Goal: Task Accomplishment & Management: Complete application form

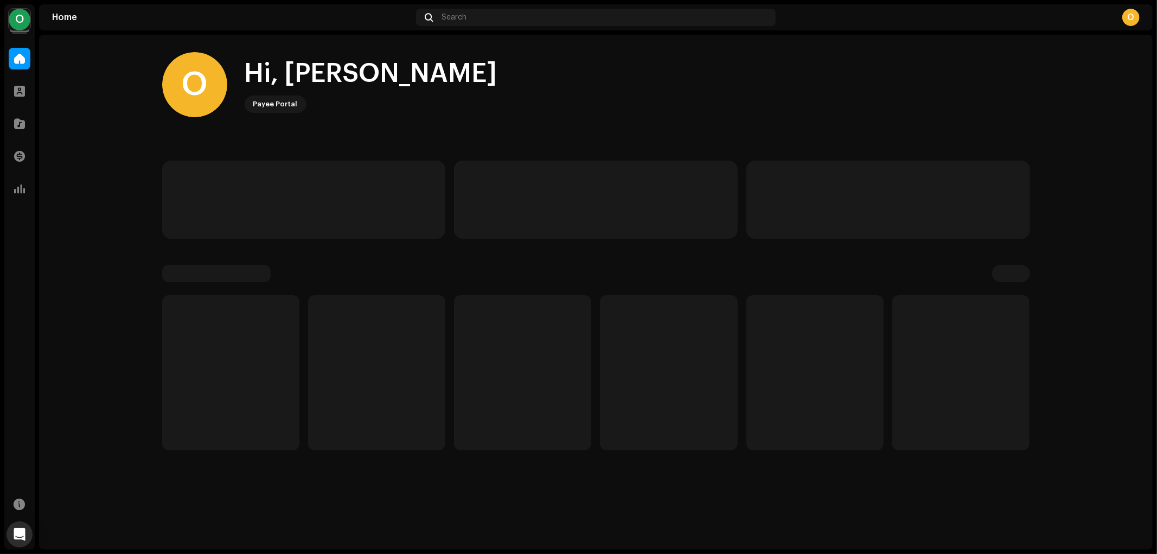
click at [18, 20] on div "O" at bounding box center [20, 20] width 22 height 22
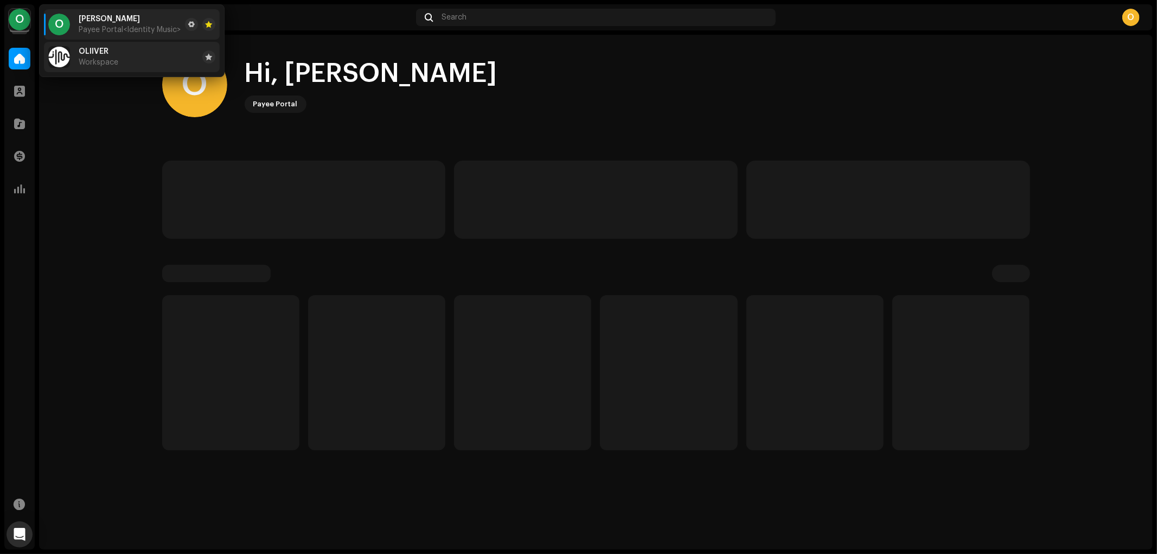
click at [138, 62] on li "OLIIVER Workspace" at bounding box center [132, 57] width 176 height 30
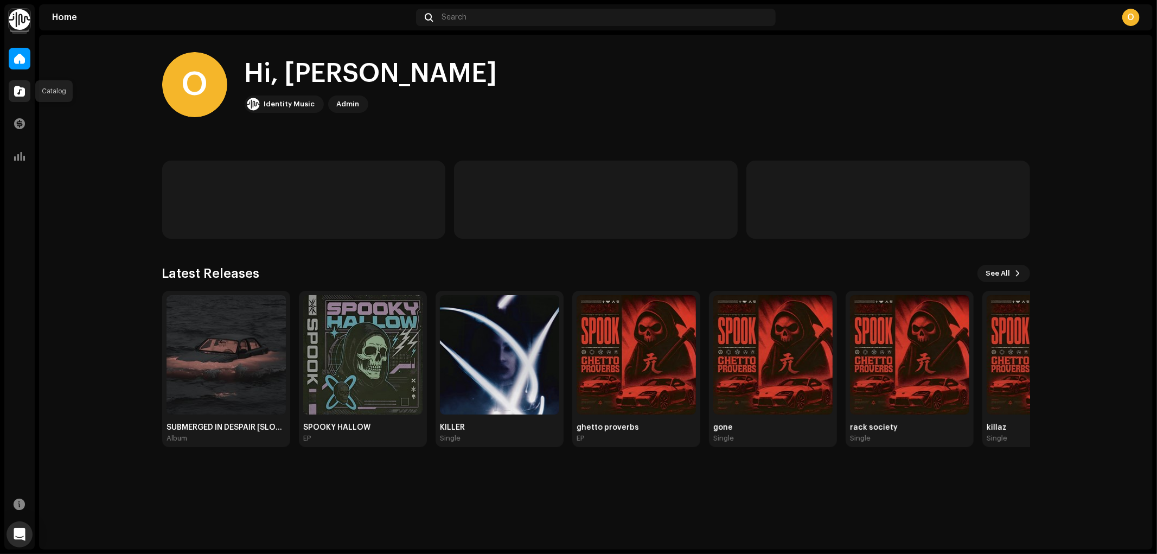
click at [18, 87] on span at bounding box center [19, 91] width 11 height 9
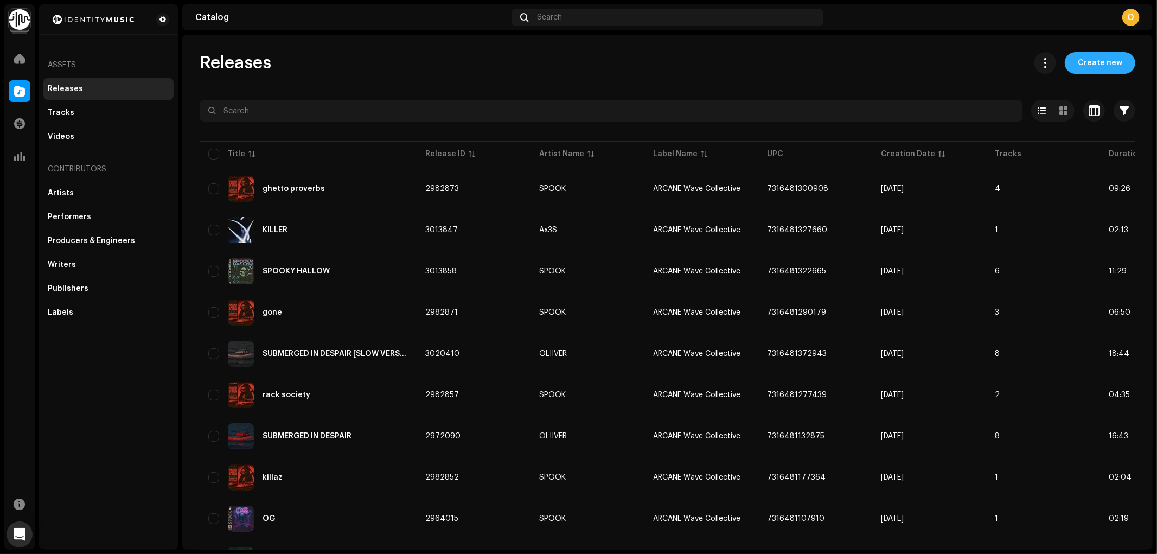
click at [1089, 68] on span "Create new" at bounding box center [1100, 63] width 44 height 22
click at [1093, 59] on span "Create new" at bounding box center [1100, 63] width 44 height 22
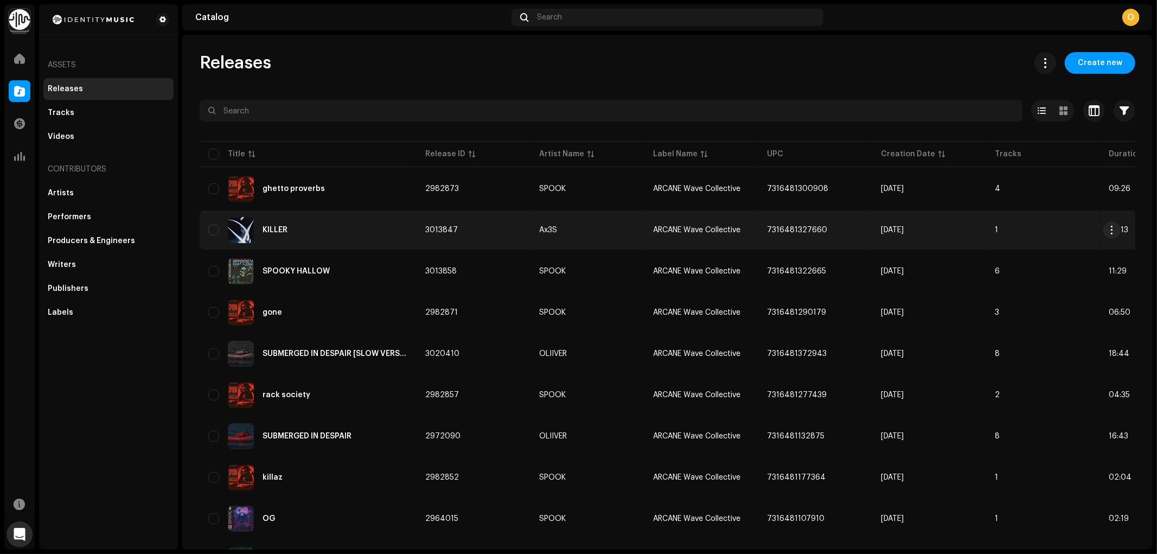
click at [1104, 68] on span "Create new" at bounding box center [1100, 63] width 44 height 22
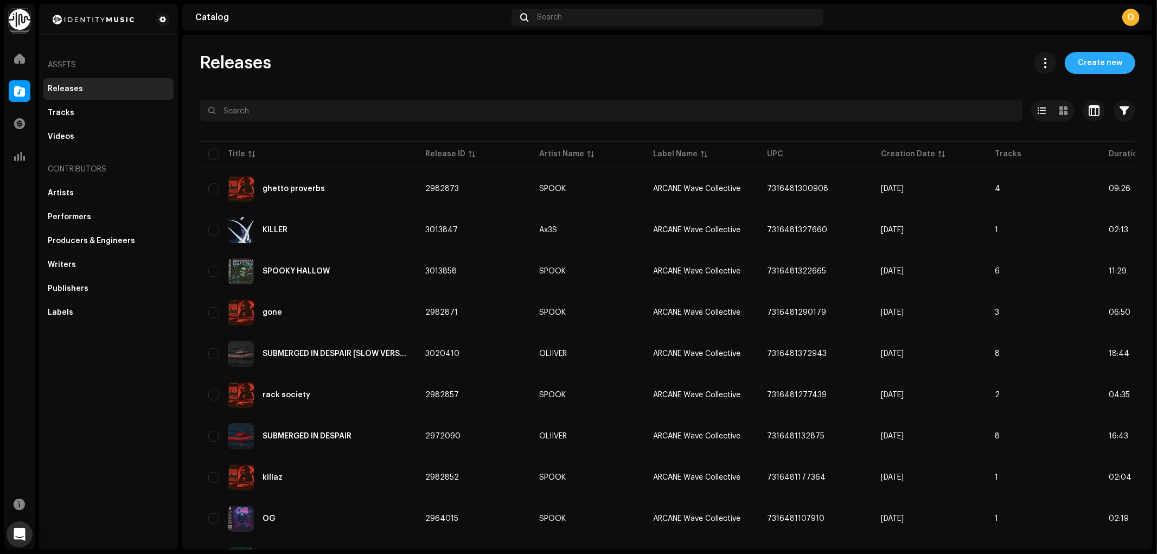
click at [1093, 71] on span "Create new" at bounding box center [1100, 63] width 44 height 22
click at [1096, 66] on span "Create new" at bounding box center [1100, 63] width 44 height 22
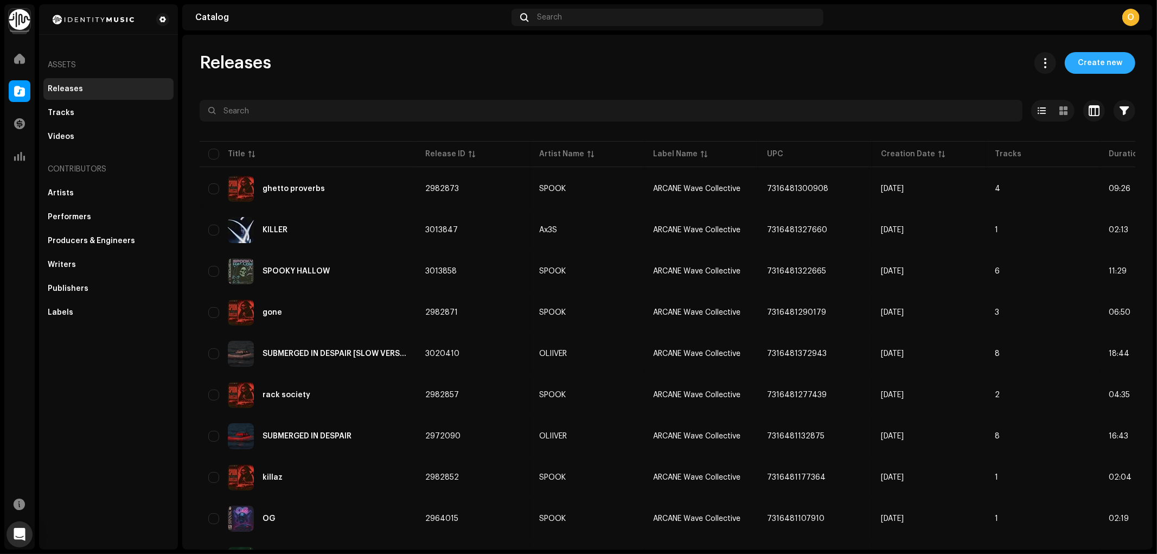
click at [1096, 66] on span "Create new" at bounding box center [1100, 63] width 44 height 22
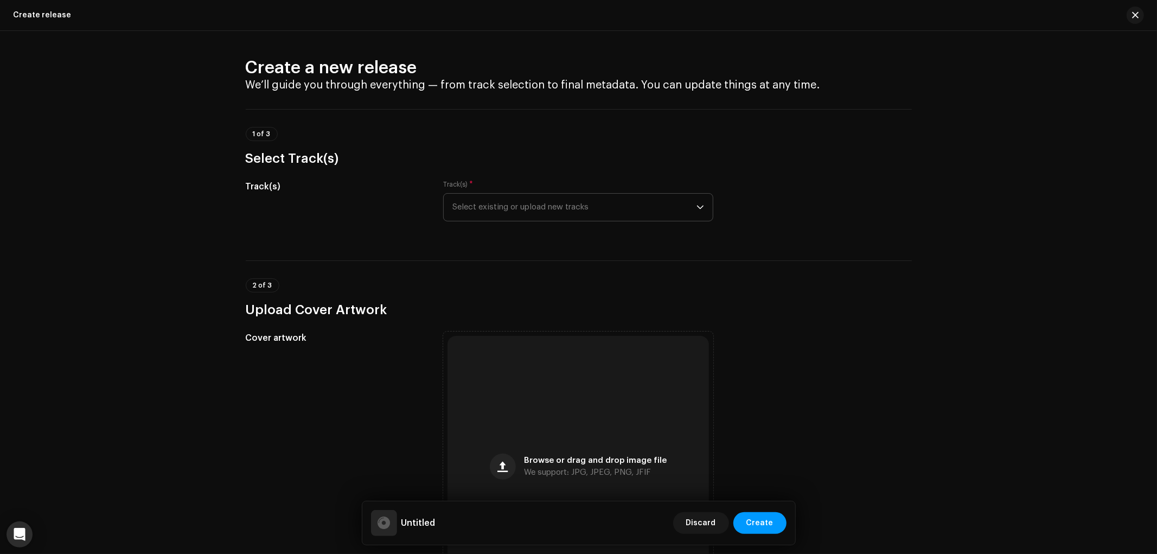
click at [648, 194] on span "Select existing or upload new tracks" at bounding box center [574, 207] width 244 height 27
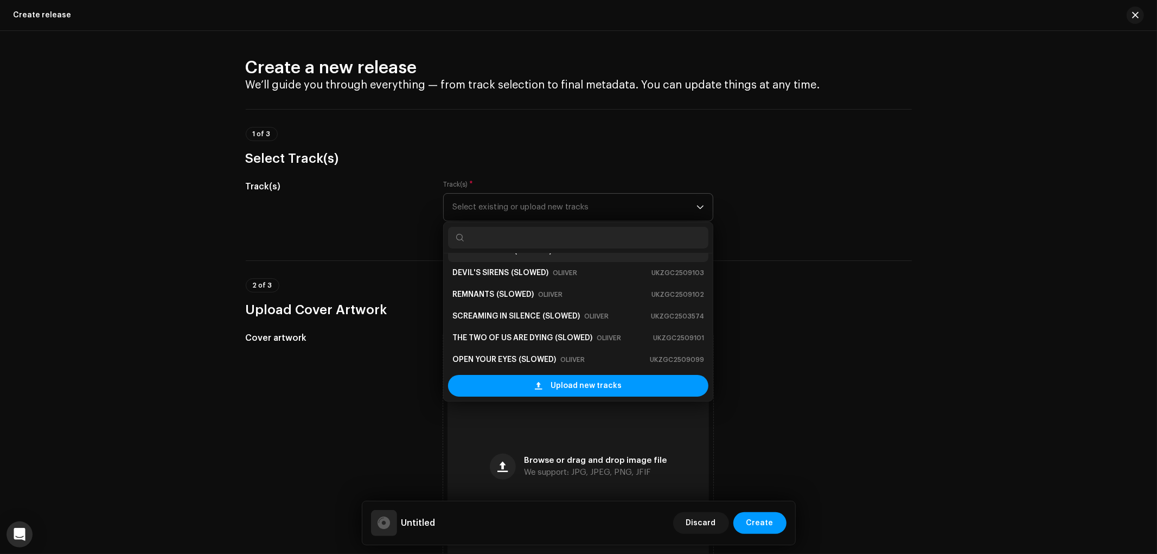
scroll to position [4, 0]
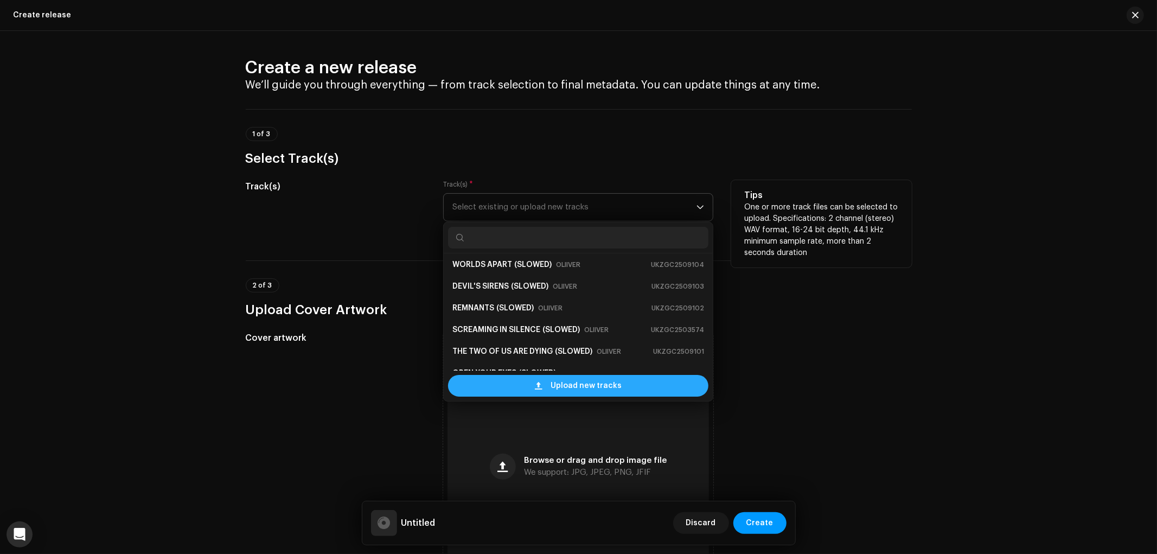
click at [588, 386] on span "Upload new tracks" at bounding box center [586, 386] width 71 height 22
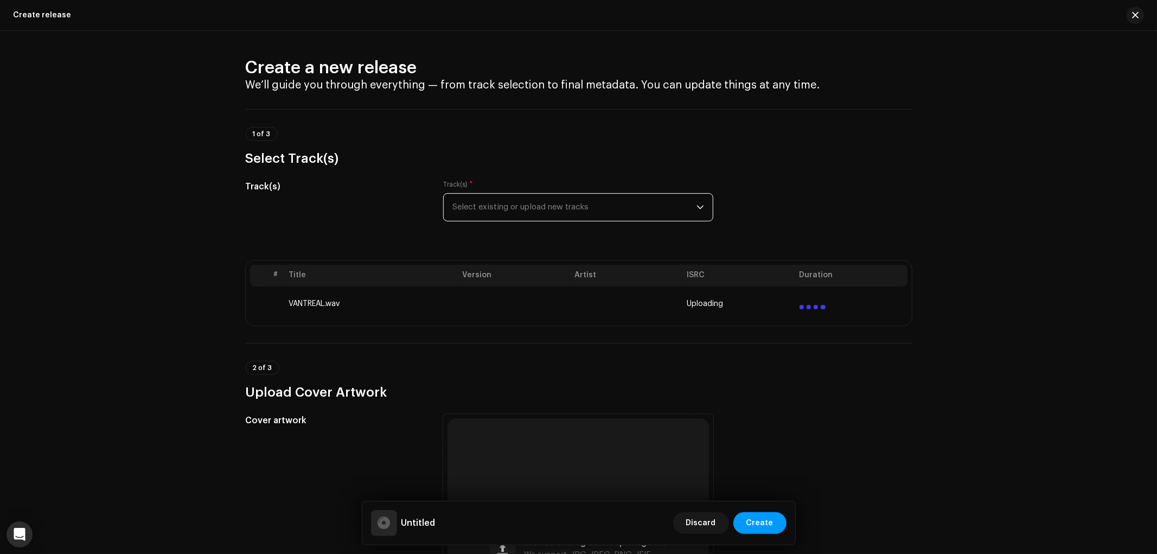
click at [522, 201] on span "Select existing or upload new tracks" at bounding box center [574, 207] width 244 height 27
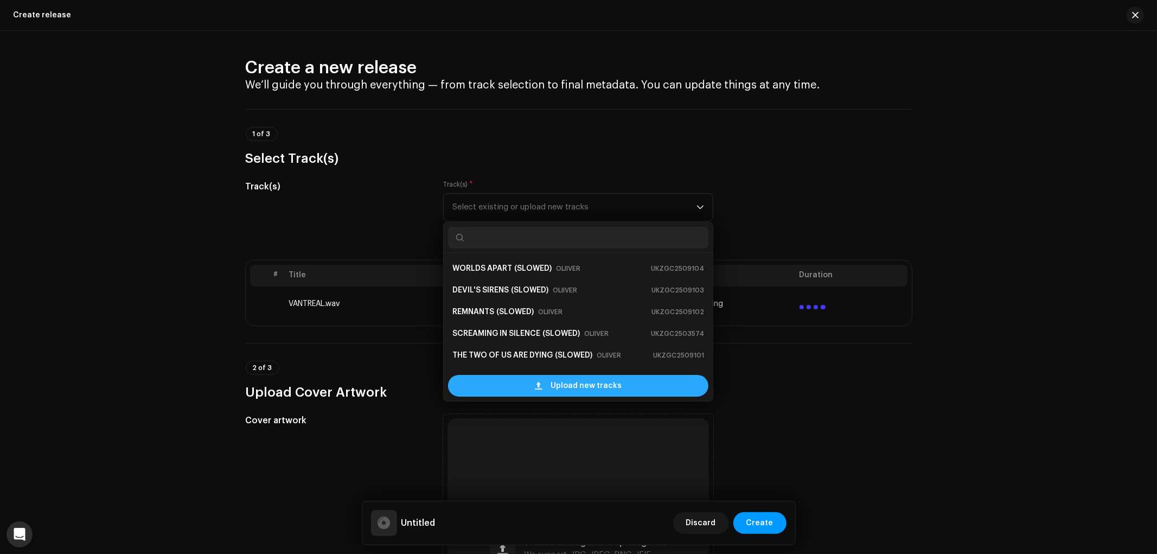
scroll to position [61, 0]
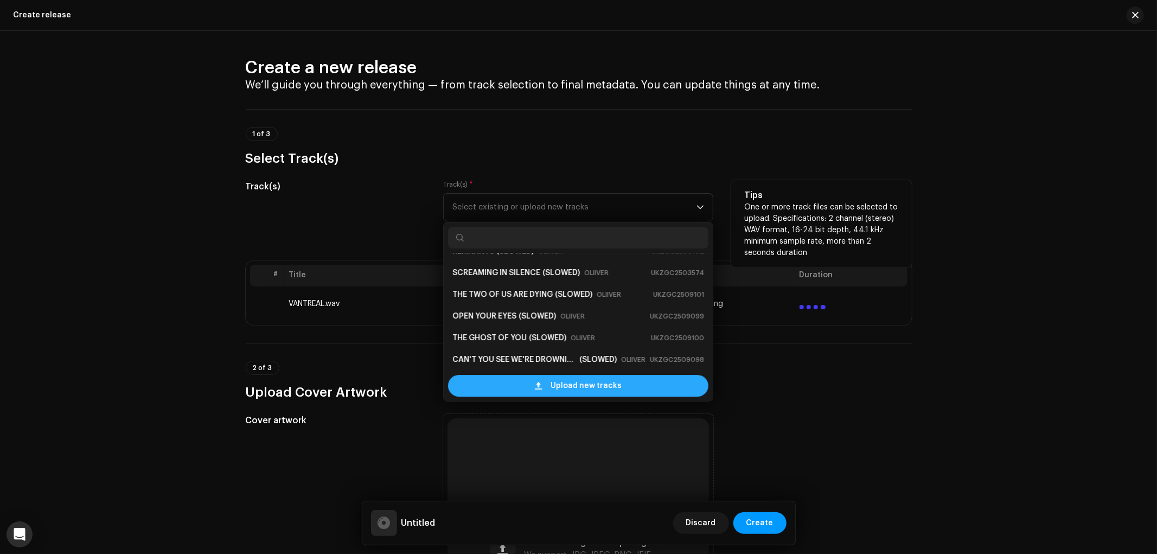
click at [551, 396] on span "Upload new tracks" at bounding box center [586, 386] width 71 height 22
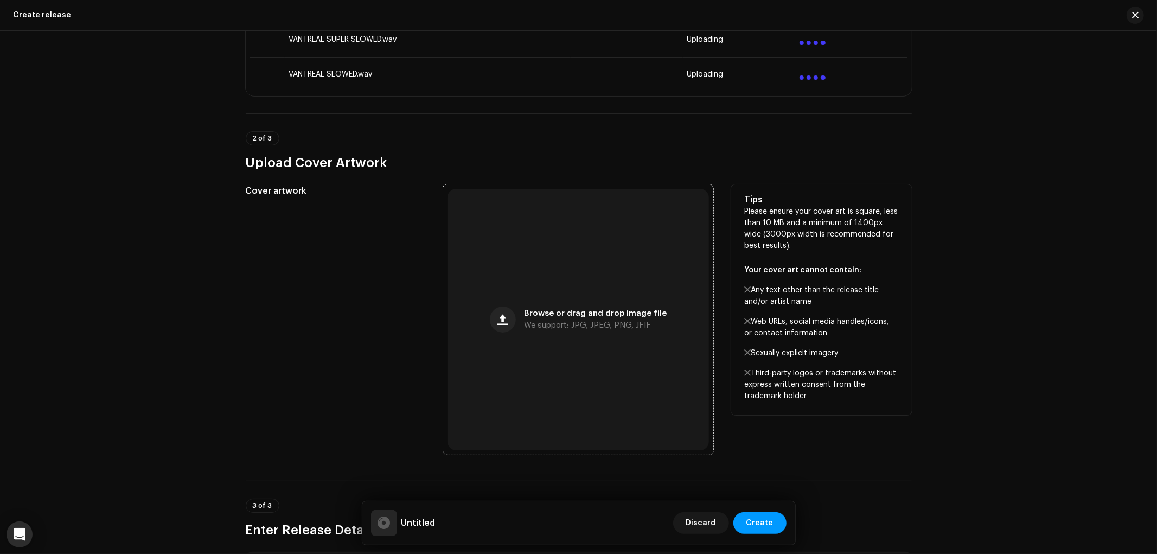
scroll to position [301, 0]
click at [566, 340] on div "Browse or drag and drop image file We support: JPG, JPEG, PNG, JFIF" at bounding box center [579, 318] width 262 height 262
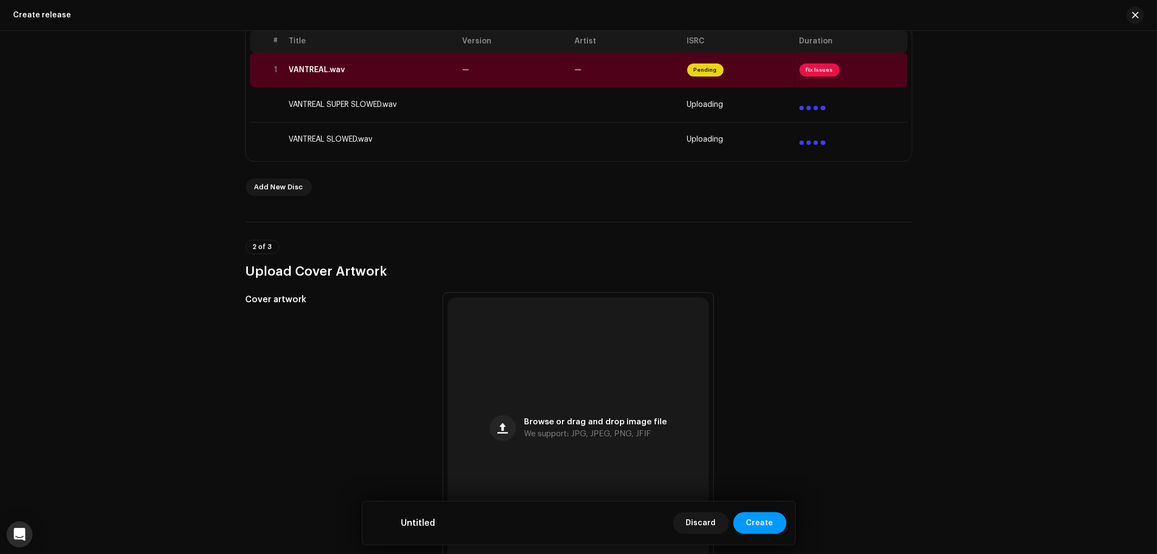
scroll to position [181, 0]
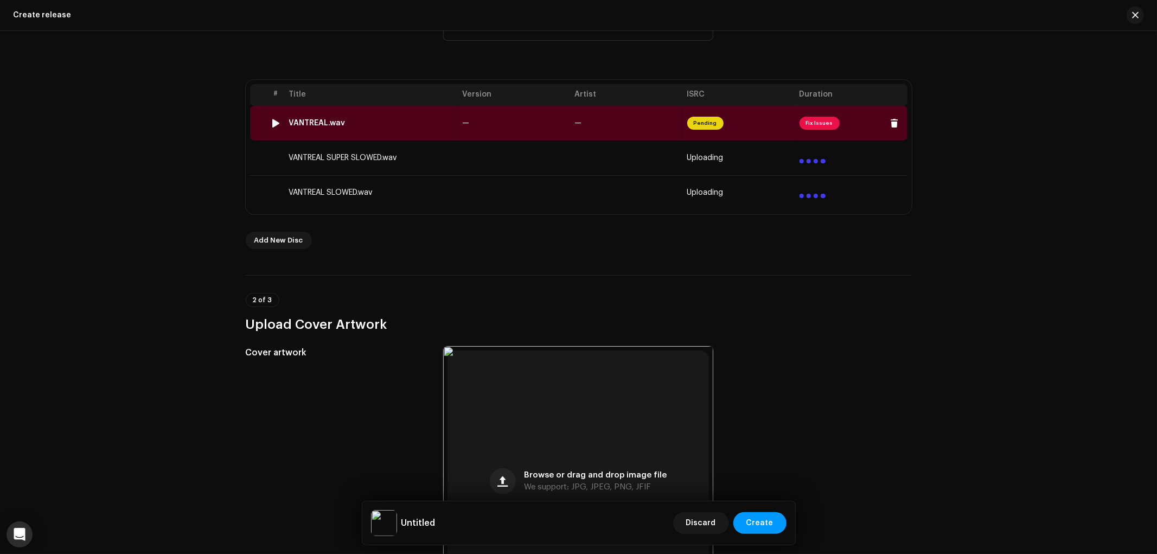
click at [465, 128] on td "—" at bounding box center [514, 123] width 112 height 35
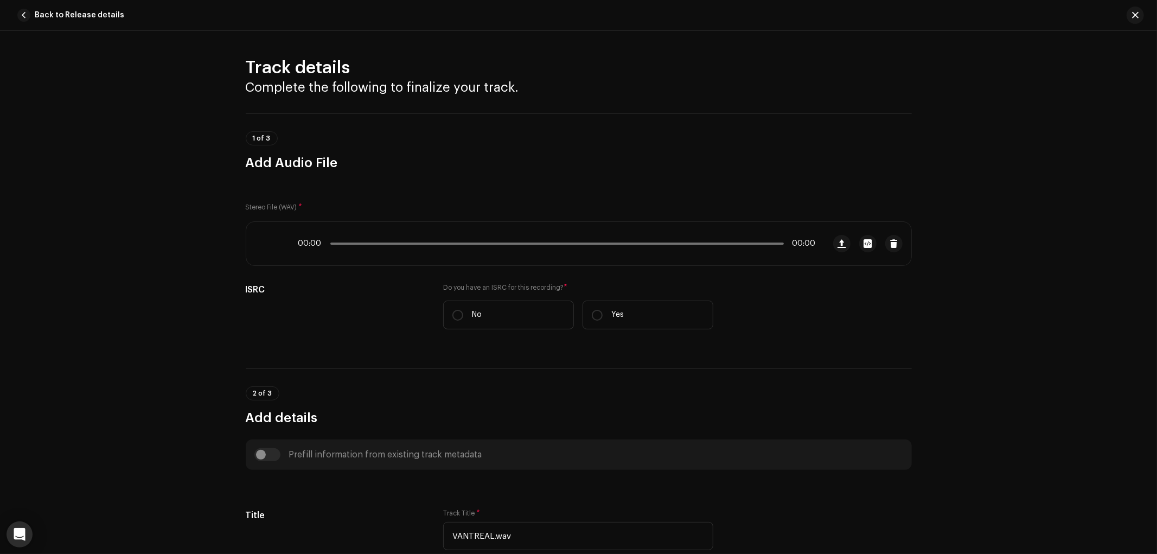
scroll to position [377, 0]
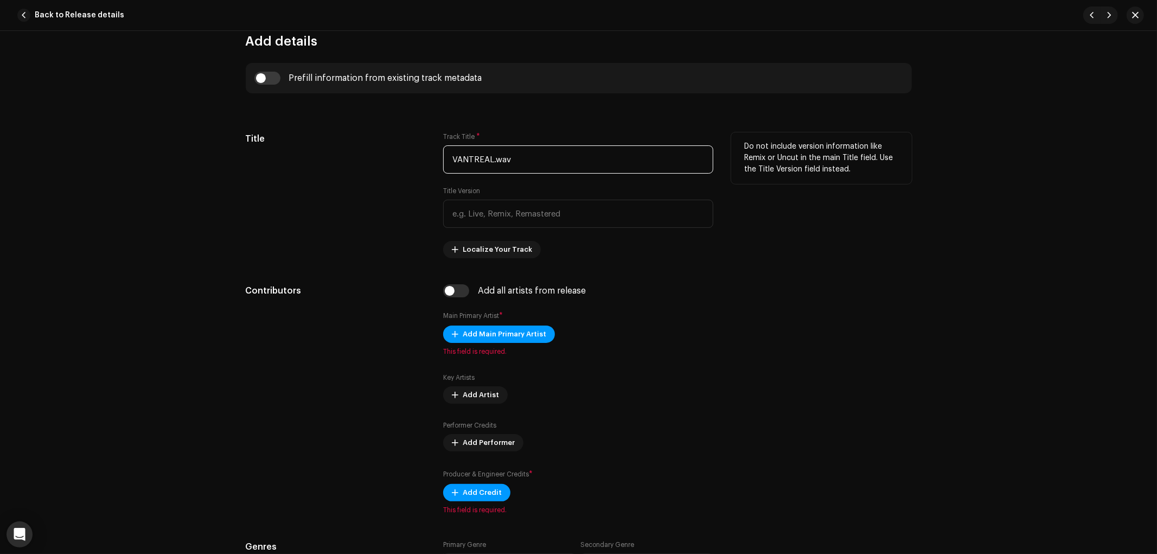
click at [525, 158] on input "VANTREAL.wav" at bounding box center [578, 159] width 270 height 28
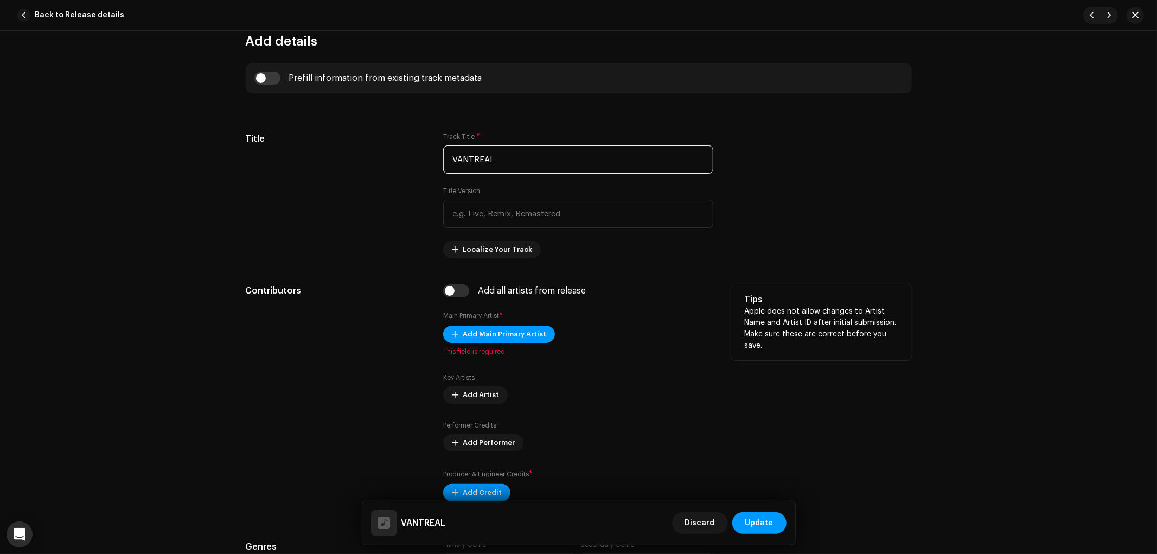
type input "VANTREAL"
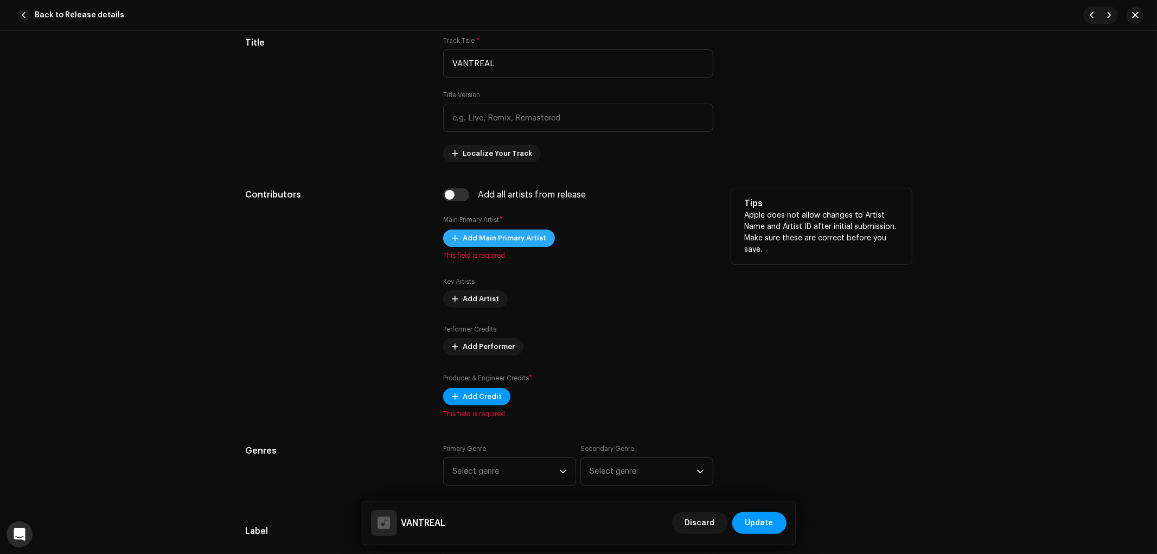
scroll to position [497, 0]
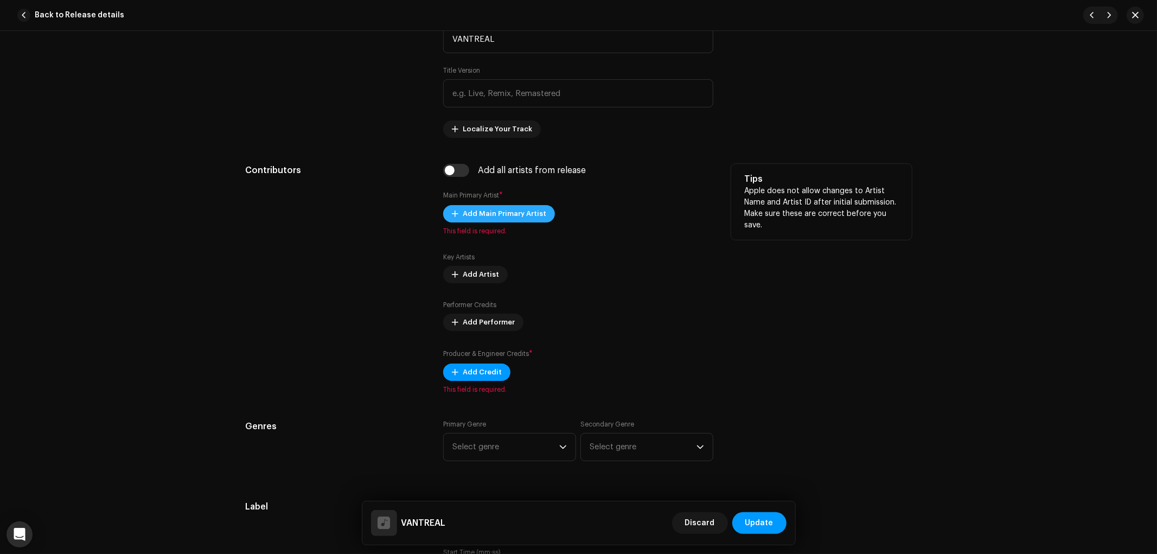
click at [479, 208] on span "Add Main Primary Artist" at bounding box center [505, 214] width 84 height 22
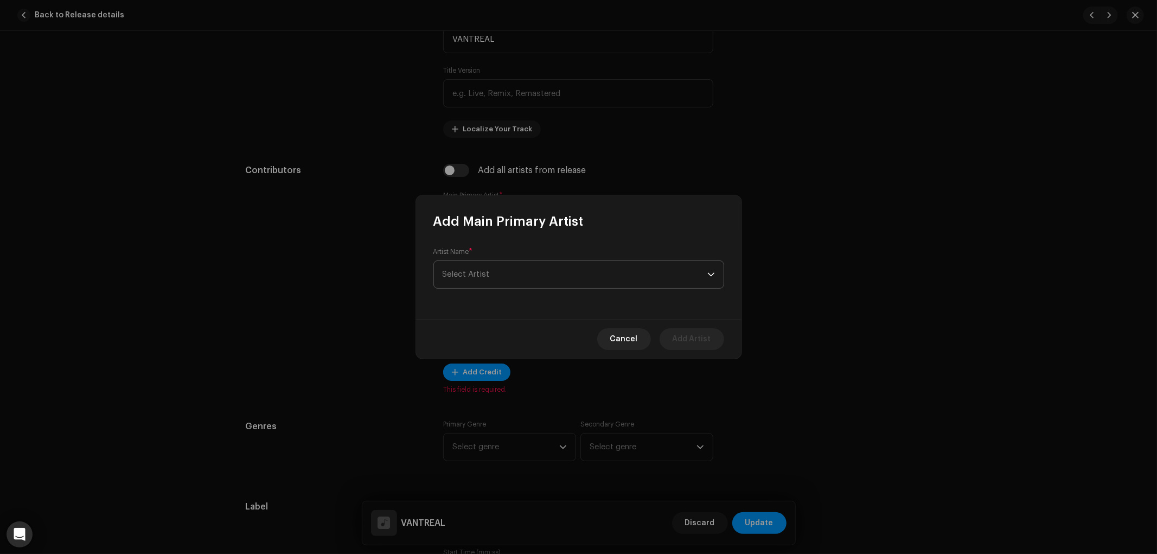
click at [533, 277] on span "Select Artist" at bounding box center [575, 274] width 265 height 27
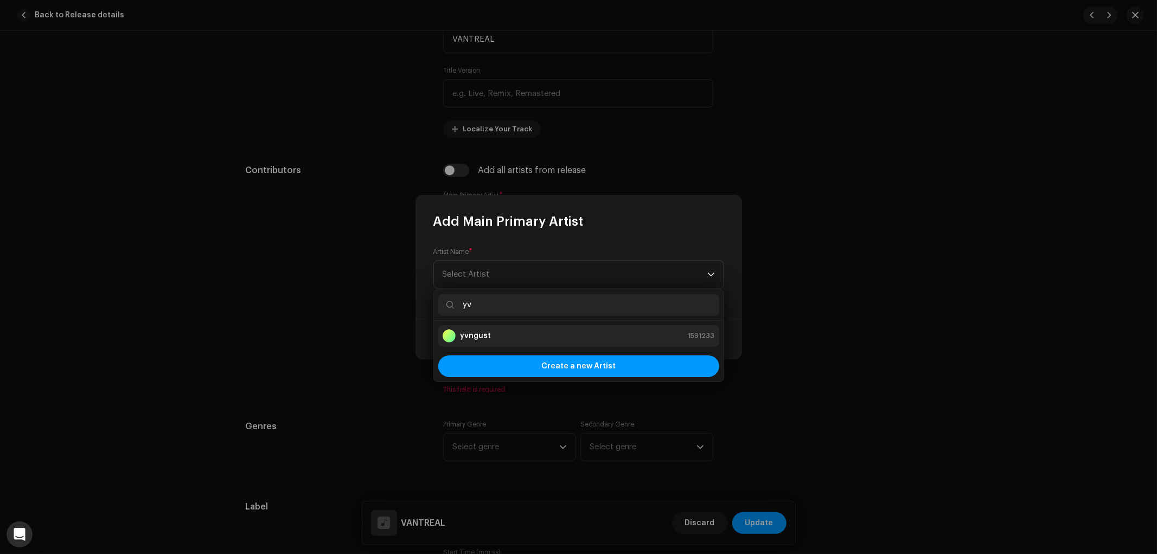
type input "yv"
click at [539, 334] on div "yvngust 1591233" at bounding box center [579, 335] width 272 height 13
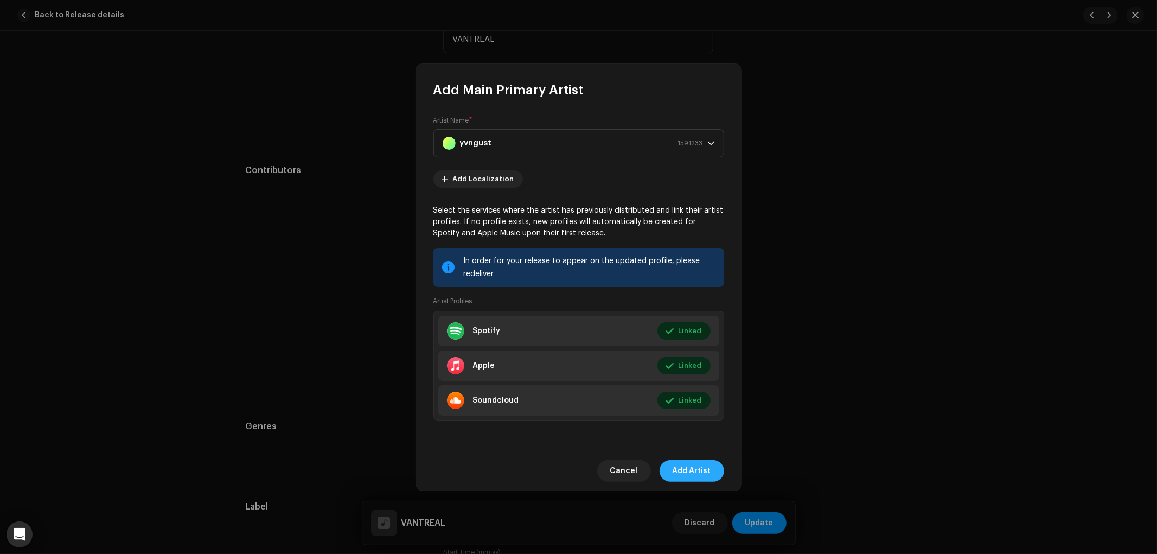
click at [696, 469] on span "Add Artist" at bounding box center [692, 471] width 39 height 22
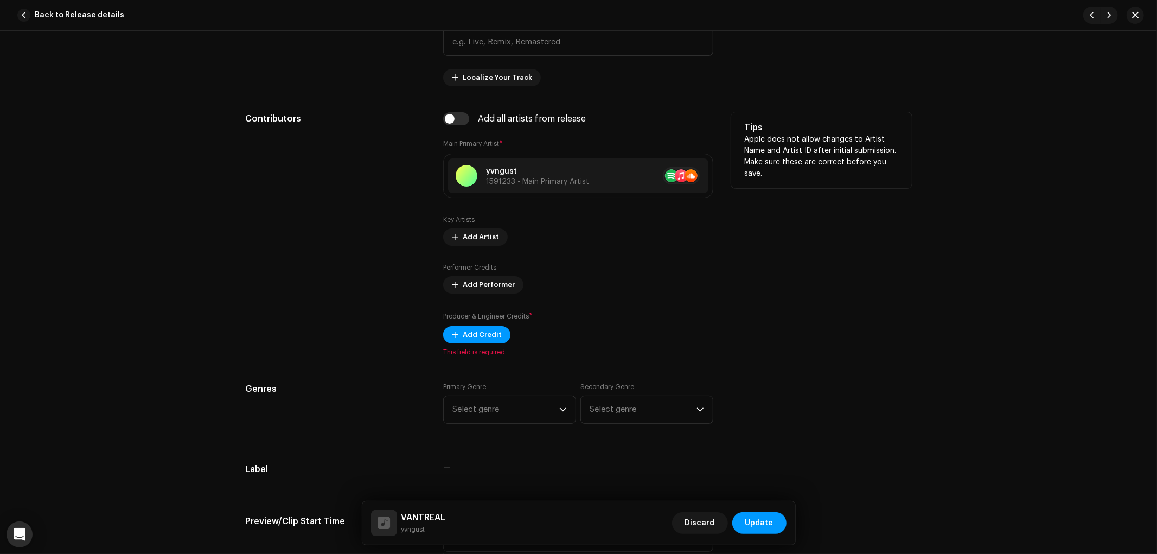
scroll to position [557, 0]
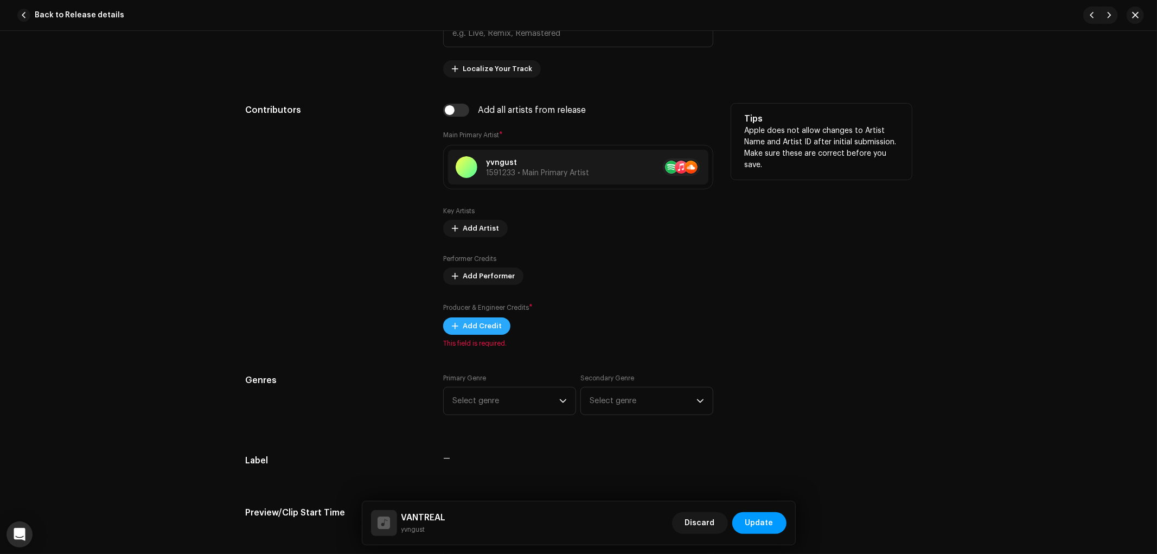
click at [476, 334] on span "Add Credit" at bounding box center [482, 326] width 39 height 22
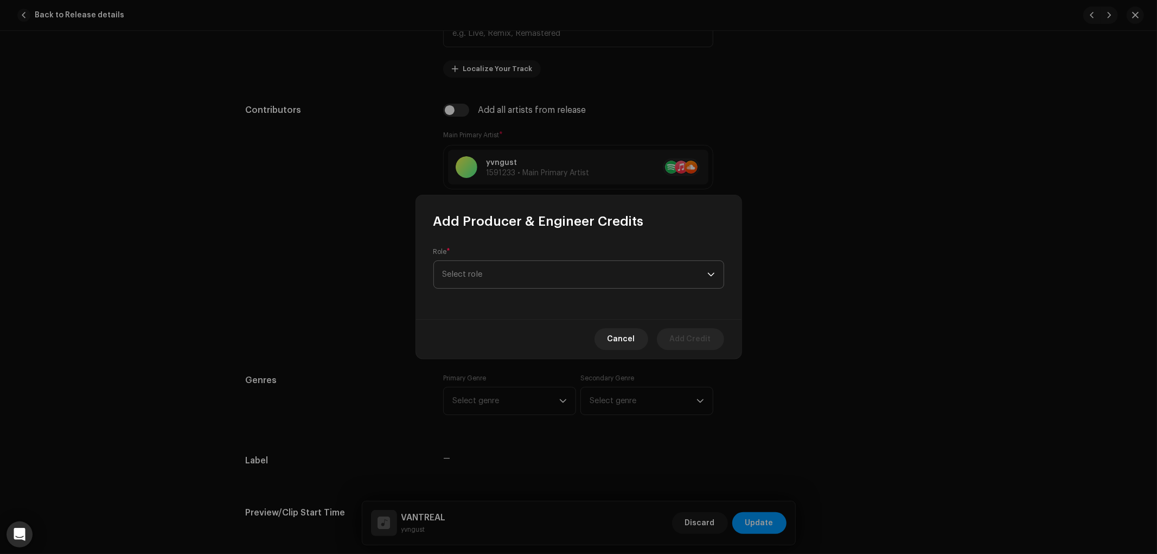
click at [514, 284] on span "Select role" at bounding box center [575, 274] width 265 height 27
type input "exe"
click at [502, 323] on ul "Executive Producer" at bounding box center [579, 336] width 290 height 30
click at [501, 334] on span "Executive Producer" at bounding box center [480, 335] width 75 height 11
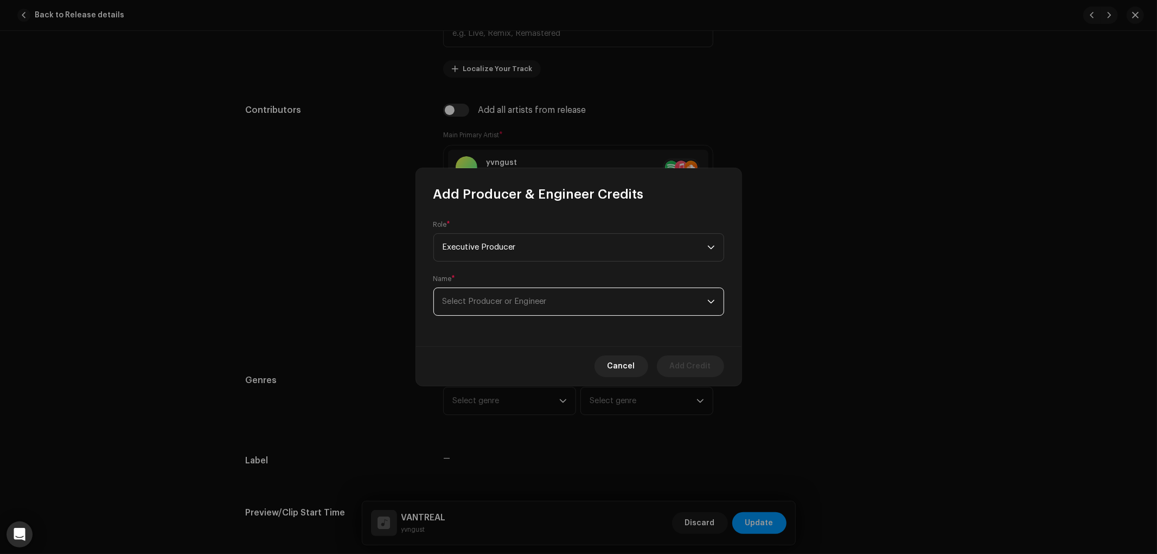
drag, startPoint x: 559, startPoint y: 310, endPoint x: 554, endPoint y: 314, distance: 6.2
click at [559, 310] on span "Select Producer or Engineer" at bounding box center [575, 301] width 265 height 27
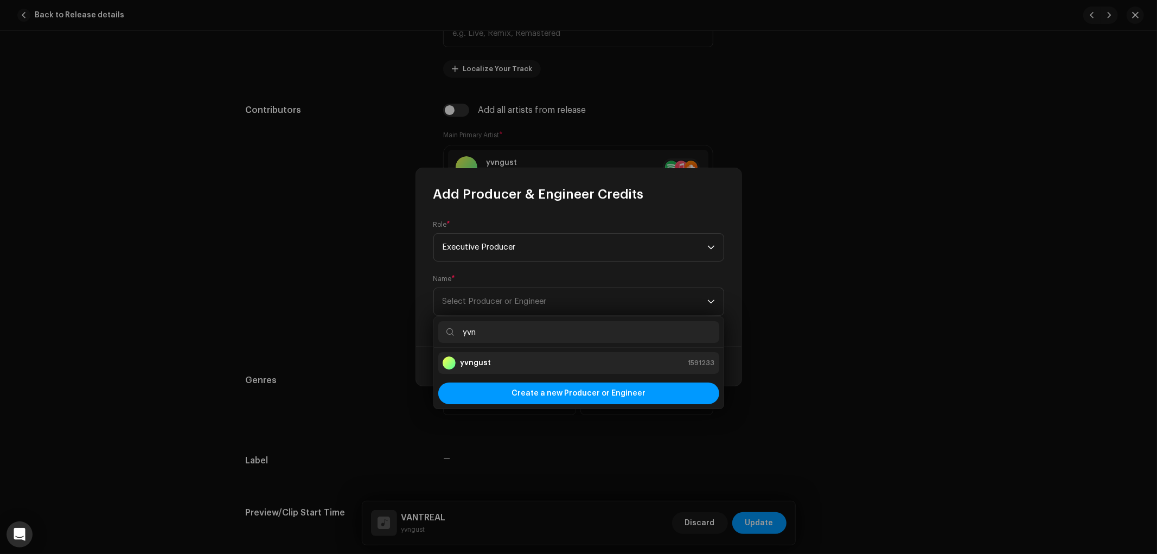
type input "yvn"
click at [543, 362] on div "yvngust 1591233" at bounding box center [579, 362] width 272 height 13
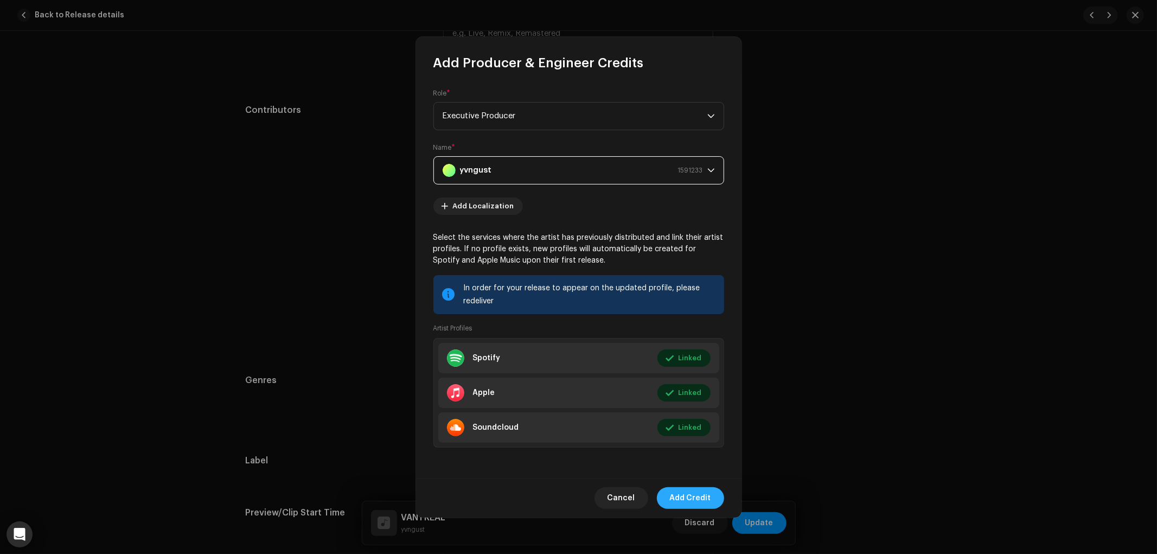
click at [698, 499] on span "Add Credit" at bounding box center [690, 498] width 41 height 22
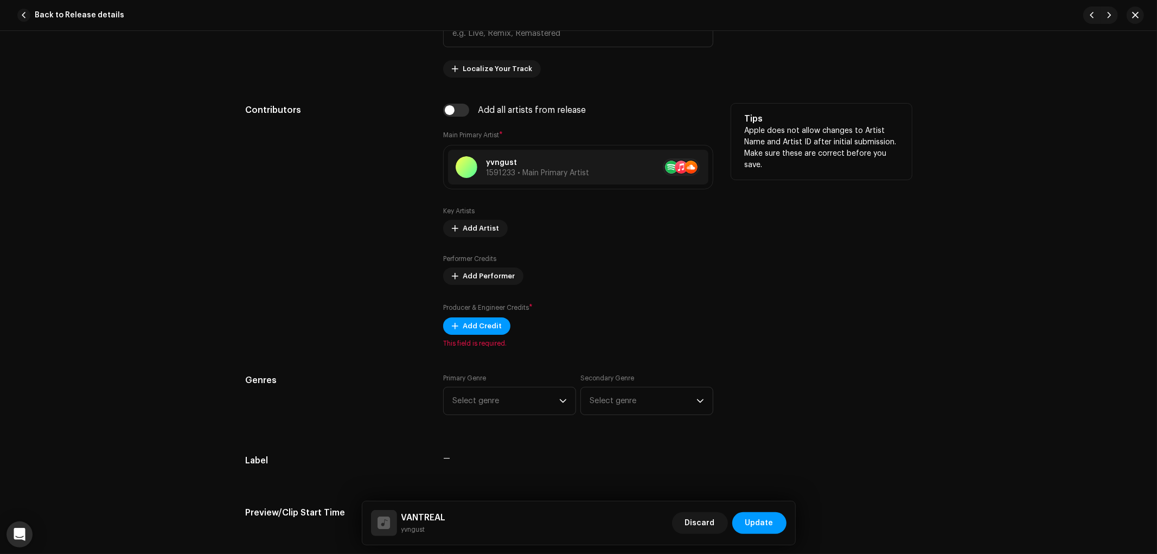
click at [766, 338] on div "Tips Apple does not allow changes to Artist Name and Artist ID after initial su…" at bounding box center [821, 226] width 181 height 244
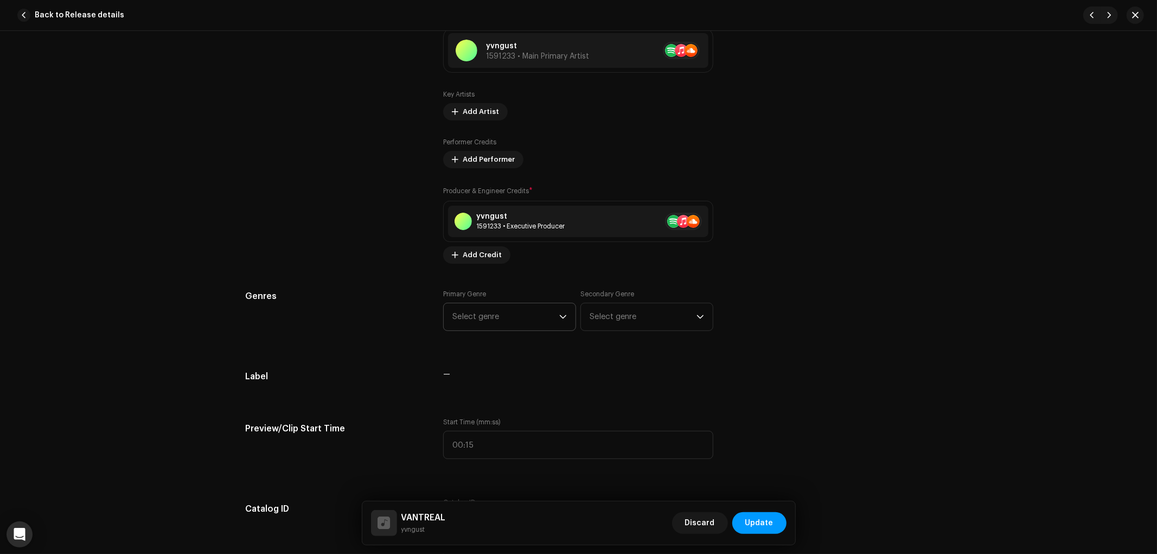
scroll to position [678, 0]
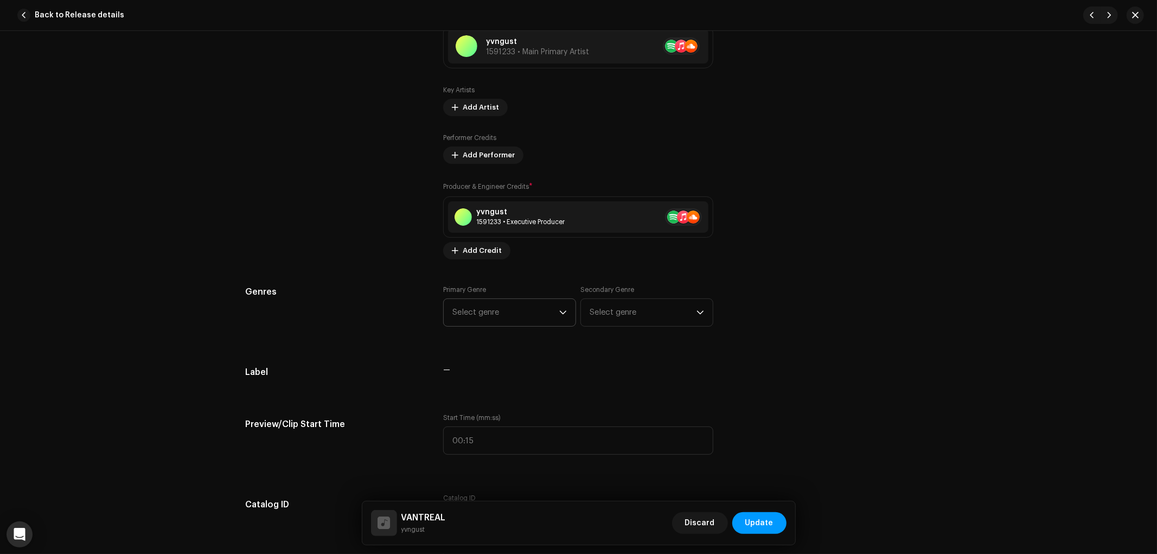
click at [507, 314] on span "Select genre" at bounding box center [505, 312] width 107 height 27
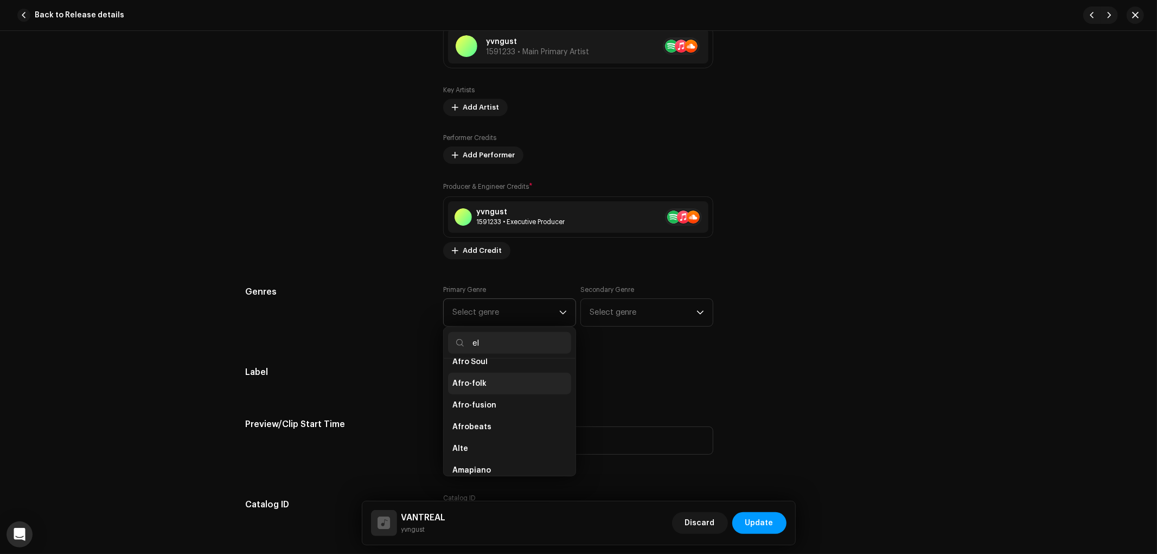
scroll to position [34, 0]
type input "e"
type input "di"
click at [502, 350] on input "di" at bounding box center [509, 343] width 123 height 22
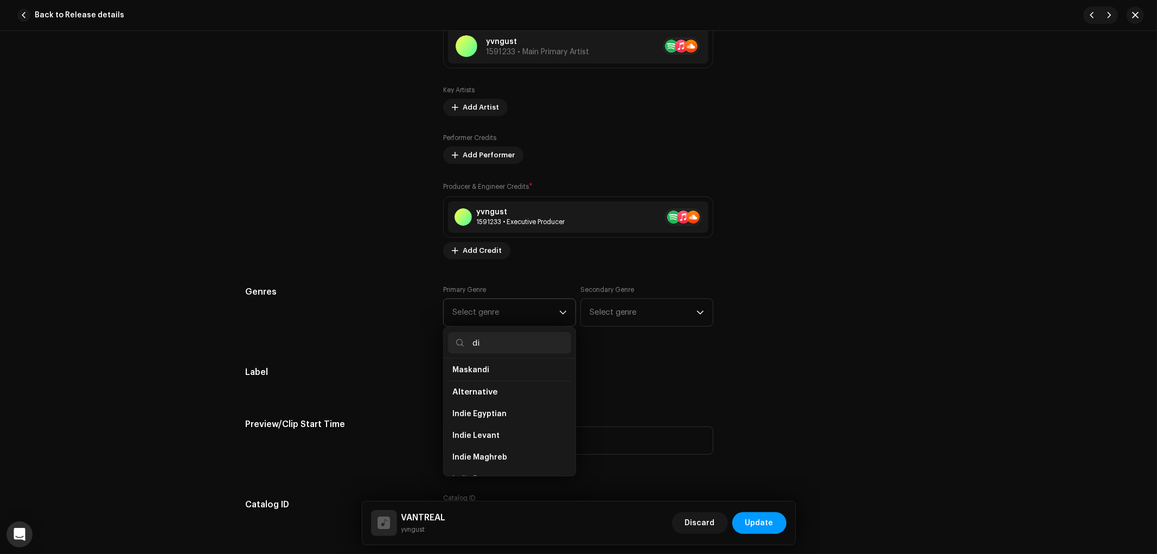
click at [502, 350] on input "di" at bounding box center [509, 343] width 123 height 22
type input "electronic"
click at [467, 445] on span "Electronic" at bounding box center [472, 439] width 40 height 11
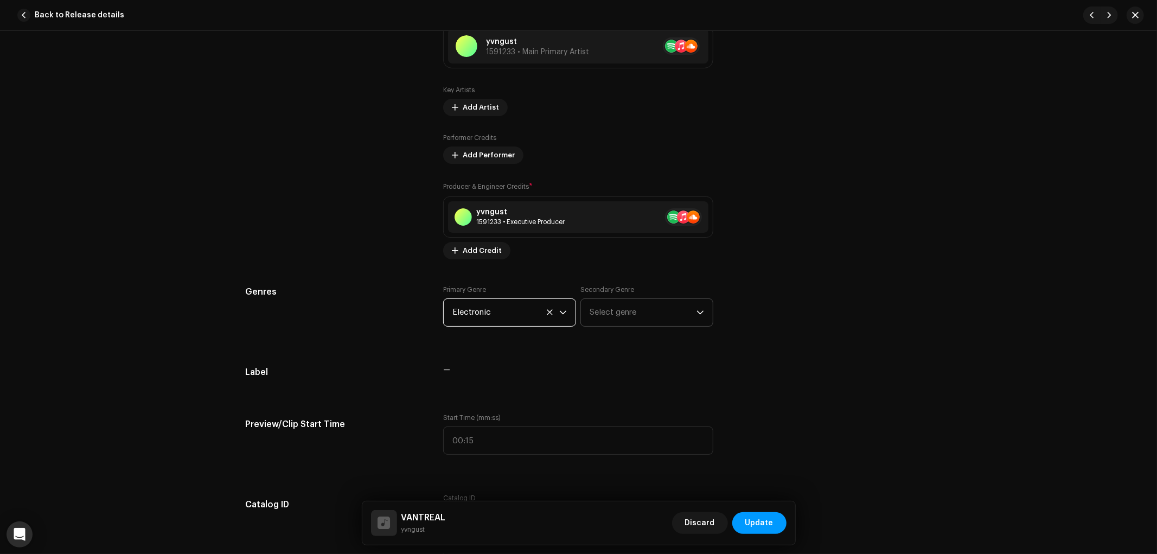
click at [627, 326] on span "Select genre" at bounding box center [643, 312] width 107 height 27
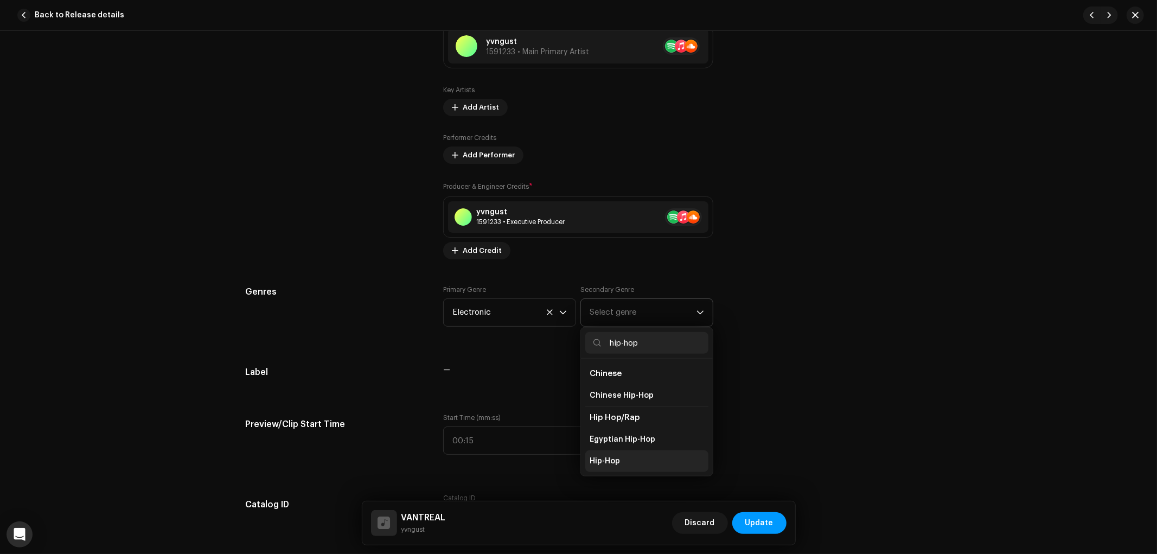
type input "hip-hop"
click at [617, 460] on span "Hip-Hop" at bounding box center [605, 461] width 30 height 11
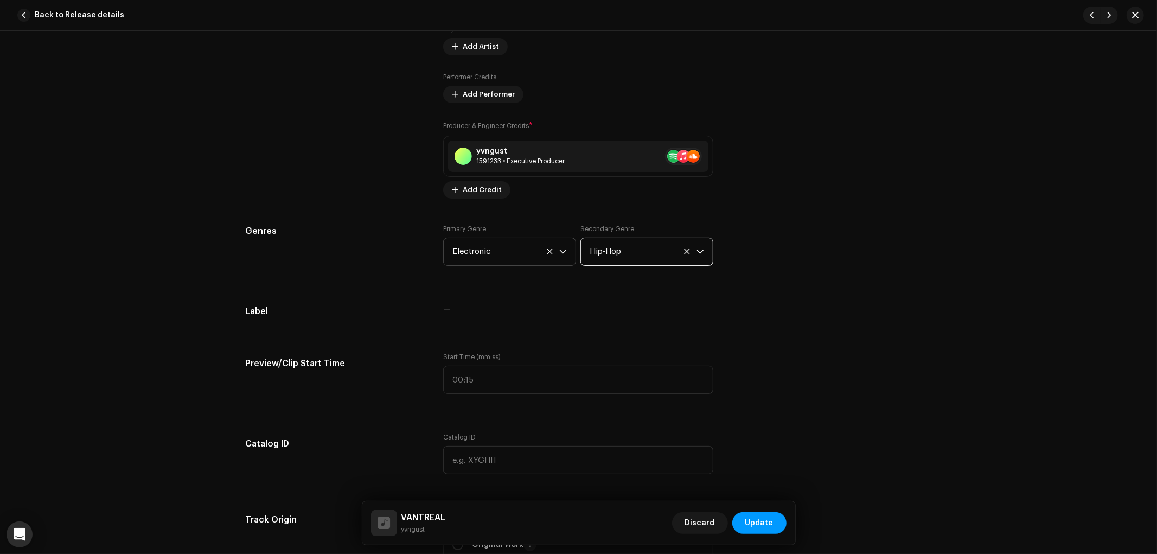
scroll to position [979, 0]
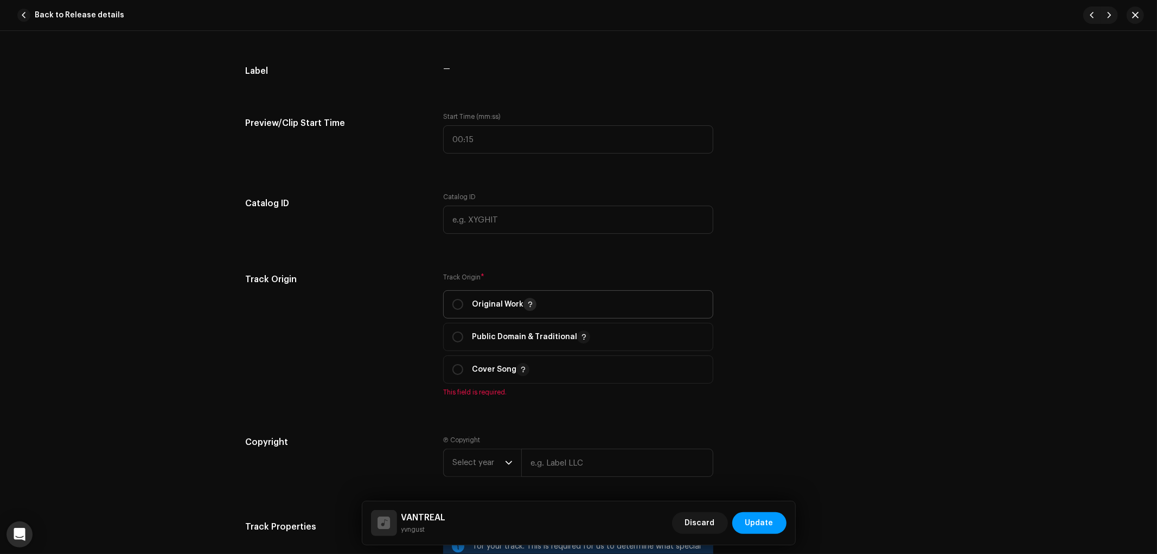
click at [530, 309] on span "button" at bounding box center [529, 304] width 5 height 9
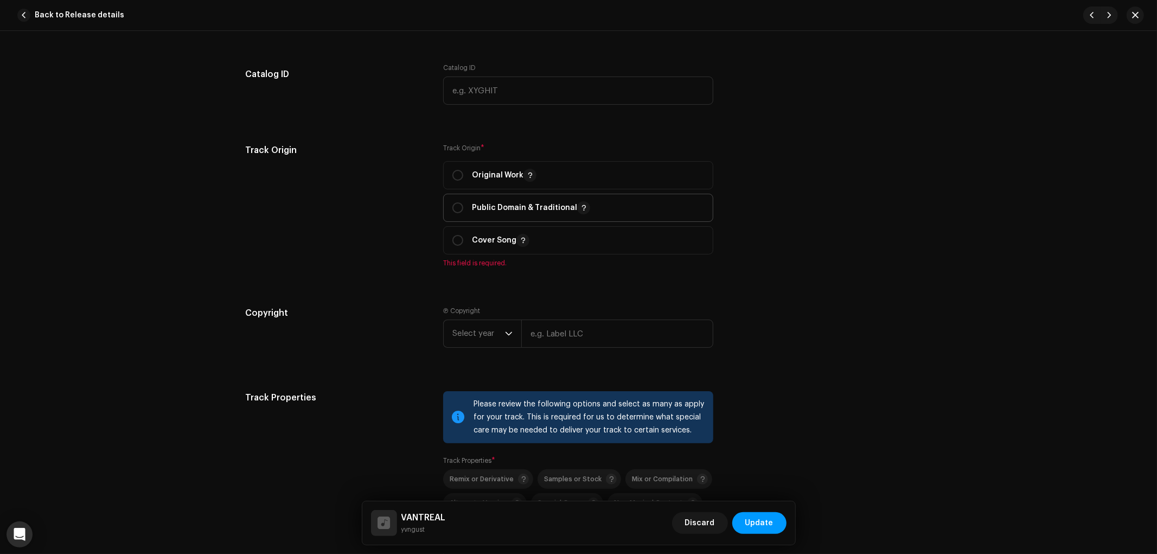
scroll to position [1100, 0]
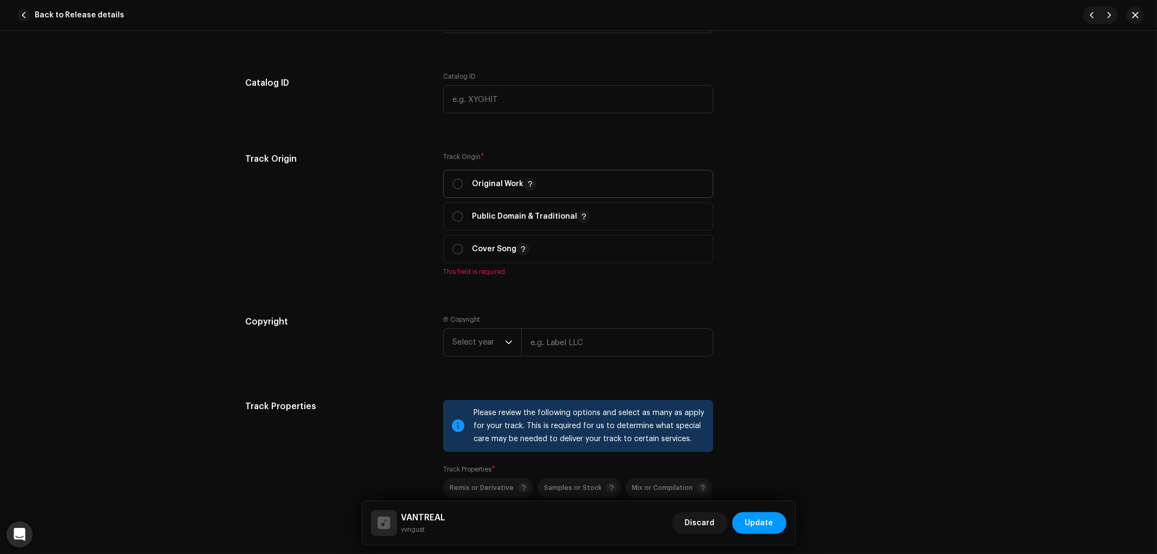
click at [481, 190] on p "Original Work" at bounding box center [504, 183] width 65 height 13
radio input "true"
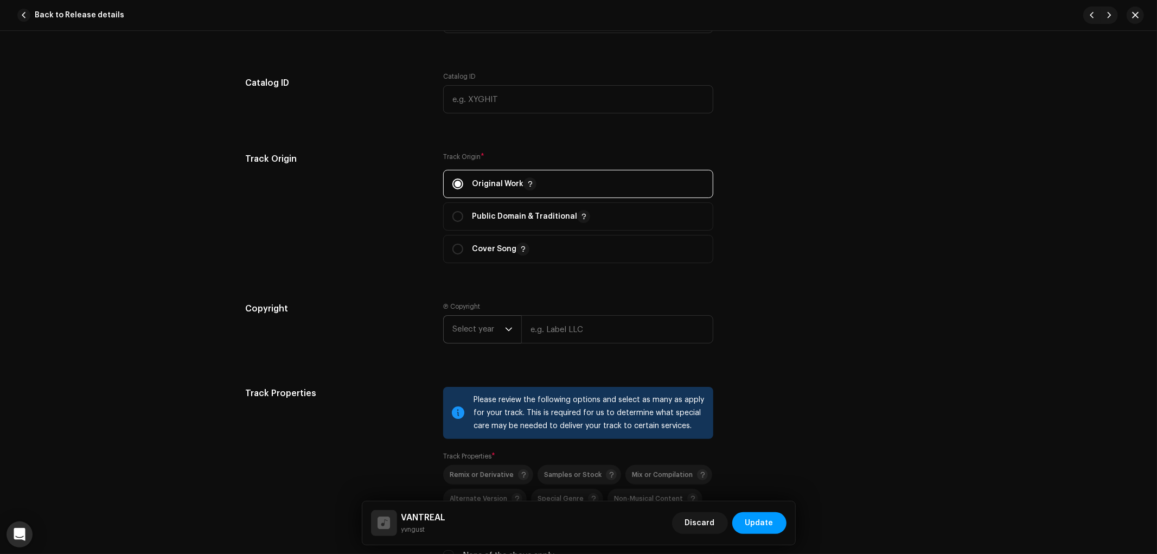
click at [499, 334] on span "Select year" at bounding box center [478, 329] width 53 height 27
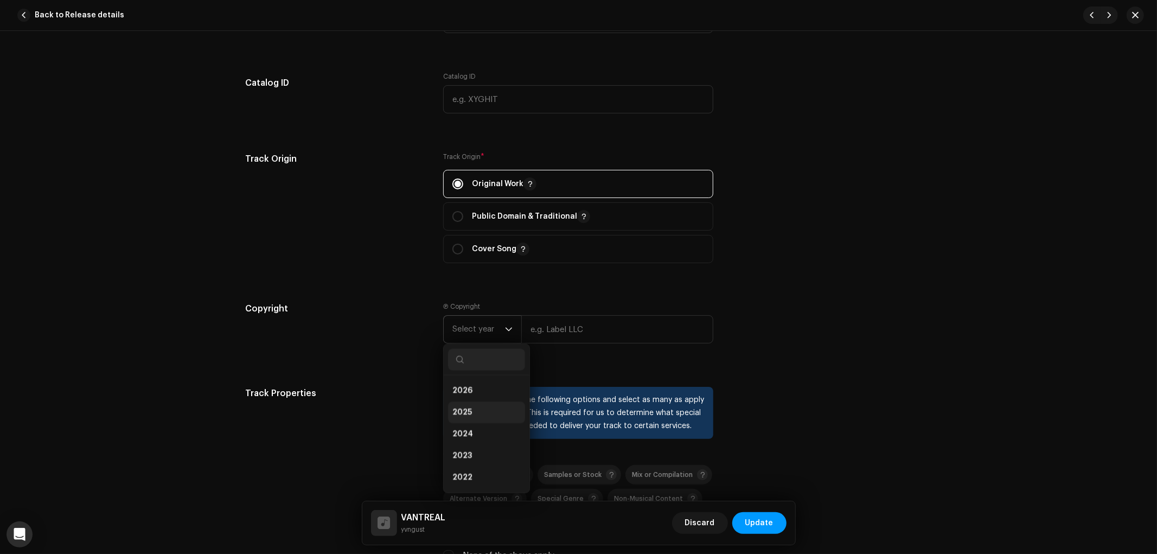
click at [481, 415] on li "2025" at bounding box center [486, 412] width 77 height 22
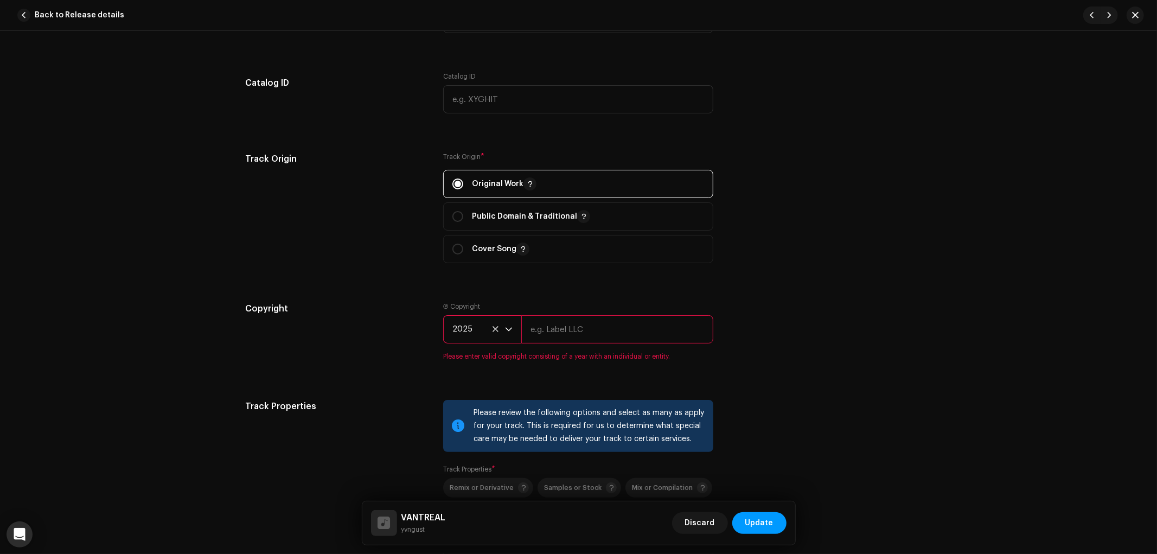
click at [598, 337] on input "text" at bounding box center [617, 329] width 192 height 28
type input "ARCANE Wave Collective"
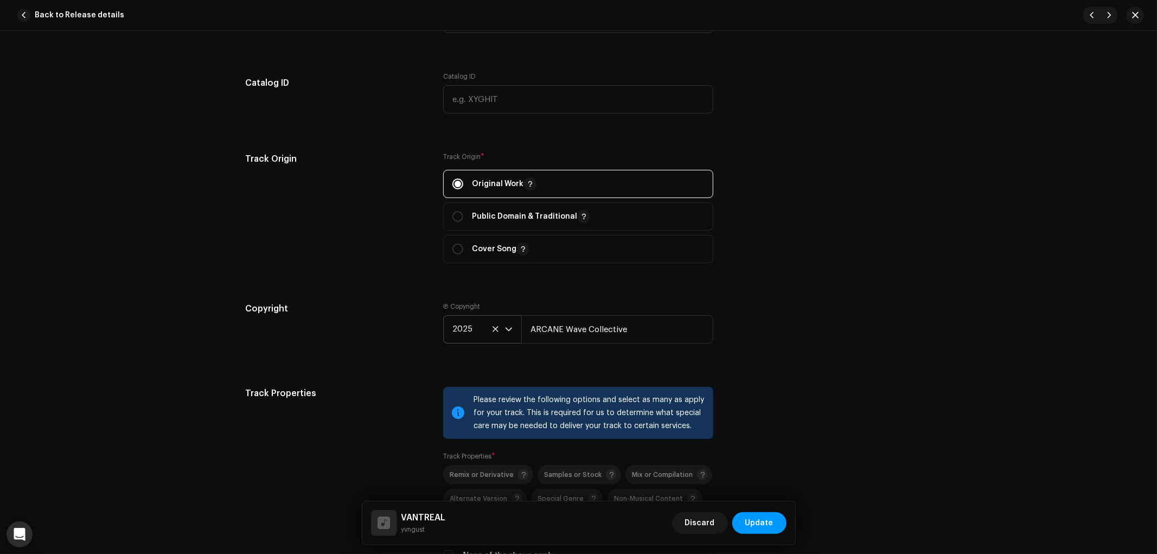
click at [809, 360] on div "Copyright Ⓟ Copyright 2025 ARCANE Wave Collective" at bounding box center [579, 331] width 666 height 59
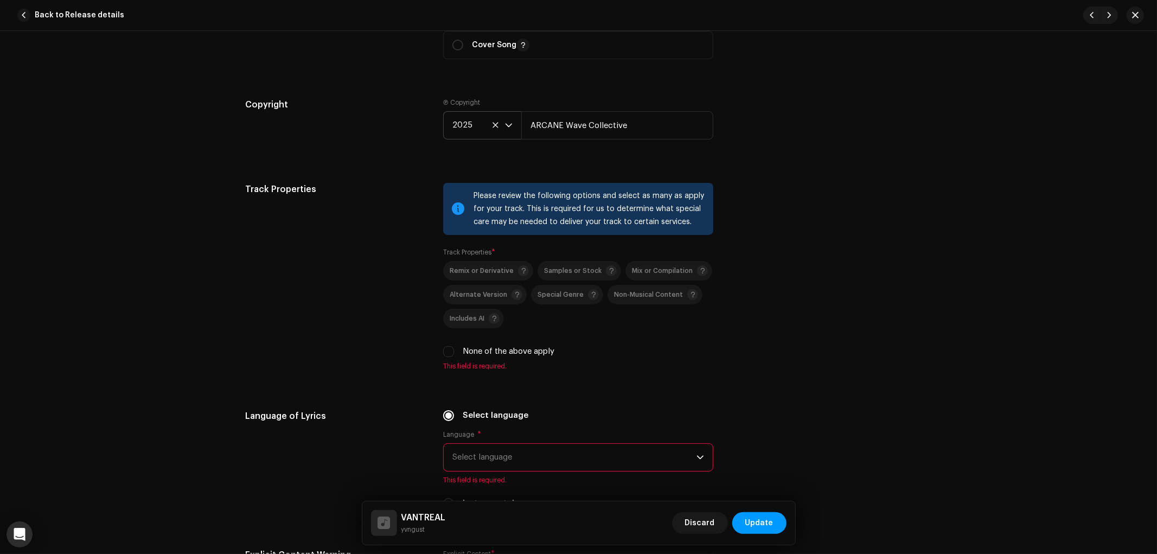
scroll to position [1341, 0]
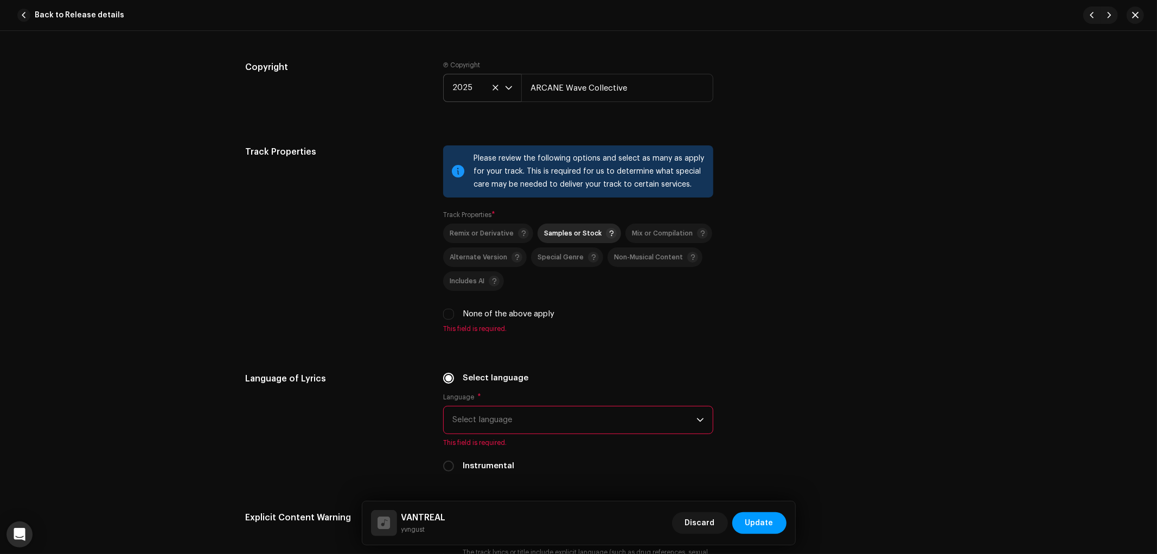
click at [585, 239] on div "Samples or Stock" at bounding box center [580, 233] width 73 height 11
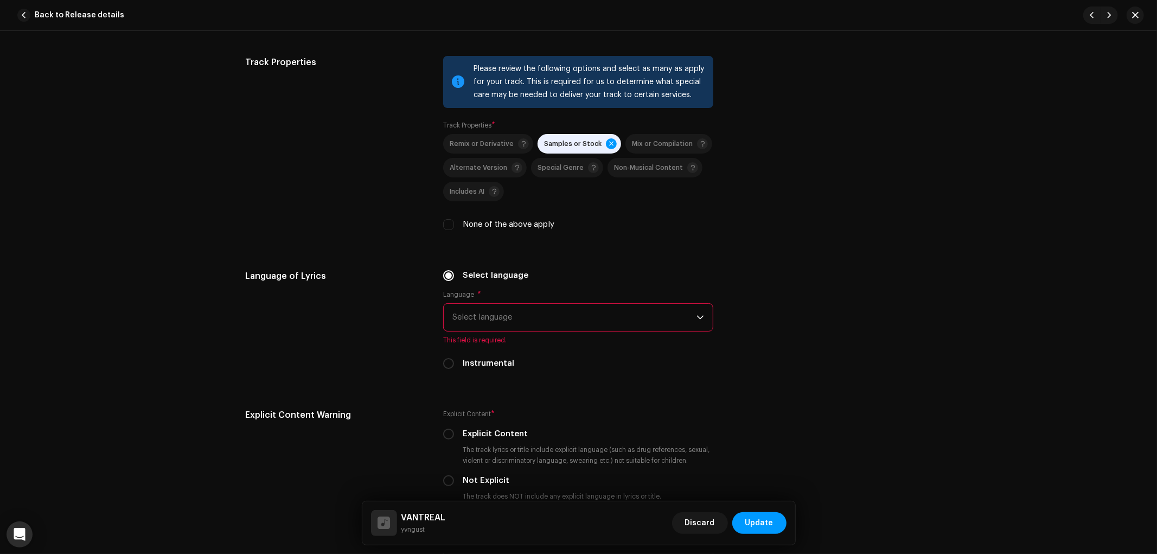
scroll to position [1522, 0]
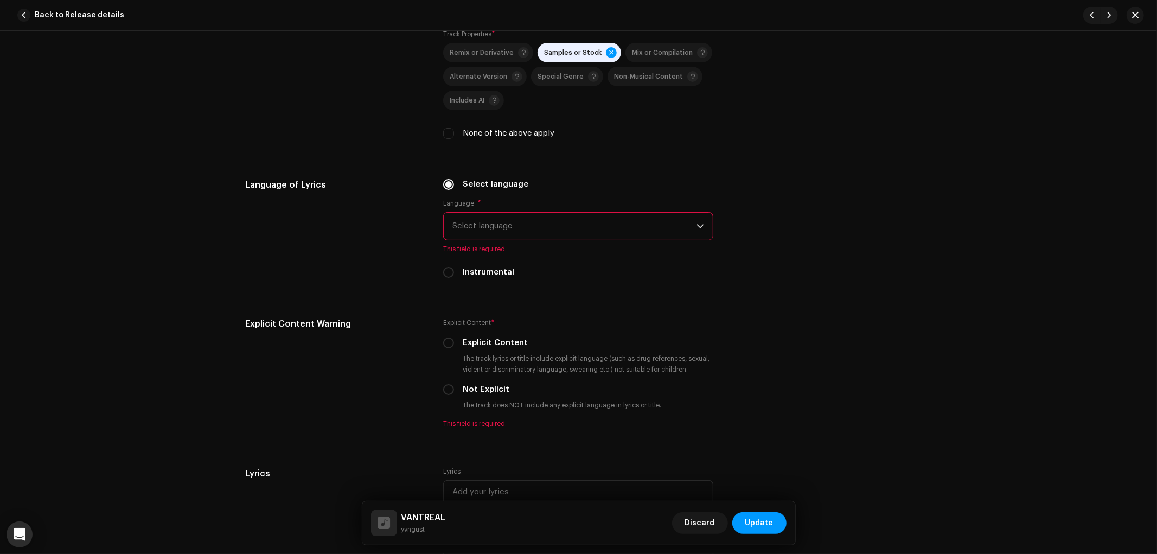
click at [567, 239] on span "Select language" at bounding box center [574, 226] width 244 height 27
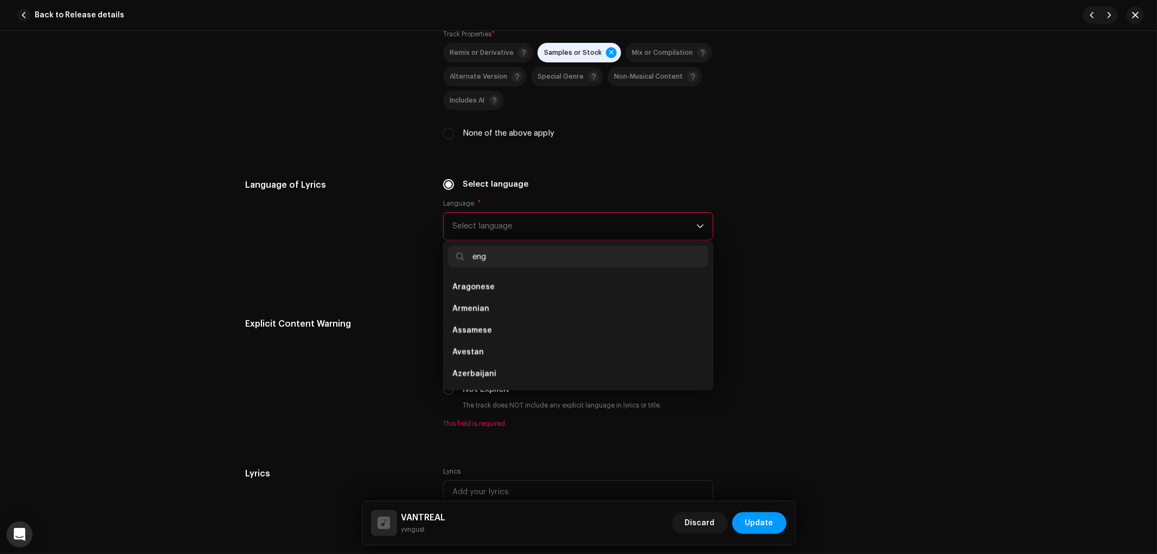
scroll to position [0, 0]
type input "eng"
click at [499, 317] on li "English" at bounding box center [578, 309] width 260 height 22
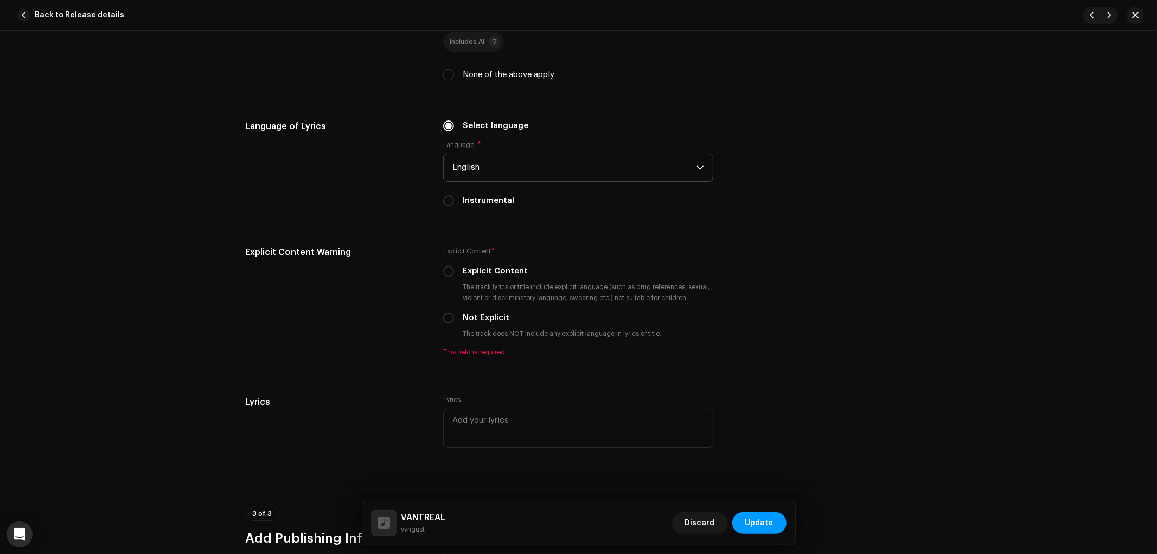
scroll to position [1582, 0]
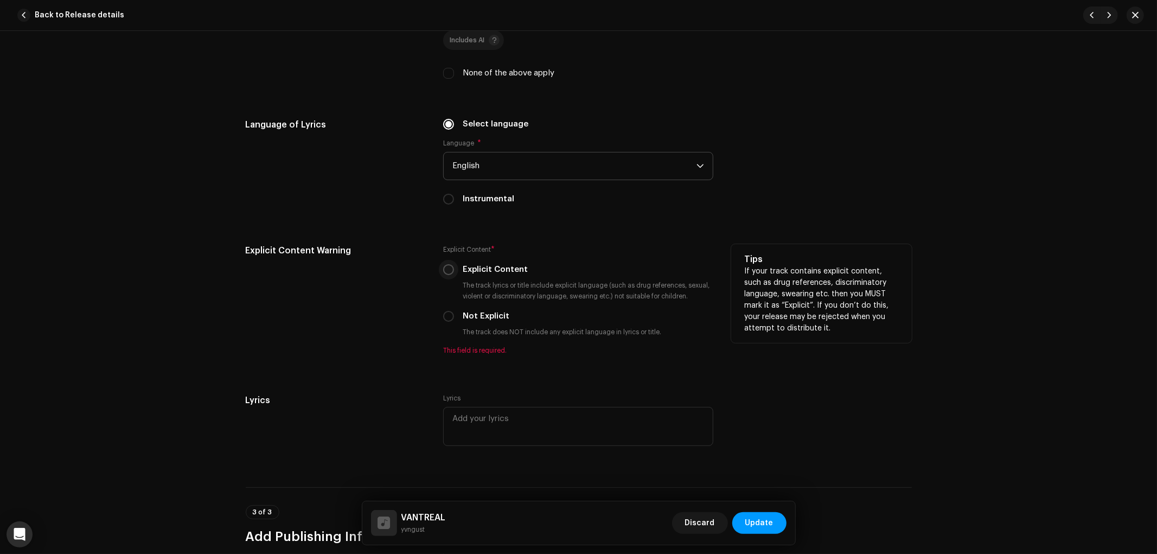
click at [446, 275] on input "Explicit Content" at bounding box center [448, 269] width 11 height 11
radio input "true"
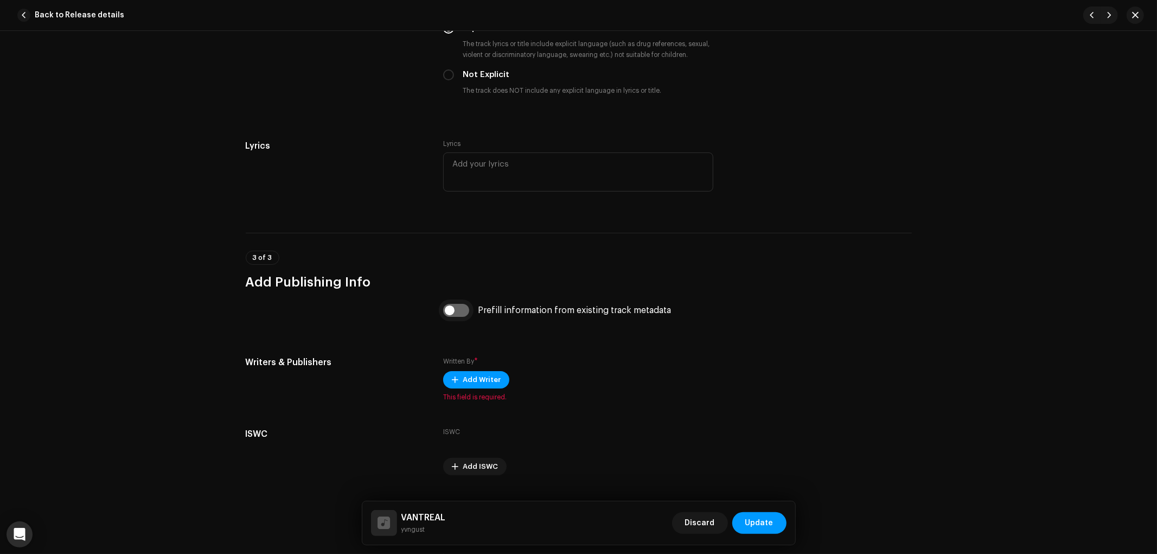
scroll to position [1854, 0]
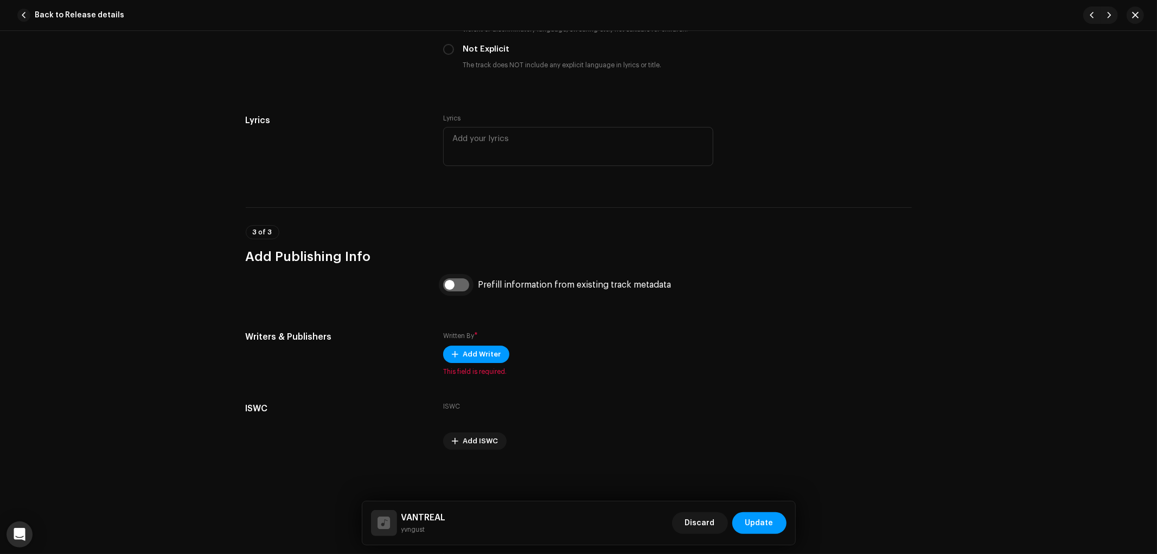
click at [465, 288] on input "checkbox" at bounding box center [456, 284] width 26 height 13
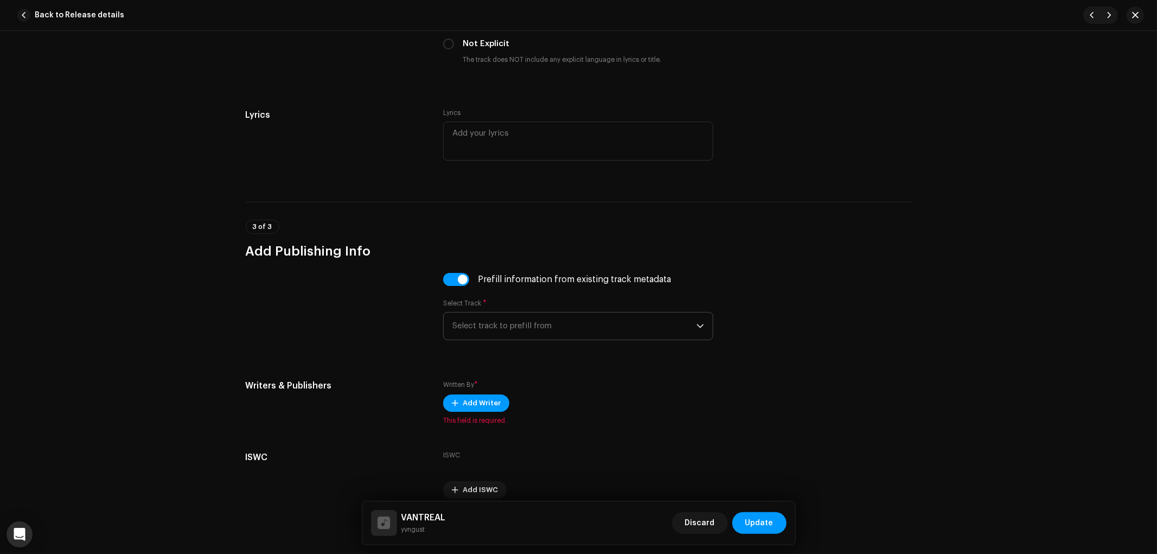
click at [566, 328] on span "Select track to prefill from" at bounding box center [574, 325] width 244 height 27
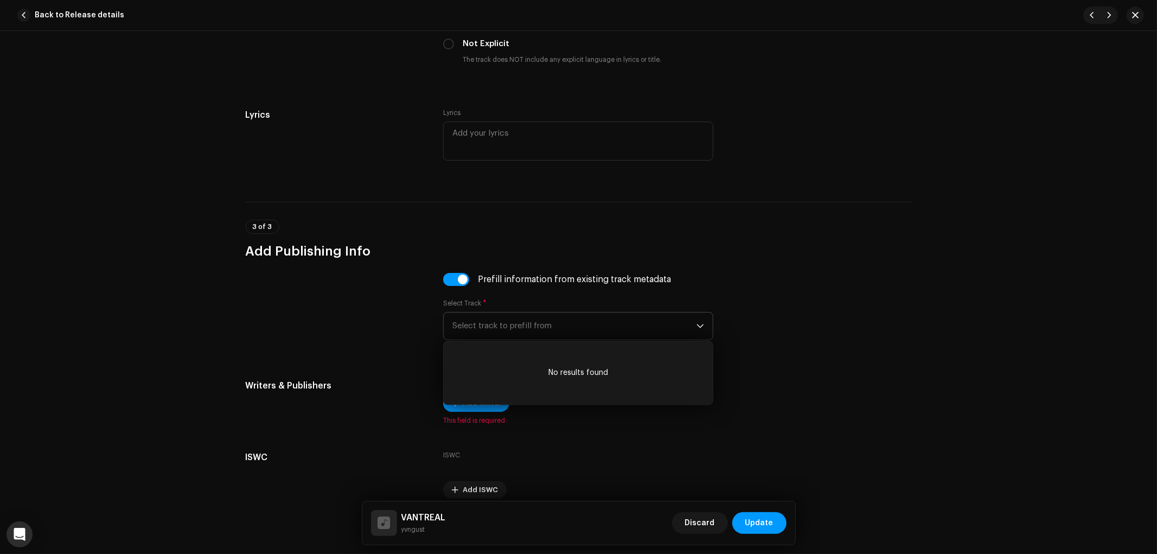
click at [527, 331] on span "Select track to prefill from" at bounding box center [574, 325] width 244 height 27
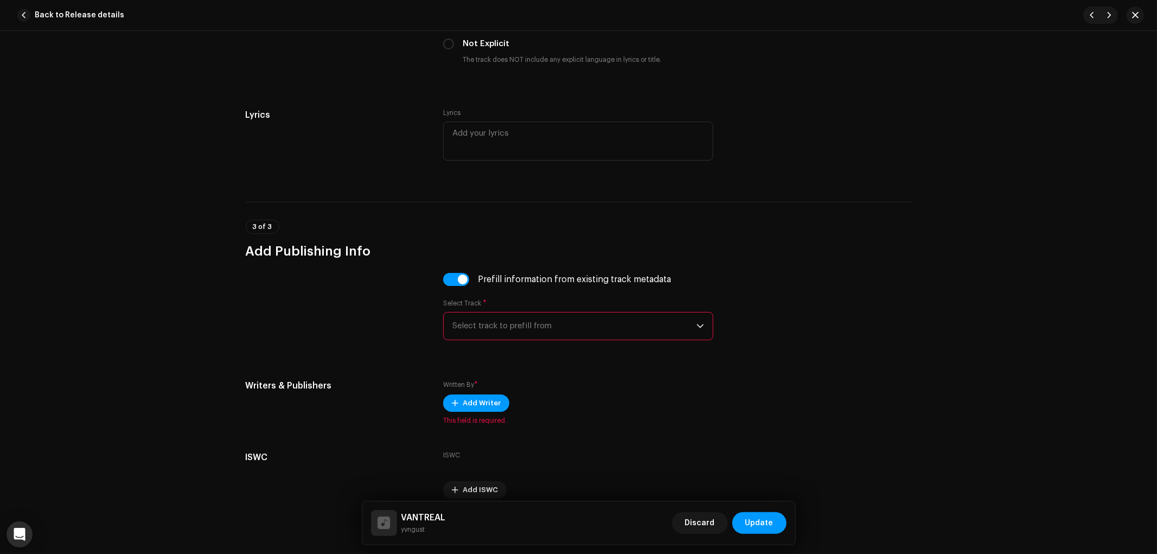
click at [527, 327] on span "Select track to prefill from" at bounding box center [574, 325] width 244 height 27
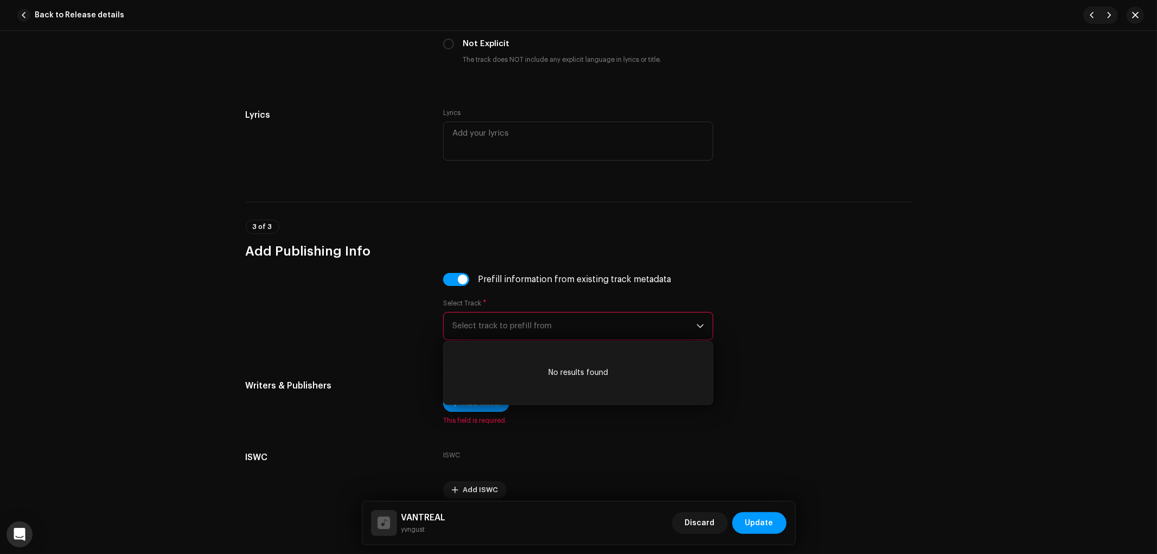
click at [538, 335] on span "Select track to prefill from" at bounding box center [574, 325] width 244 height 27
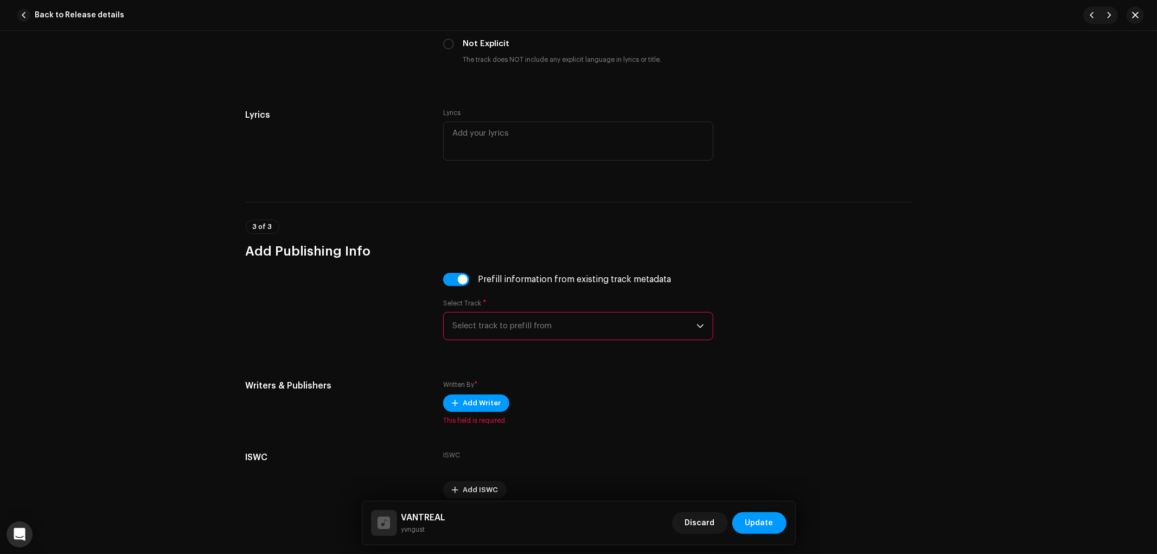
click at [828, 321] on div "Prefill information from existing track metadata Select Track * Select track to…" at bounding box center [579, 313] width 666 height 80
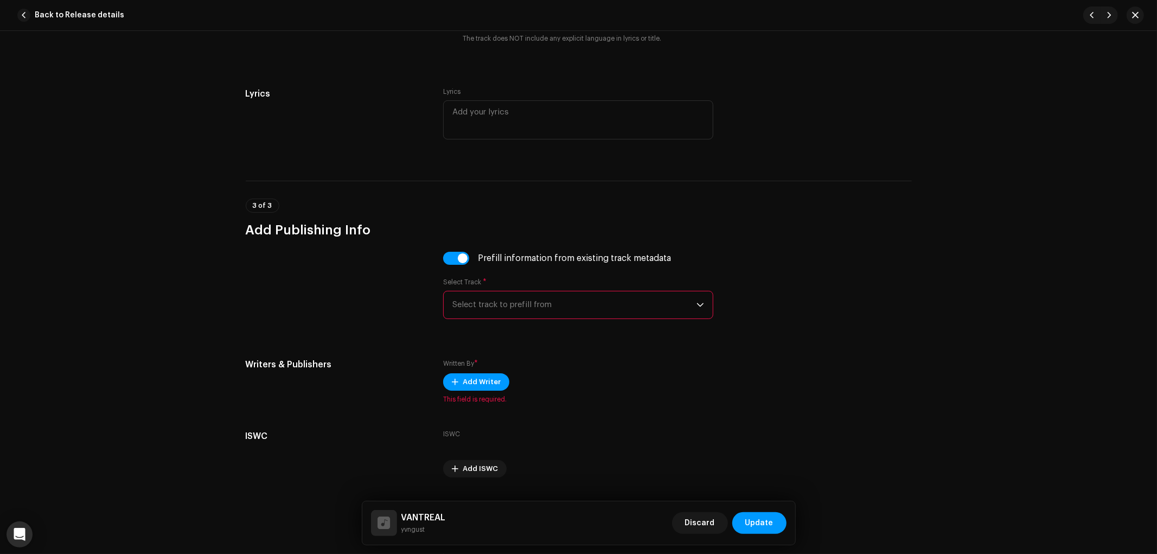
scroll to position [1910, 0]
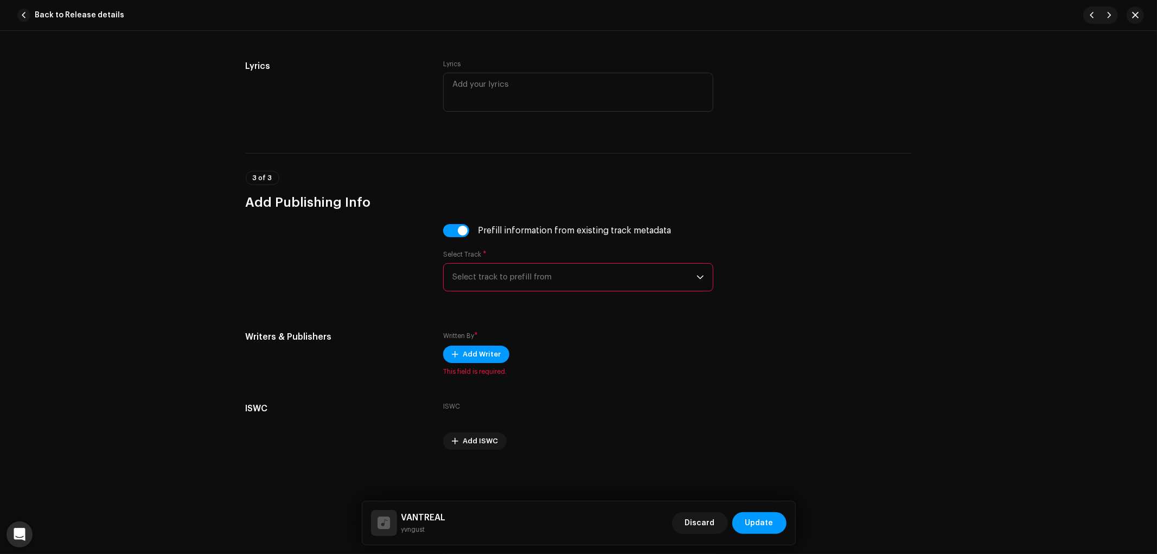
click at [577, 289] on span "Select track to prefill from" at bounding box center [574, 277] width 244 height 27
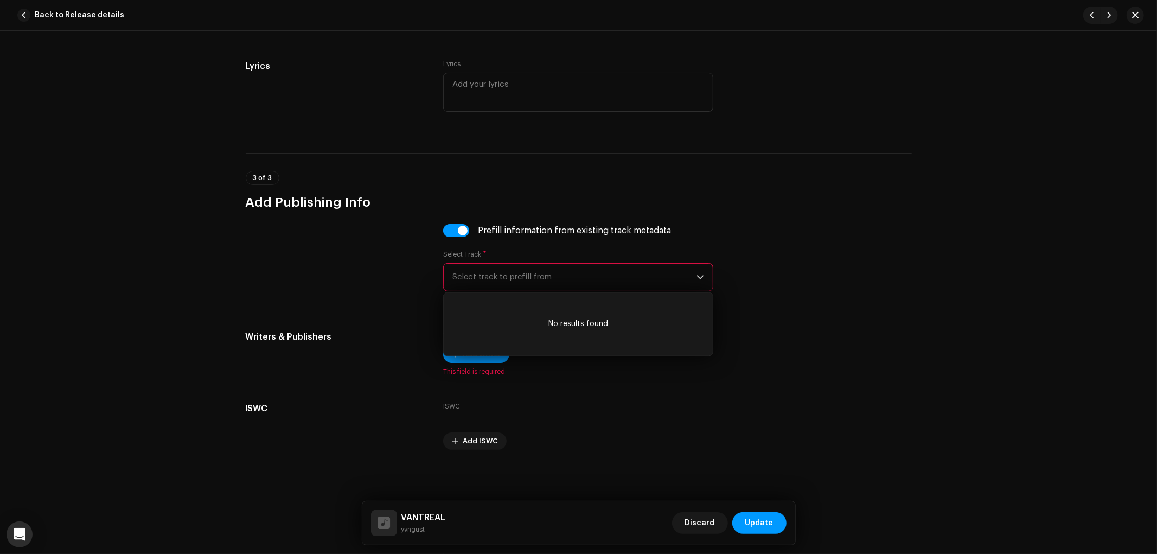
click at [572, 278] on span "Select track to prefill from" at bounding box center [574, 277] width 244 height 27
click at [815, 290] on div "Prefill information from existing track metadata Select Track * Select track to…" at bounding box center [579, 264] width 666 height 80
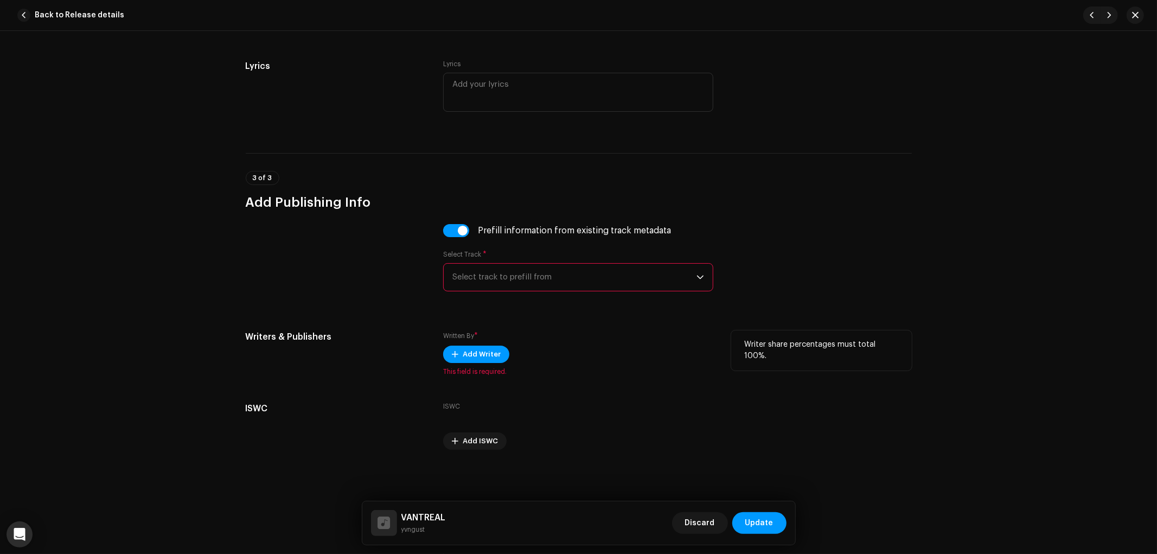
click at [506, 355] on div "Add Writer" at bounding box center [578, 354] width 270 height 17
click at [459, 235] on input "checkbox" at bounding box center [456, 230] width 26 height 13
checkbox input "false"
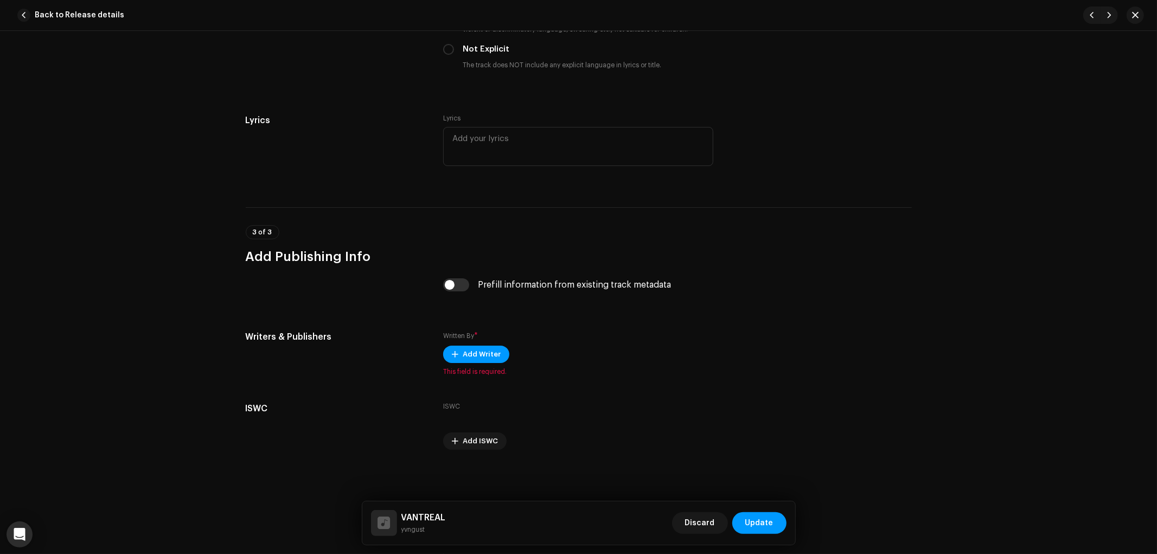
scroll to position [1854, 0]
click at [487, 367] on span "This field is required." at bounding box center [578, 371] width 270 height 9
click at [484, 356] on span "Add Writer" at bounding box center [482, 354] width 38 height 22
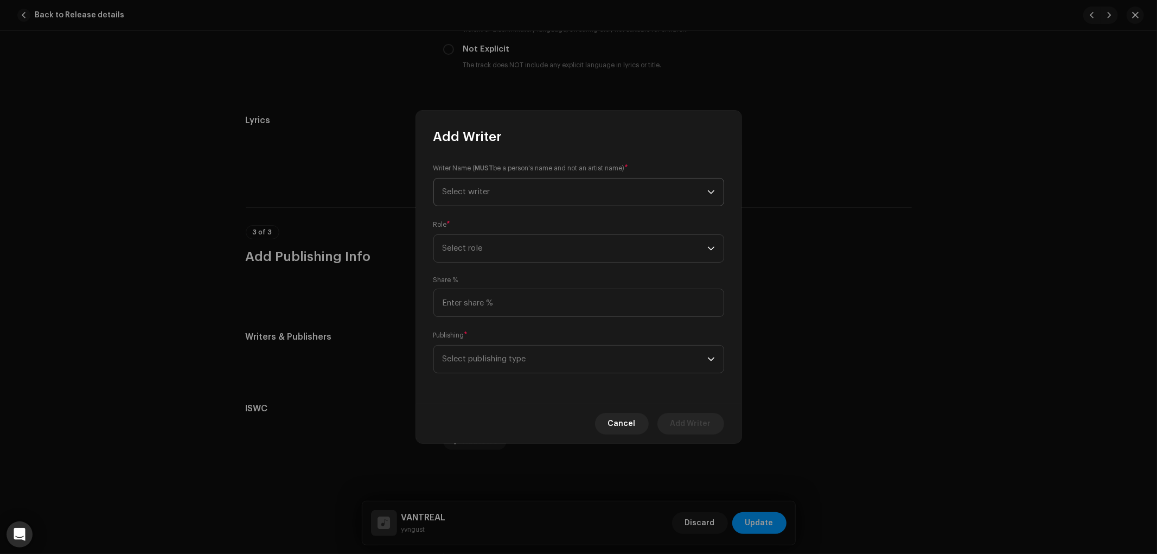
click at [514, 190] on span "Select writer" at bounding box center [575, 191] width 265 height 27
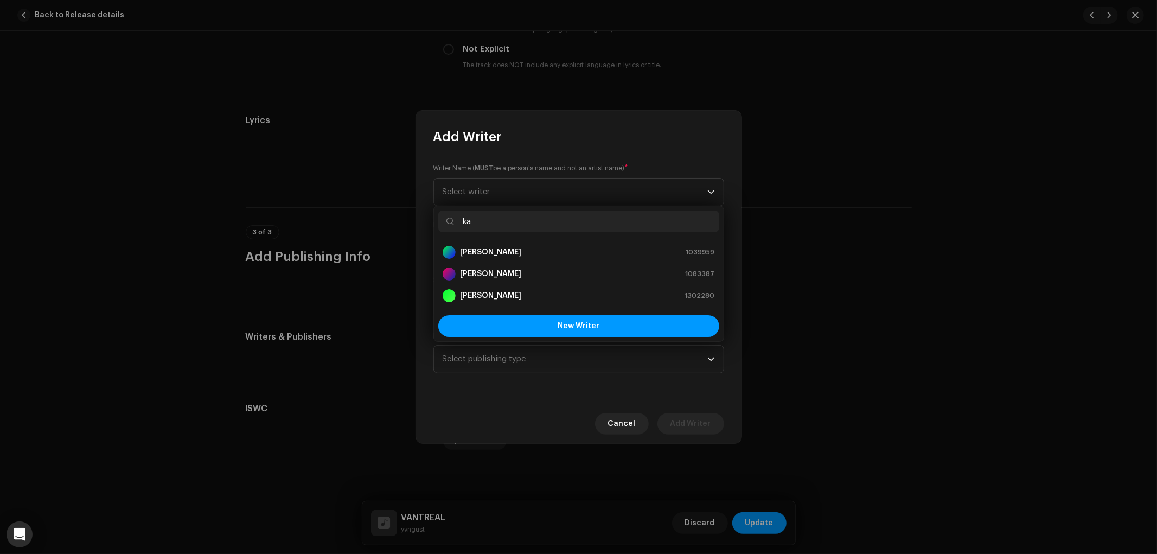
type input "ka"
click at [540, 301] on div "[PERSON_NAME] 1302280" at bounding box center [579, 295] width 272 height 13
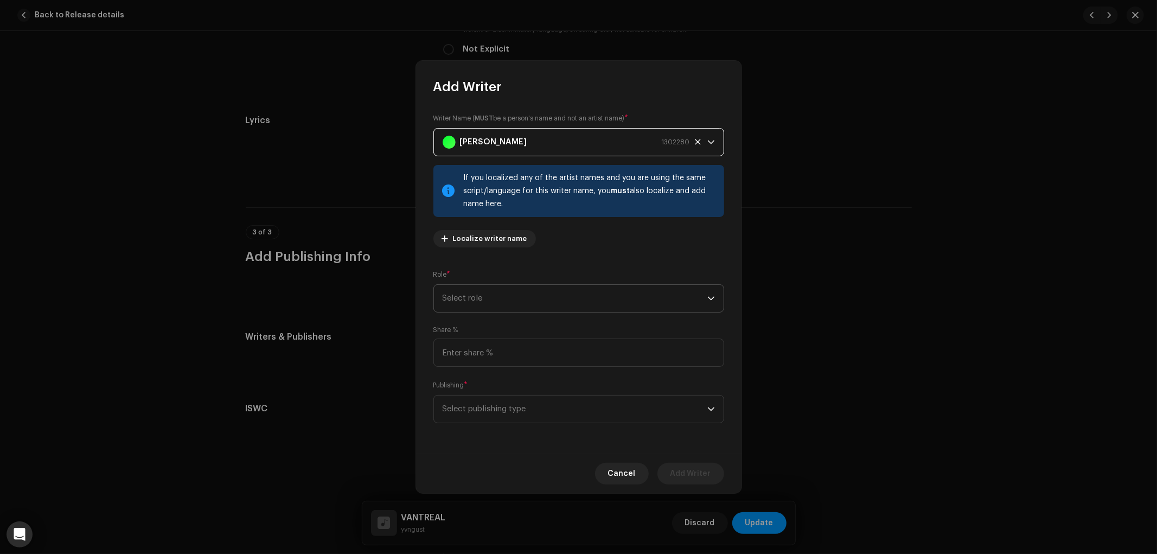
click at [534, 294] on span "Select role" at bounding box center [575, 298] width 265 height 27
click at [523, 397] on li "Composer & Lyricist" at bounding box center [578, 393] width 281 height 22
click at [529, 336] on div "Share %" at bounding box center [578, 346] width 291 height 41
click at [529, 349] on input at bounding box center [578, 353] width 291 height 28
type input "1.00"
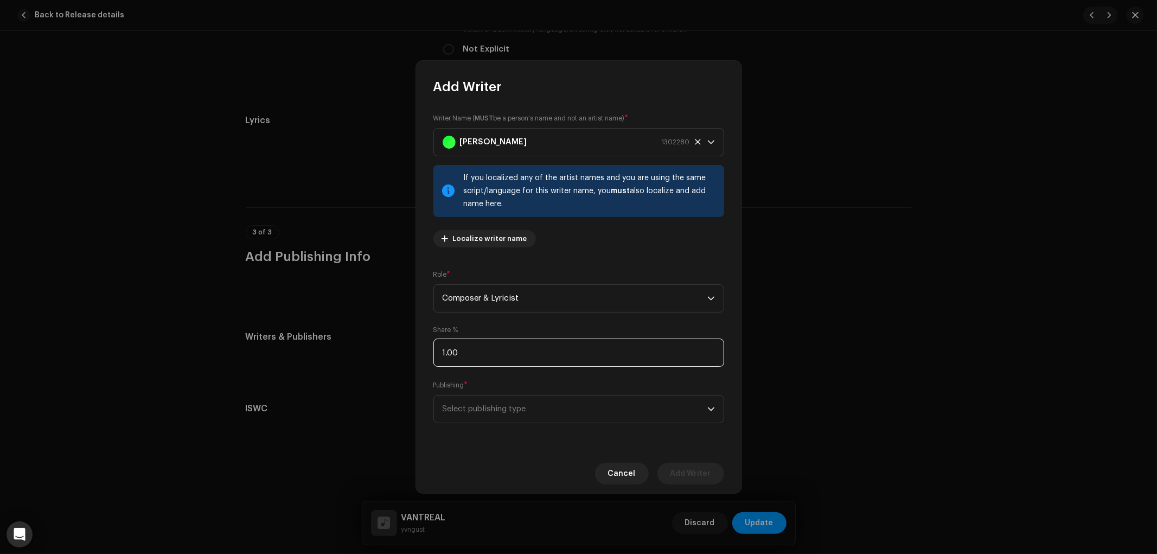
click at [513, 350] on input "1.00" at bounding box center [578, 353] width 291 height 28
click at [481, 353] on input "1.00" at bounding box center [578, 353] width 291 height 28
click at [502, 405] on span "Select publishing type" at bounding box center [575, 409] width 265 height 27
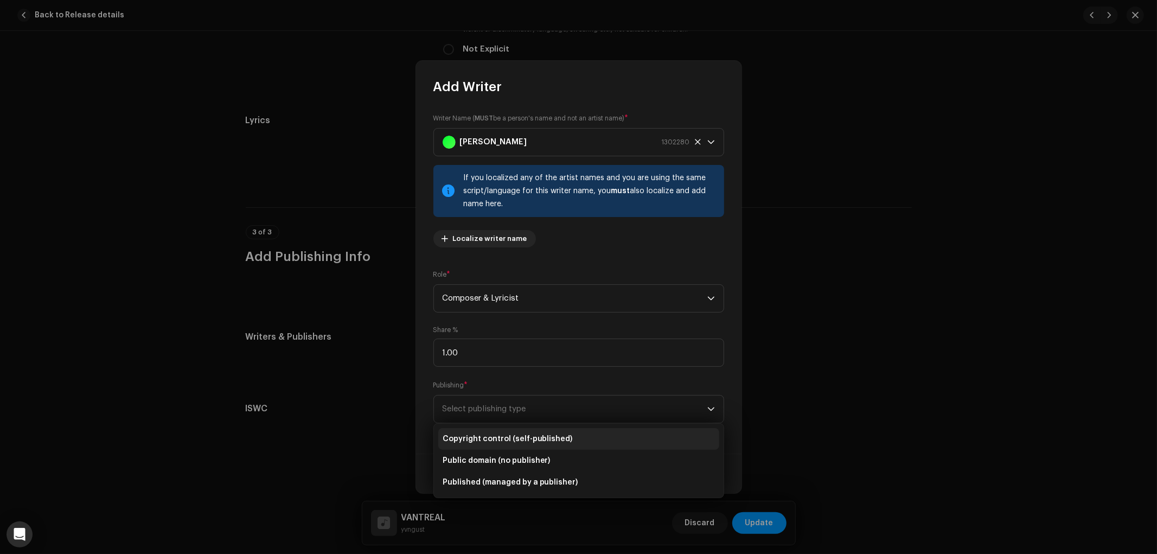
click at [514, 435] on span "Copyright control (self-published)" at bounding box center [508, 438] width 130 height 11
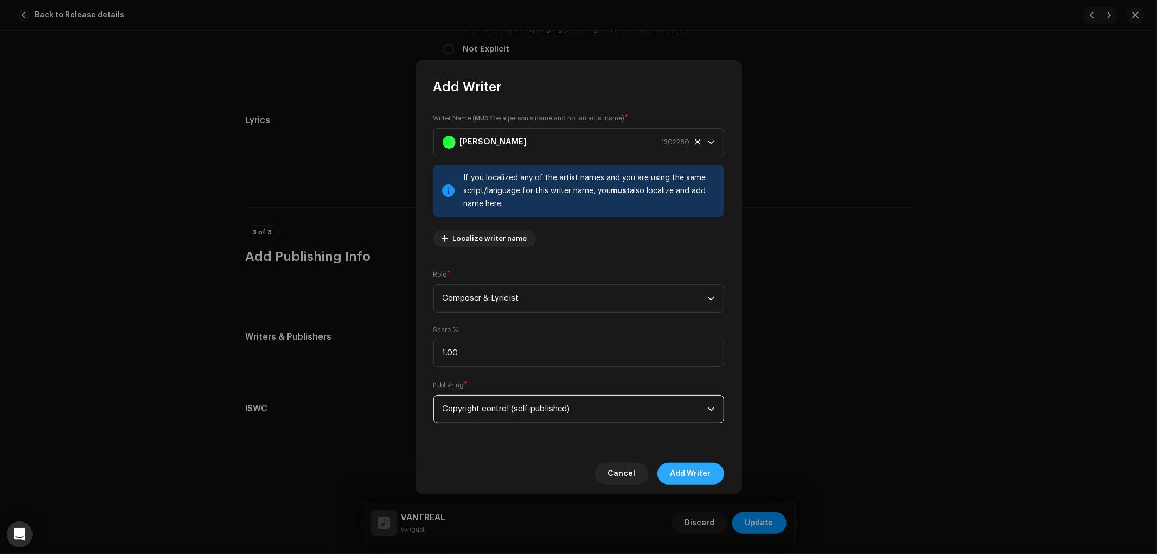
click at [687, 475] on span "Add Writer" at bounding box center [691, 474] width 41 height 22
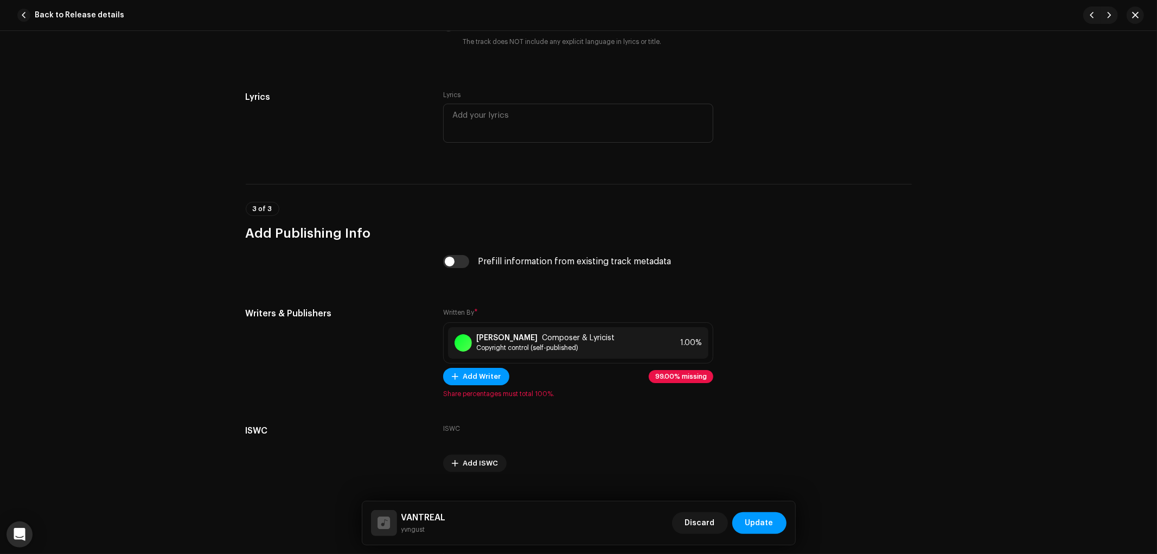
scroll to position [1900, 0]
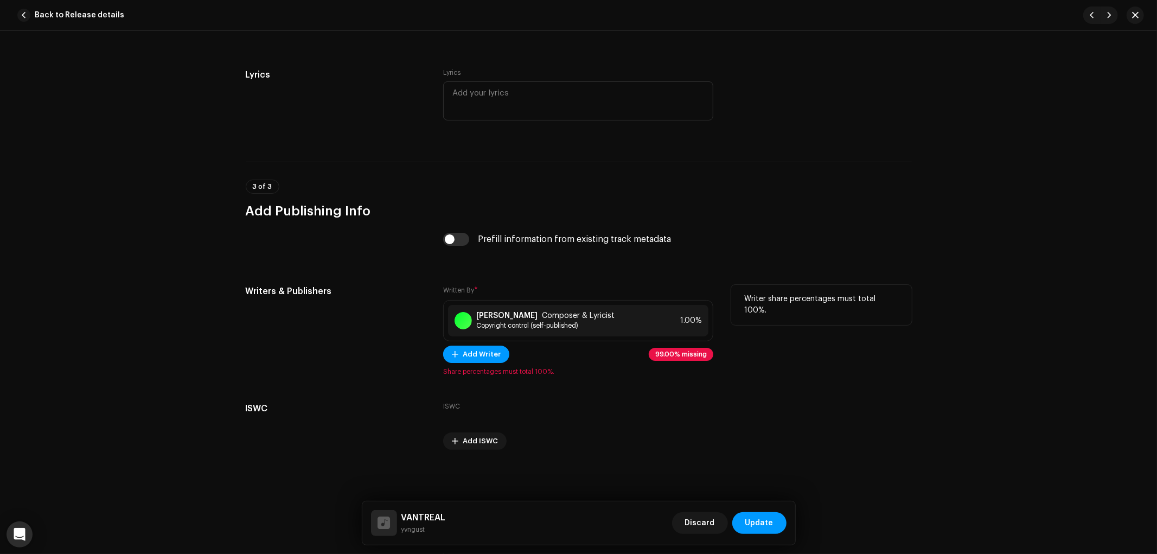
click at [563, 337] on div "[PERSON_NAME] Composer & Lyricist Copyright control (self-published) 1.00%" at bounding box center [578, 320] width 270 height 41
click at [494, 348] on span "Add Writer" at bounding box center [482, 354] width 38 height 22
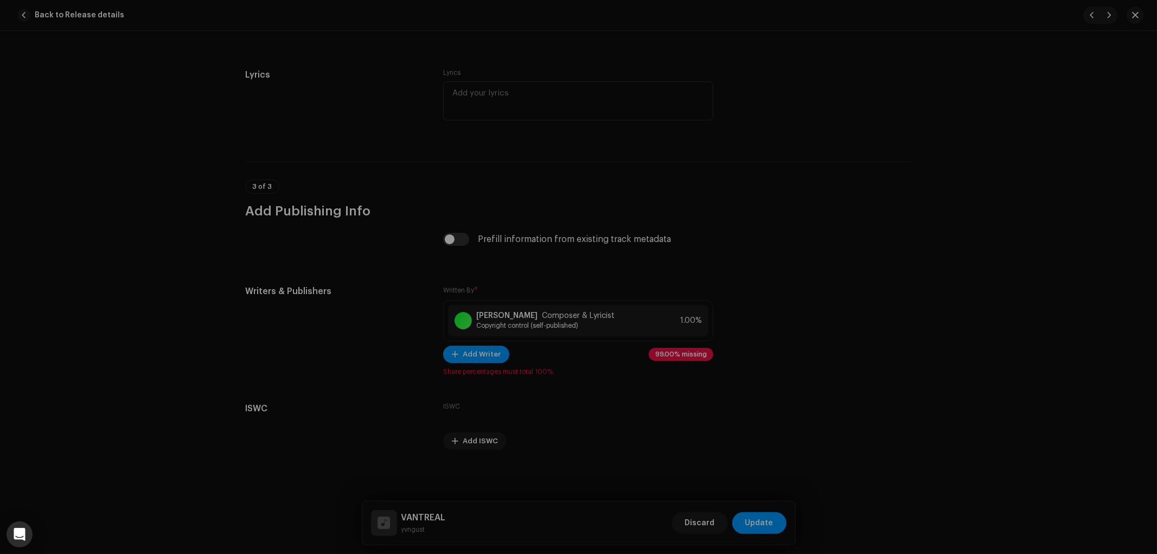
click at [865, 349] on div "Add Writer Writer Name ( MUST be a person's name and not an artist name) * Sele…" at bounding box center [578, 277] width 1157 height 554
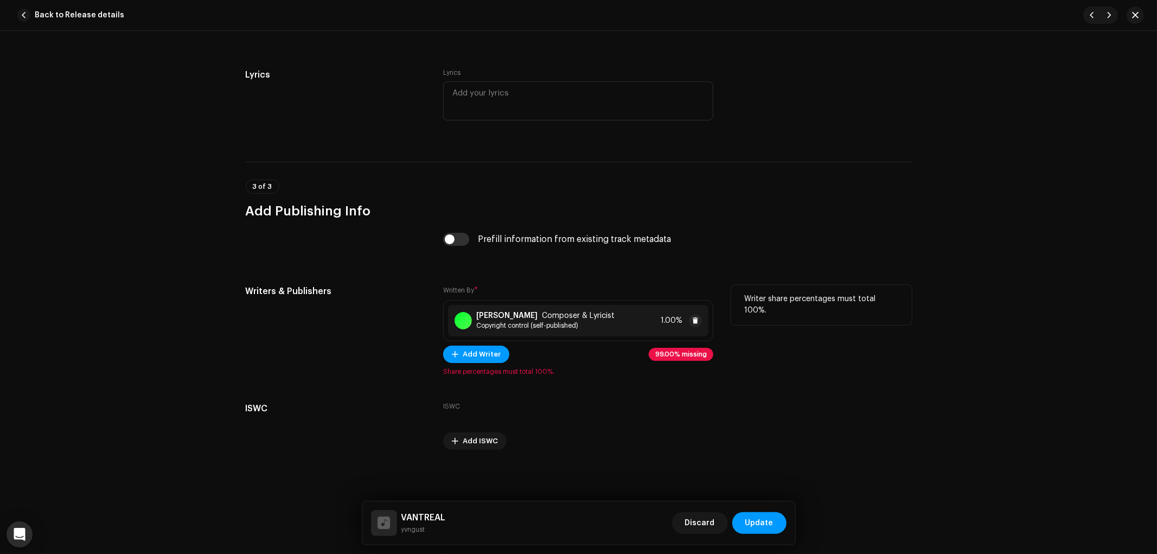
click at [601, 322] on div "[PERSON_NAME] Composer & Lyricist Copyright control (self-published) 1.00%" at bounding box center [578, 320] width 260 height 31
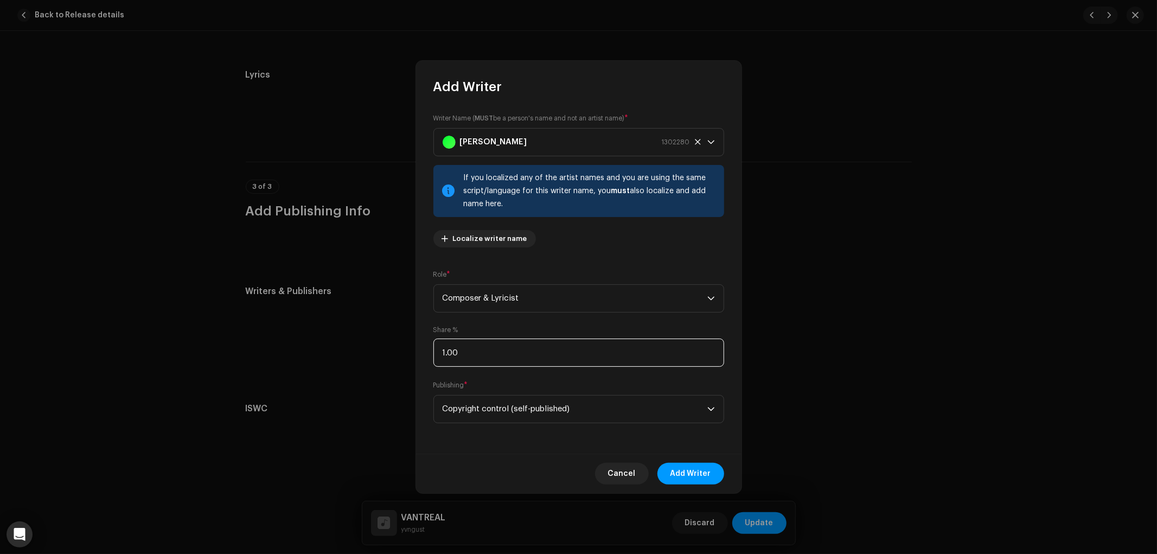
click at [545, 356] on input "1.00" at bounding box center [578, 353] width 291 height 28
type input "100.00"
click at [677, 472] on span "Add Writer" at bounding box center [691, 474] width 41 height 22
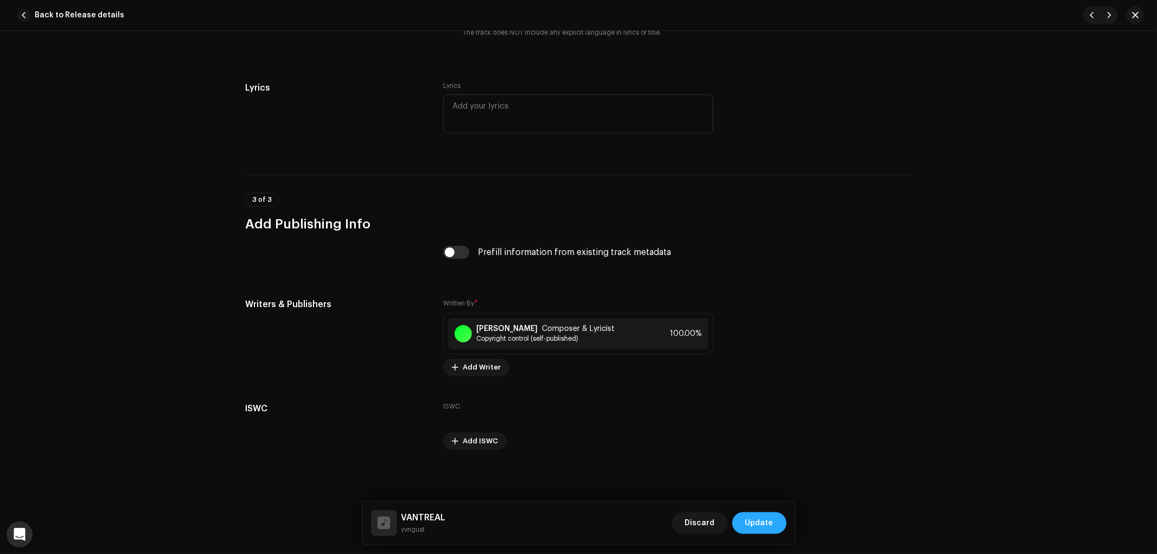
click at [772, 527] on span "Update" at bounding box center [759, 523] width 28 height 22
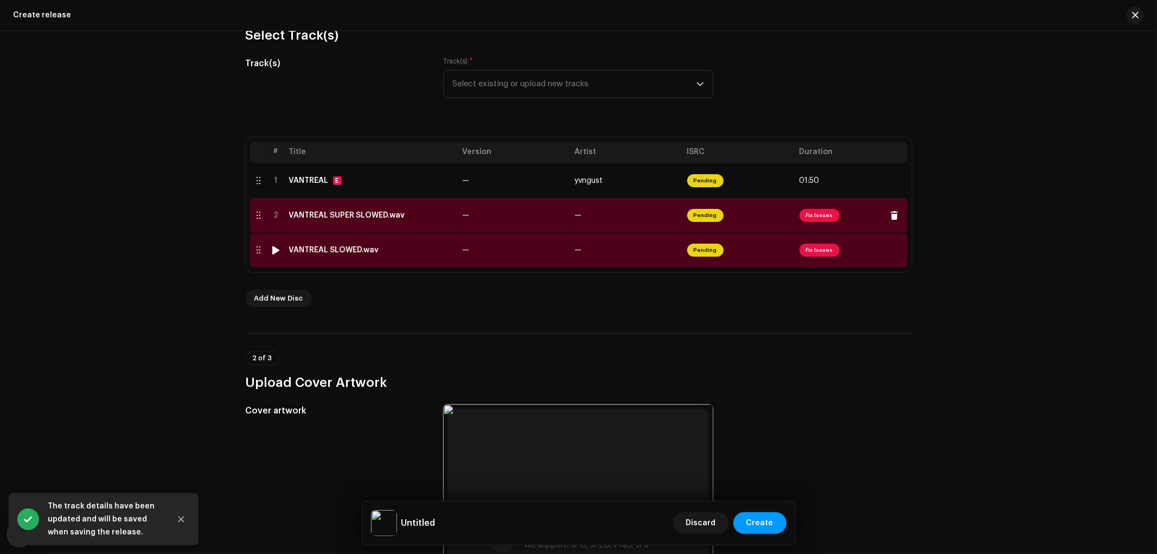
scroll to position [120, 0]
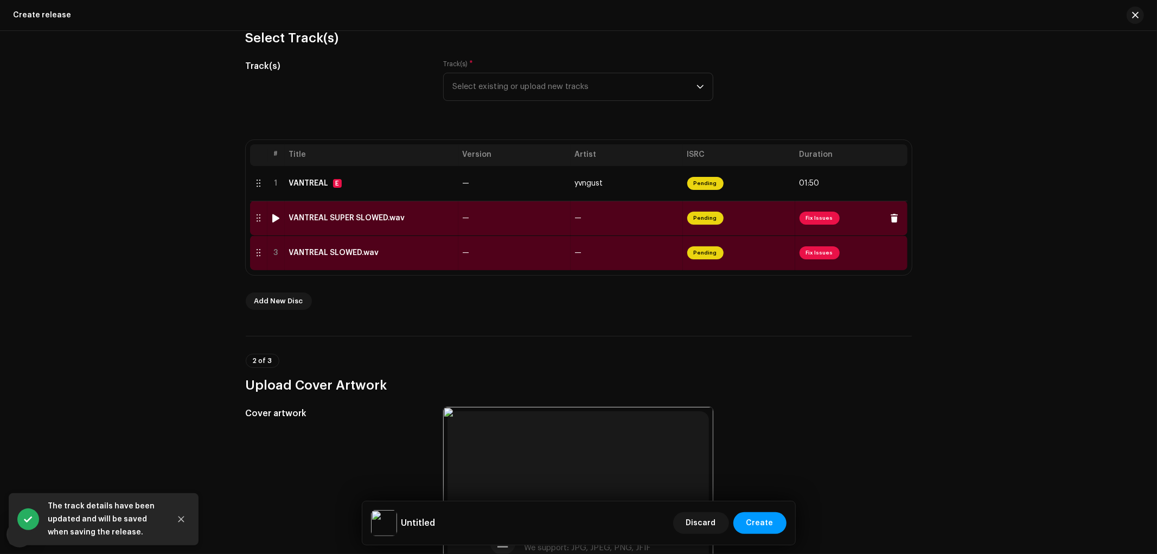
click at [512, 221] on td "—" at bounding box center [514, 218] width 112 height 35
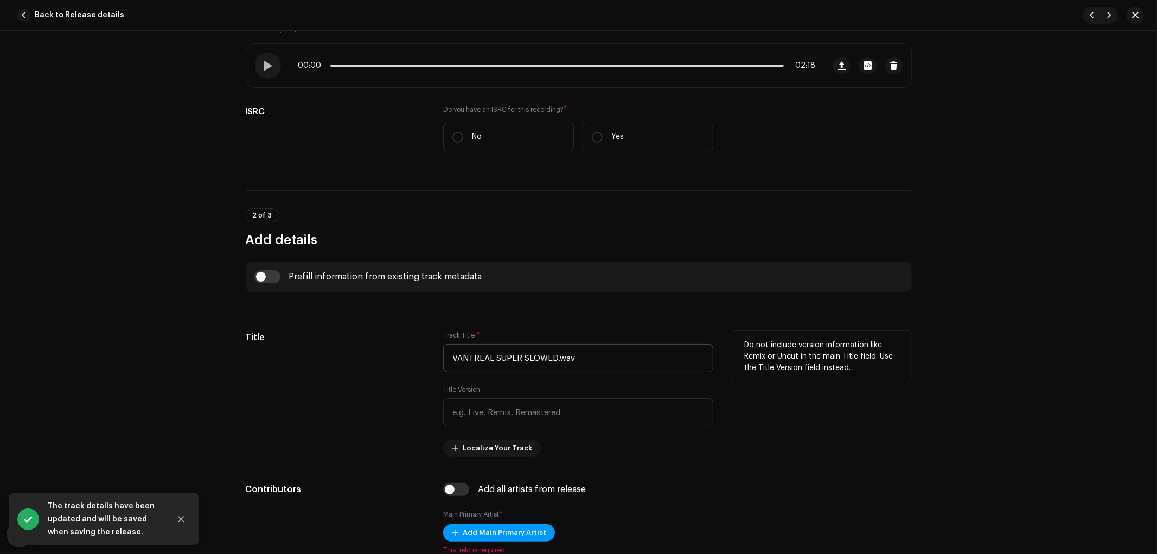
scroll to position [181, 0]
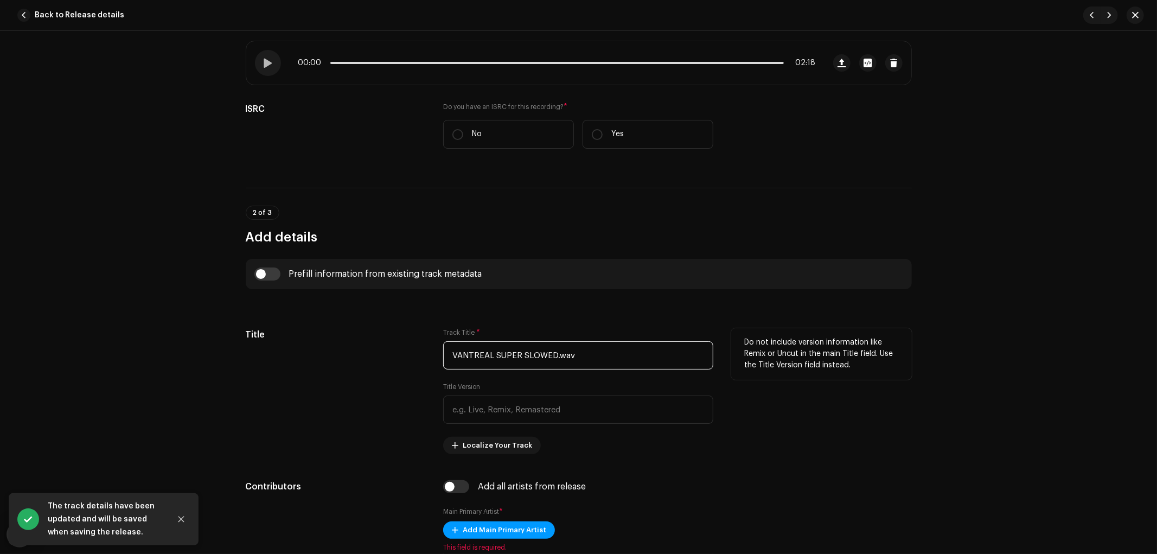
drag, startPoint x: 600, startPoint y: 355, endPoint x: 494, endPoint y: 353, distance: 105.8
click at [494, 353] on input "VANTREAL SUPER SLOWED.wav" at bounding box center [578, 355] width 270 height 28
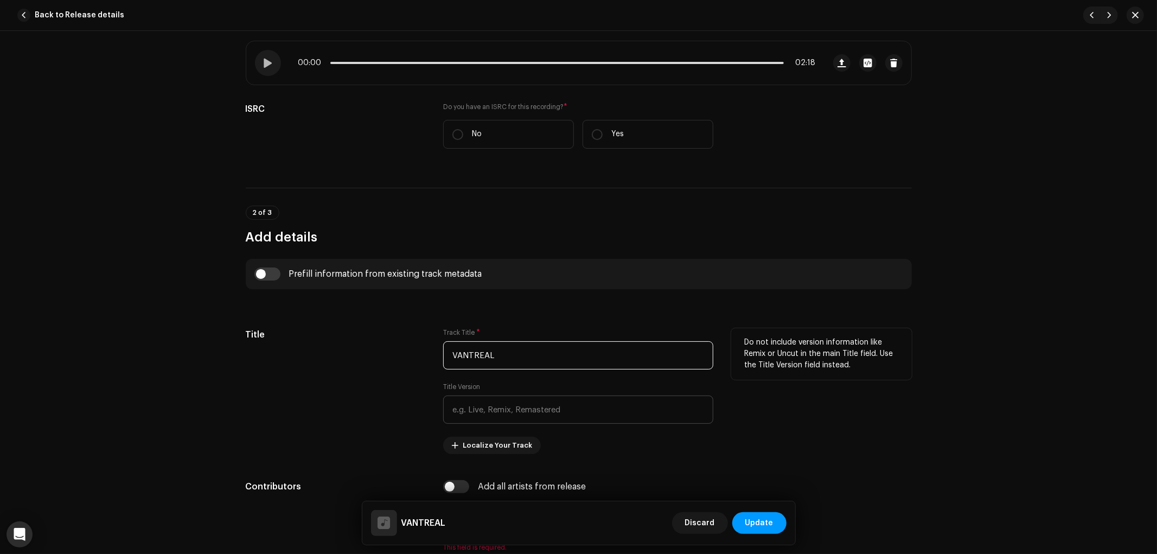
type input "VANTREAL"
click at [524, 410] on input "text" at bounding box center [578, 410] width 270 height 28
type input "SUPER SLOWED"
click at [841, 432] on div "Do not include version information like Remix or Uncut in the main Title field.…" at bounding box center [821, 391] width 181 height 126
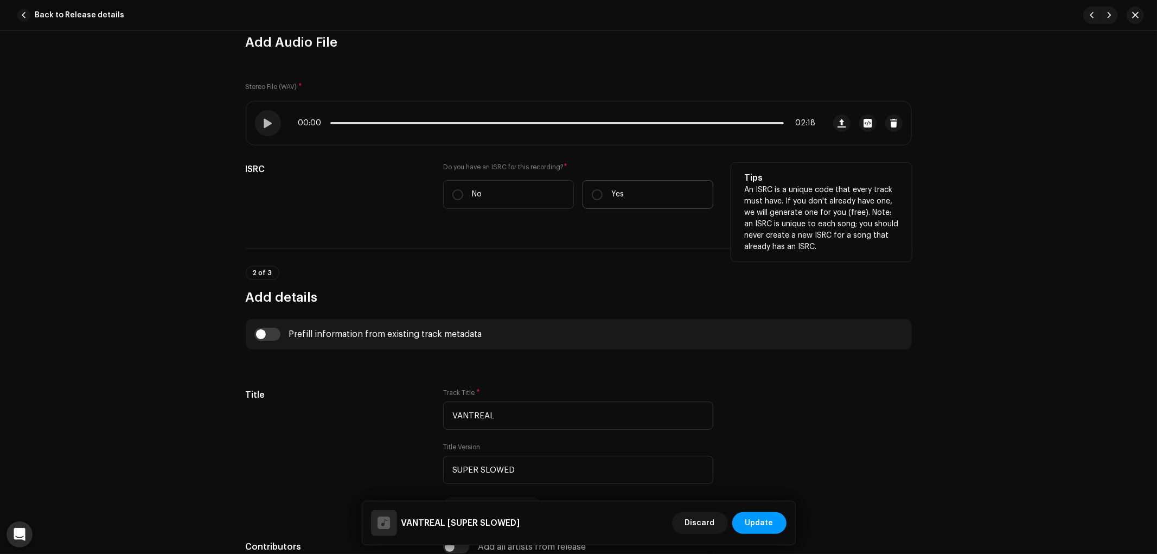
click at [622, 207] on label "Yes" at bounding box center [648, 194] width 131 height 29
click at [603, 200] on input "Yes" at bounding box center [597, 194] width 11 height 11
radio input "true"
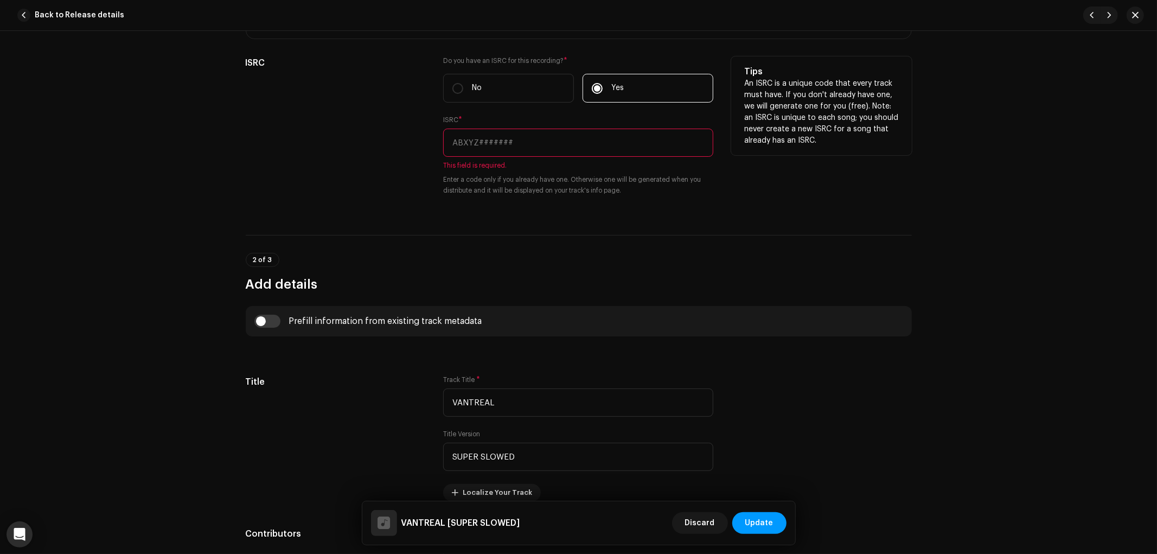
scroll to position [241, 0]
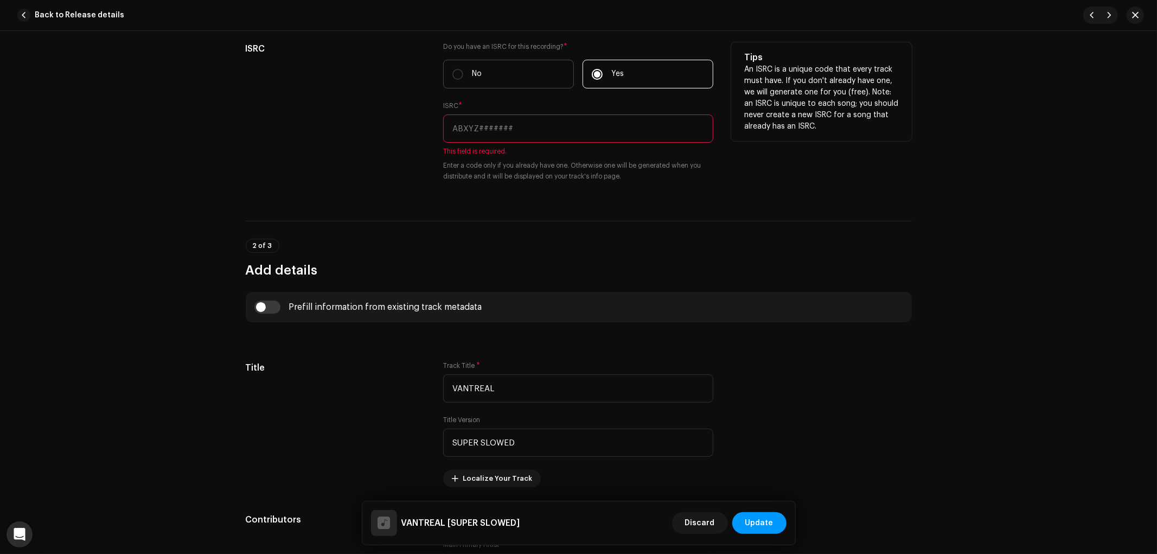
click at [492, 88] on label "No" at bounding box center [508, 74] width 131 height 29
click at [463, 80] on input "No" at bounding box center [457, 74] width 11 height 11
radio input "true"
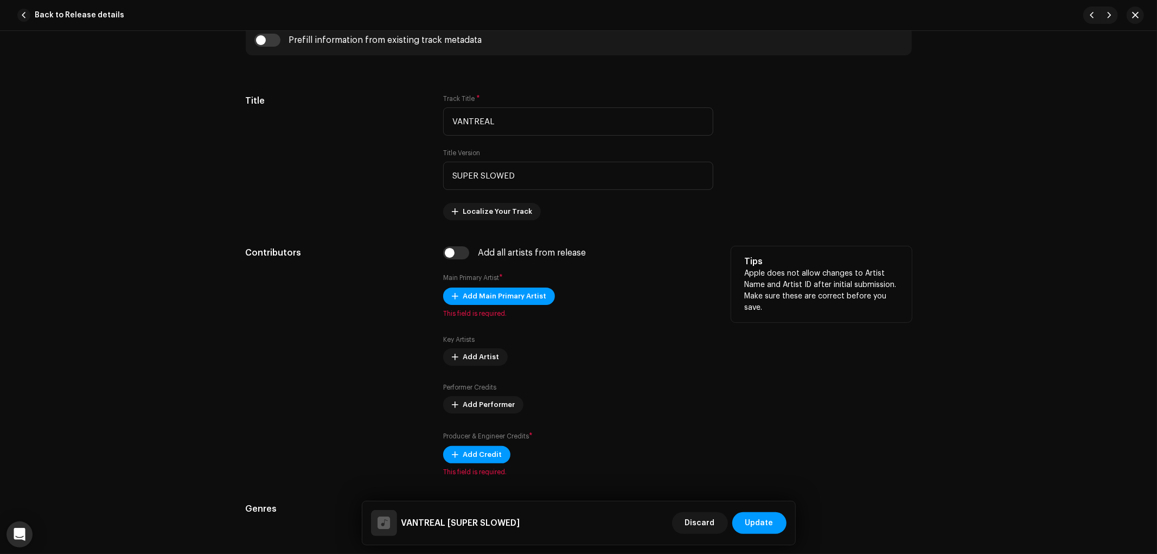
scroll to position [482, 0]
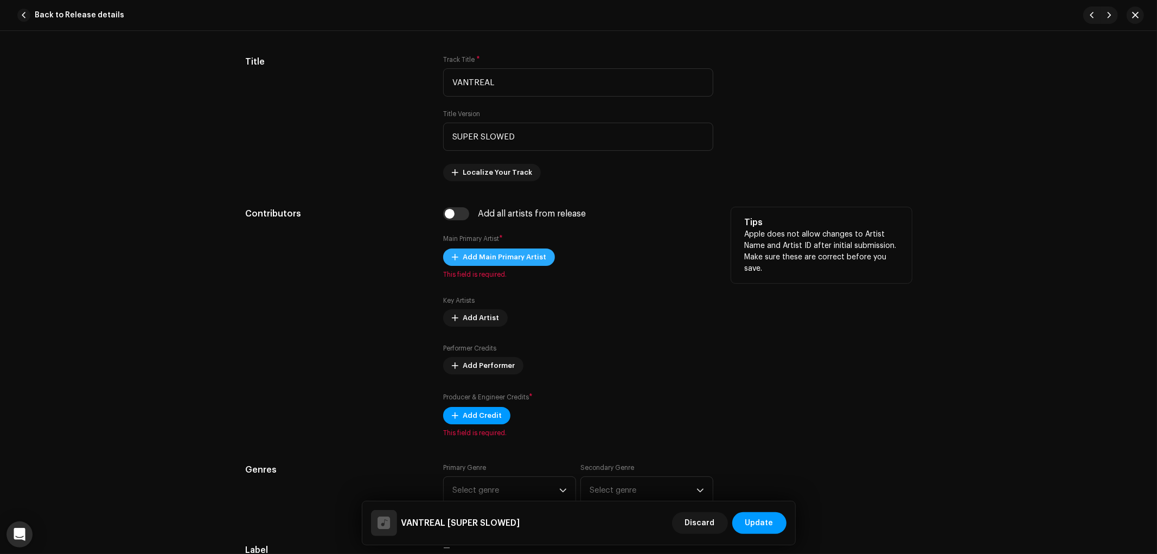
click at [513, 255] on span "Add Main Primary Artist" at bounding box center [505, 257] width 84 height 22
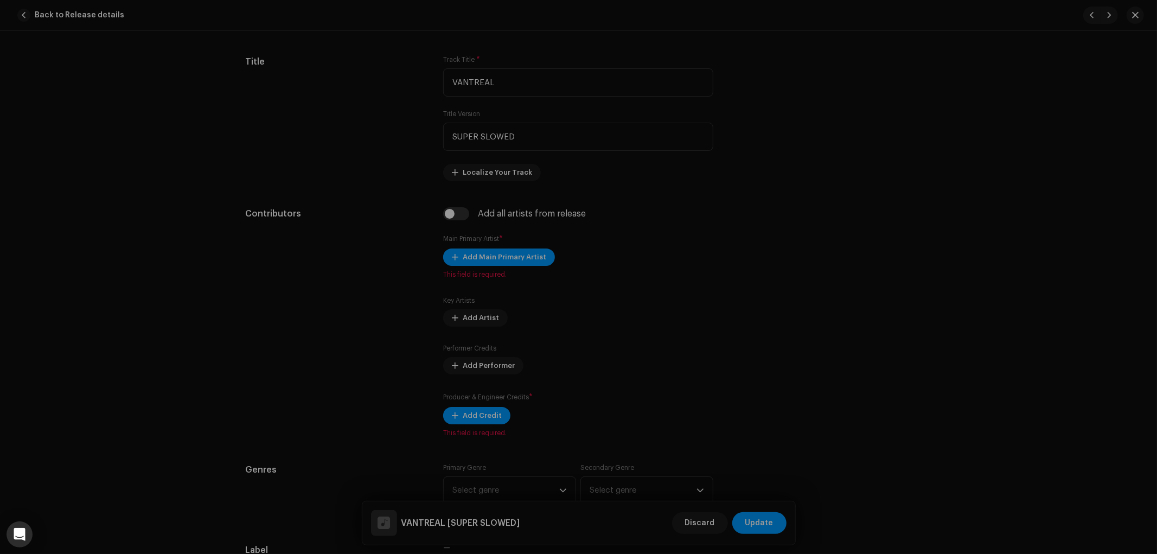
click at [951, 302] on div "Add Main Primary Artist Artist Name * [PERSON_NAME] Cancel Add Artist" at bounding box center [578, 277] width 1157 height 554
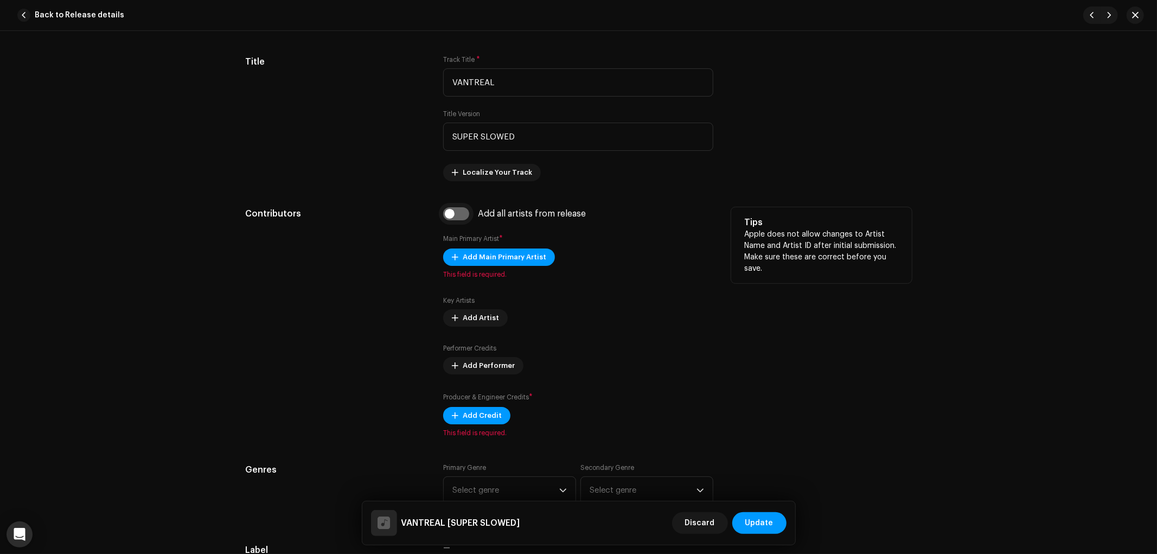
click at [453, 220] on input "checkbox" at bounding box center [456, 213] width 26 height 13
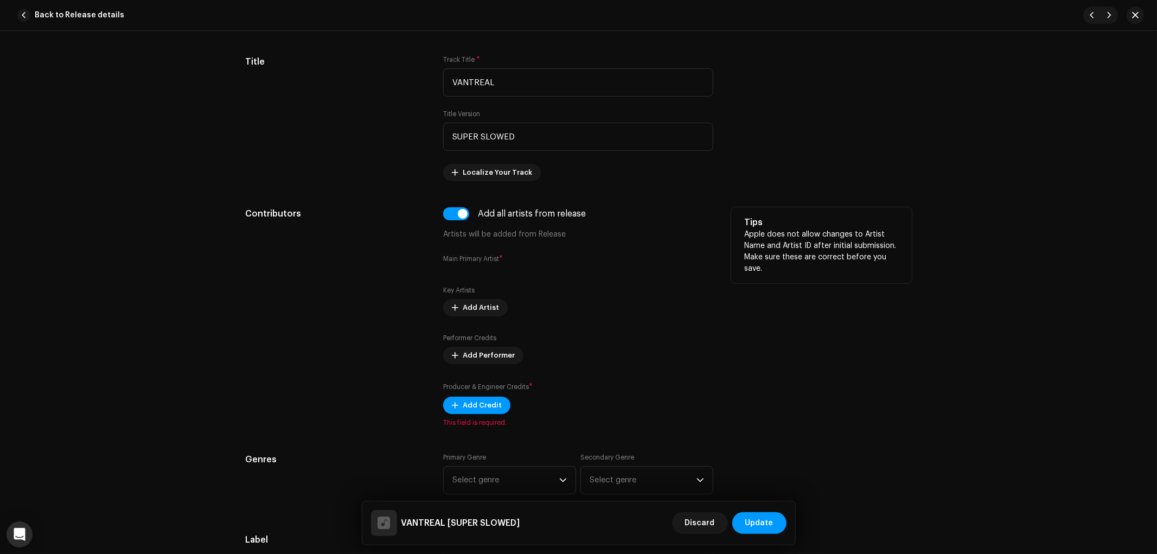
click at [553, 246] on div "Add all artists from release Artists will be added from Release Main Primary Ar…" at bounding box center [578, 317] width 270 height 220
click at [460, 217] on input "checkbox" at bounding box center [456, 213] width 26 height 13
drag, startPoint x: 587, startPoint y: 212, endPoint x: 424, endPoint y: 216, distance: 163.4
click at [424, 216] on div "Contributors Add all artists from release Artists will be added from Release Ma…" at bounding box center [579, 317] width 666 height 220
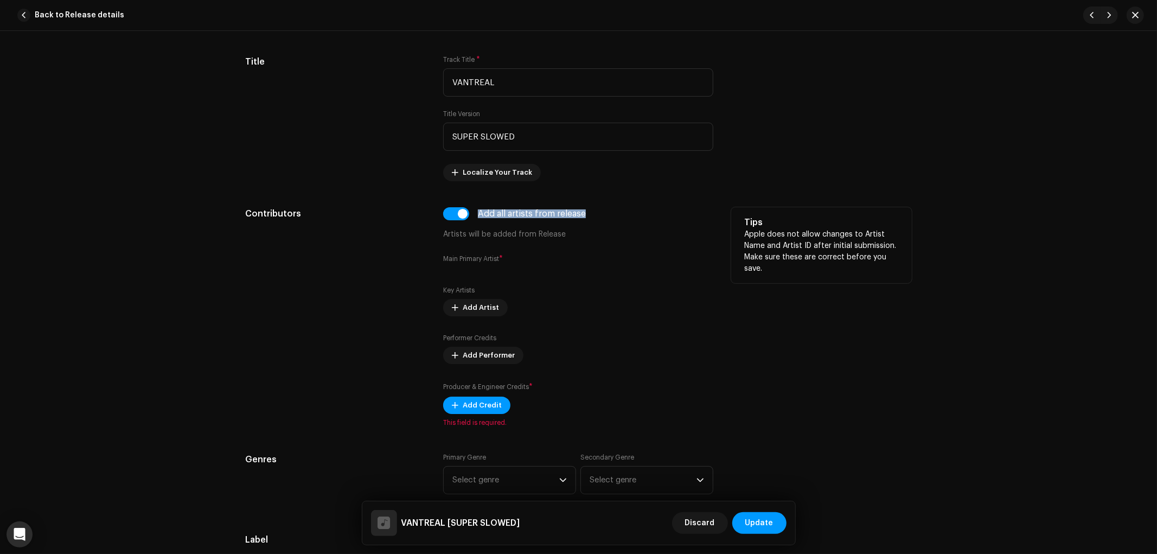
click at [424, 216] on h5 "Contributors" at bounding box center [336, 213] width 181 height 13
drag, startPoint x: 424, startPoint y: 216, endPoint x: 662, endPoint y: 240, distance: 239.4
click at [662, 240] on div "Contributors Add all artists from release Artists will be added from Release Ma…" at bounding box center [579, 317] width 666 height 220
click at [662, 240] on p "Artists will be added from Release" at bounding box center [578, 234] width 270 height 11
click at [460, 219] on input "checkbox" at bounding box center [456, 213] width 26 height 13
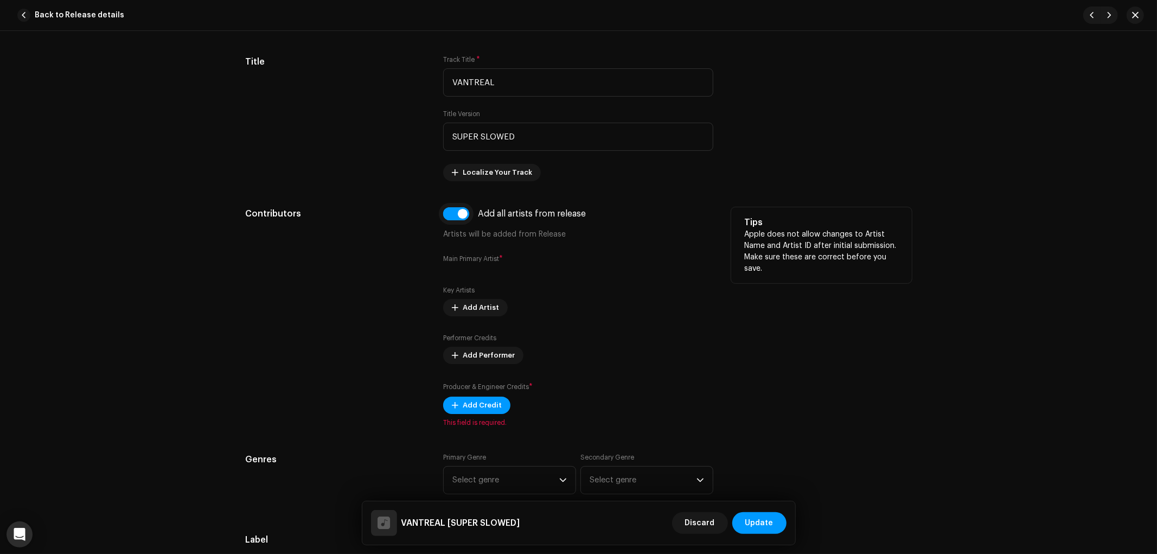
checkbox input "false"
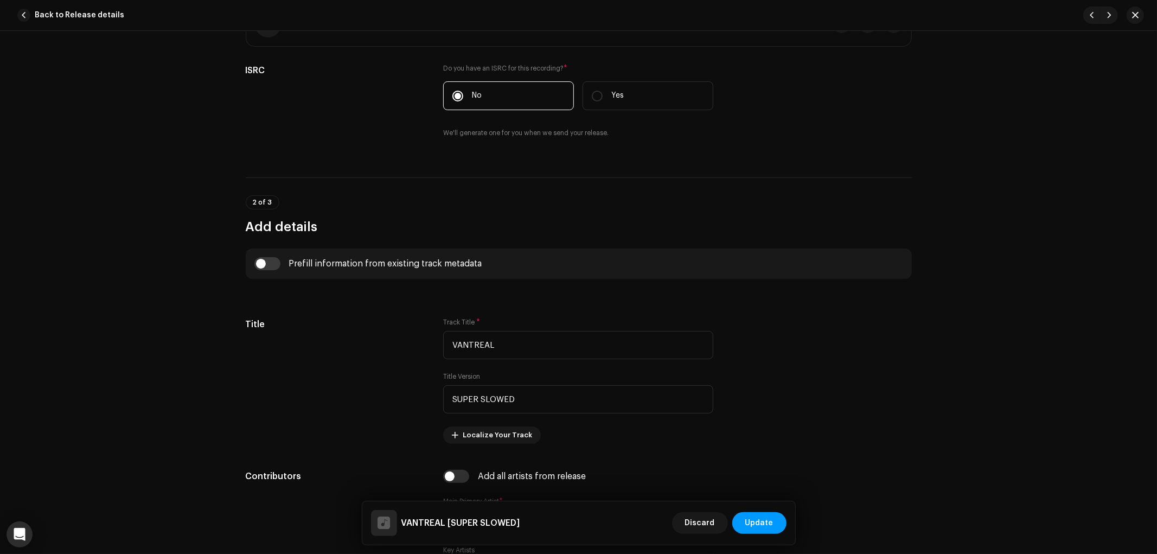
scroll to position [181, 0]
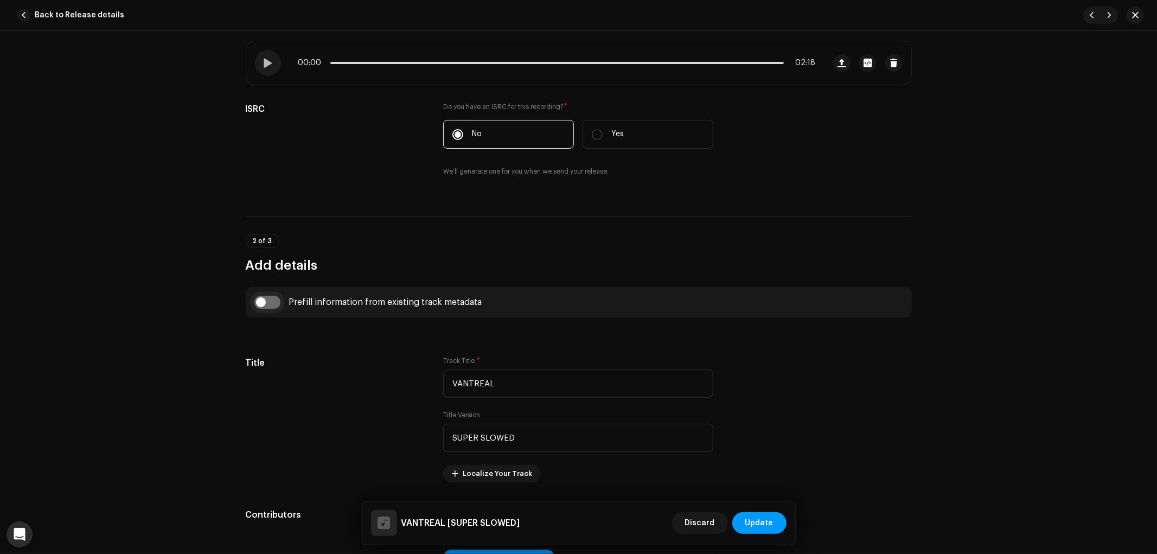
drag, startPoint x: 246, startPoint y: 289, endPoint x: 275, endPoint y: 304, distance: 33.0
click at [248, 290] on div "Prefill information from existing track metadata" at bounding box center [579, 302] width 666 height 30
click at [275, 304] on input "checkbox" at bounding box center [267, 302] width 26 height 13
checkbox input "true"
drag, startPoint x: 495, startPoint y: 339, endPoint x: 520, endPoint y: 355, distance: 29.8
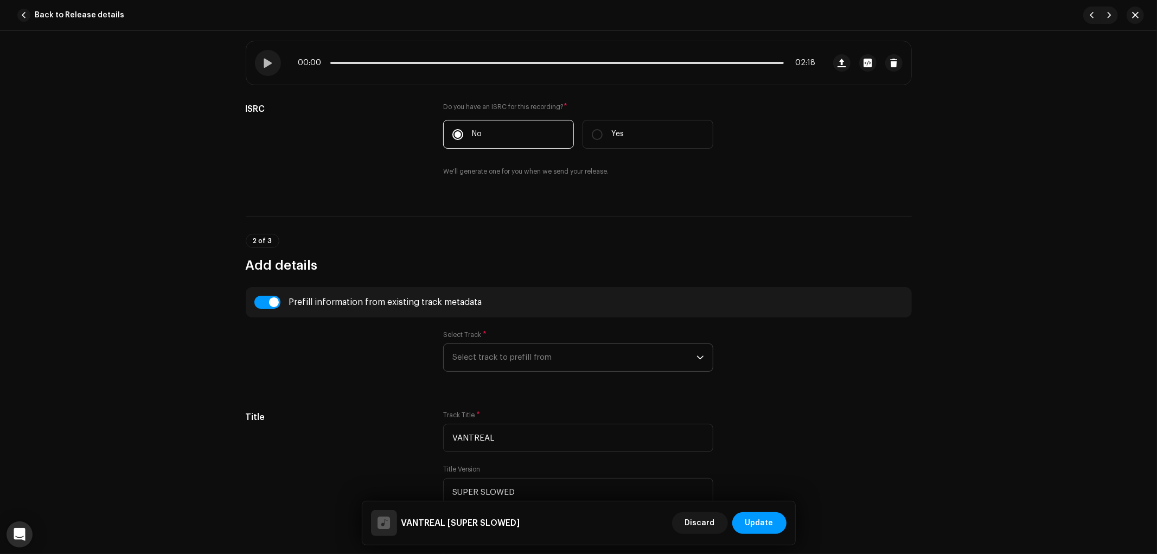
click at [495, 340] on div "Select Track * Select track to prefill from" at bounding box center [578, 350] width 270 height 41
drag, startPoint x: 520, startPoint y: 355, endPoint x: 531, endPoint y: 356, distance: 10.9
click at [521, 356] on span "Select track to prefill from" at bounding box center [574, 357] width 244 height 27
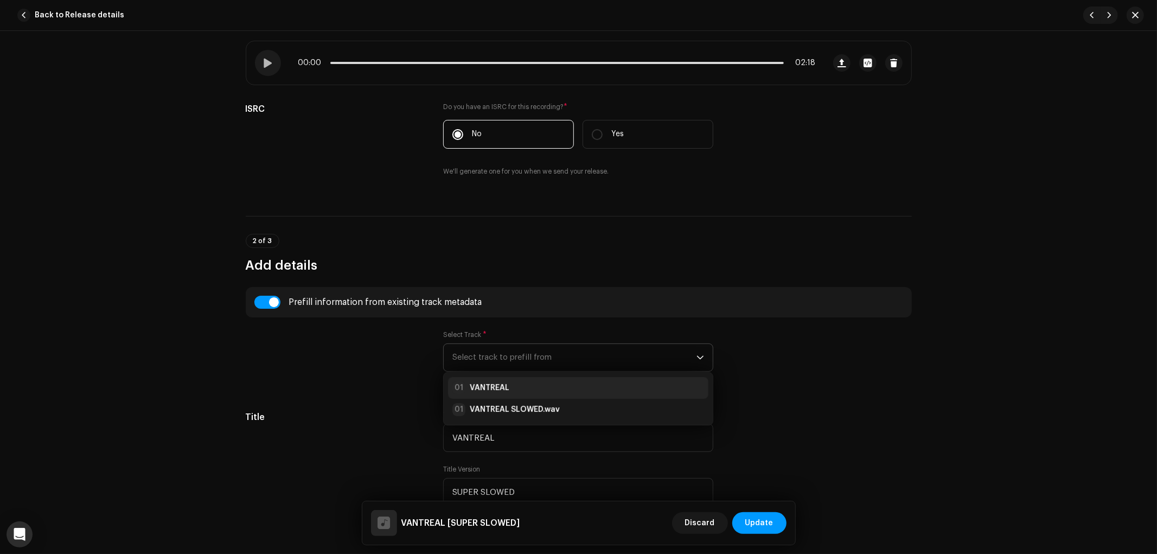
click at [533, 392] on div "01 VANTREAL" at bounding box center [578, 387] width 252 height 13
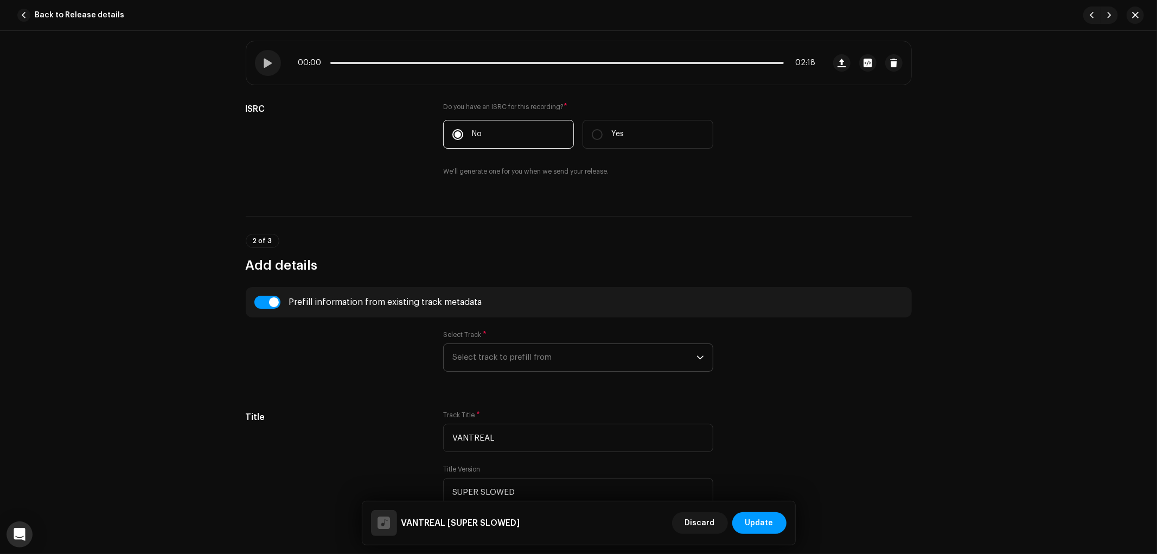
radio input "true"
type input "ARCANE Wave Collective"
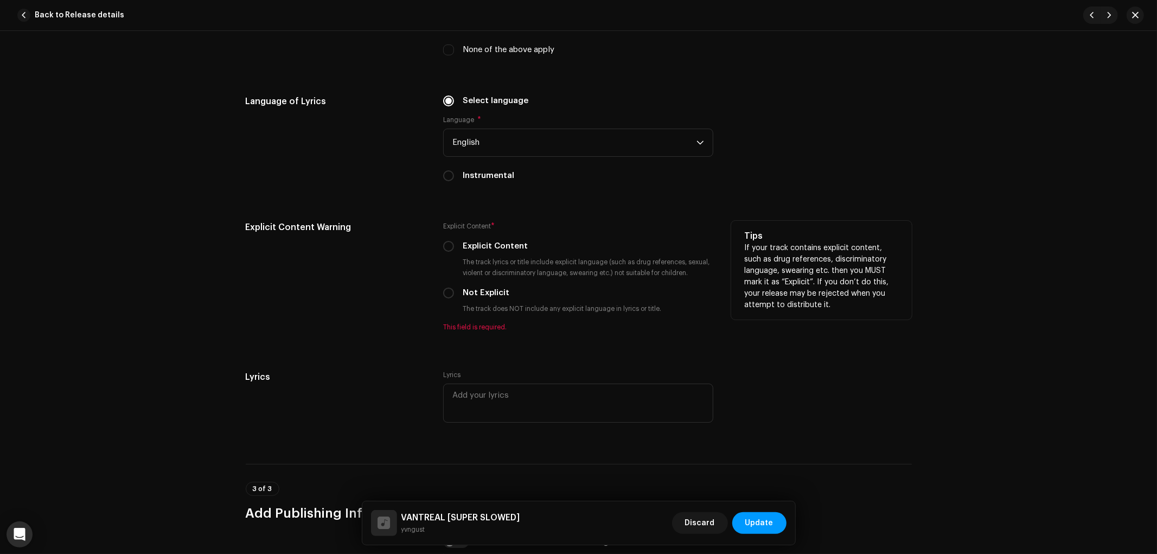
click at [445, 258] on div "Explicit Content * Explicit Content The track lyrics or title include explicit …" at bounding box center [578, 276] width 270 height 111
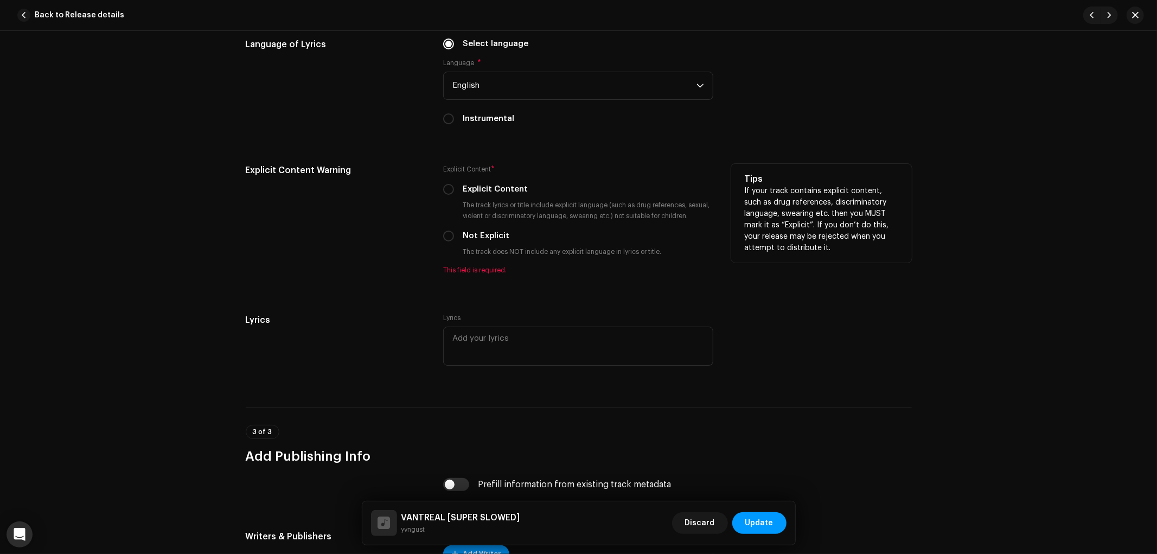
scroll to position [1748, 0]
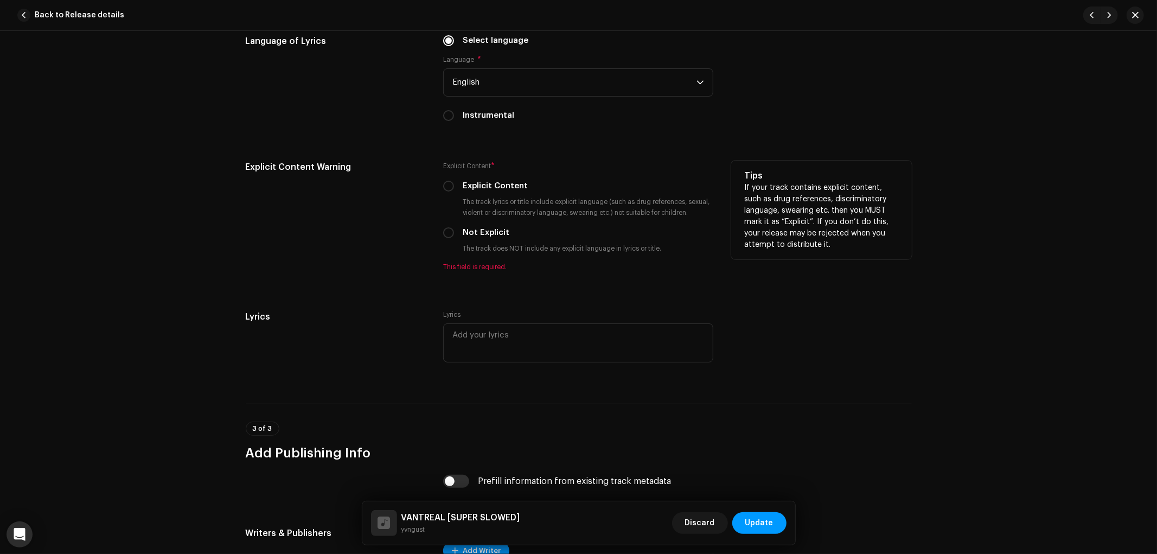
click at [440, 204] on div "Explicit Content Warning Explicit Content * Explicit Content The track lyrics o…" at bounding box center [579, 223] width 666 height 124
click at [447, 204] on div "Explicit Content * Explicit Content The track lyrics or title include explicit …" at bounding box center [578, 216] width 270 height 111
click at [447, 202] on div "Explicit Content * Explicit Content The track lyrics or title include explicit …" at bounding box center [578, 216] width 270 height 111
click at [447, 201] on div "Explicit Content * Explicit Content The track lyrics or title include explicit …" at bounding box center [578, 216] width 270 height 111
click at [447, 192] on input "Explicit Content" at bounding box center [448, 186] width 11 height 11
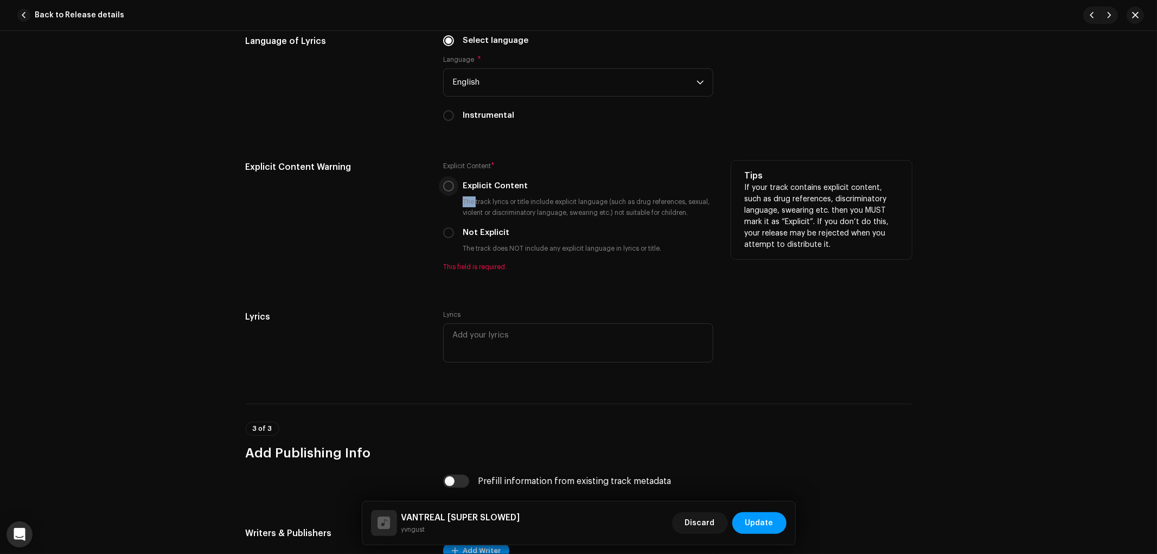
radio input "true"
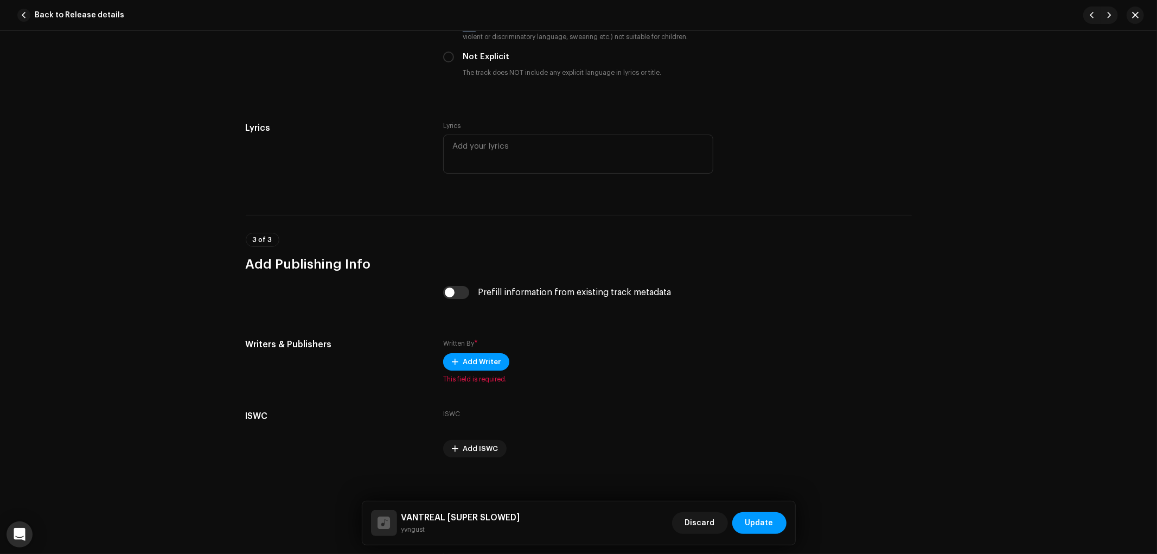
scroll to position [1938, 0]
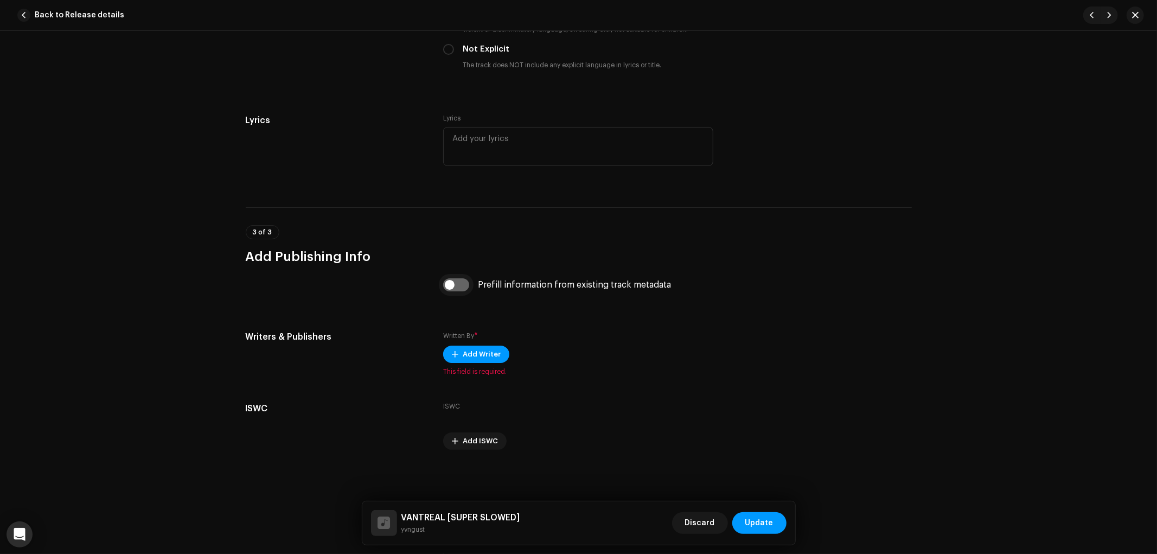
click at [455, 289] on input "checkbox" at bounding box center [456, 284] width 26 height 13
checkbox input "true"
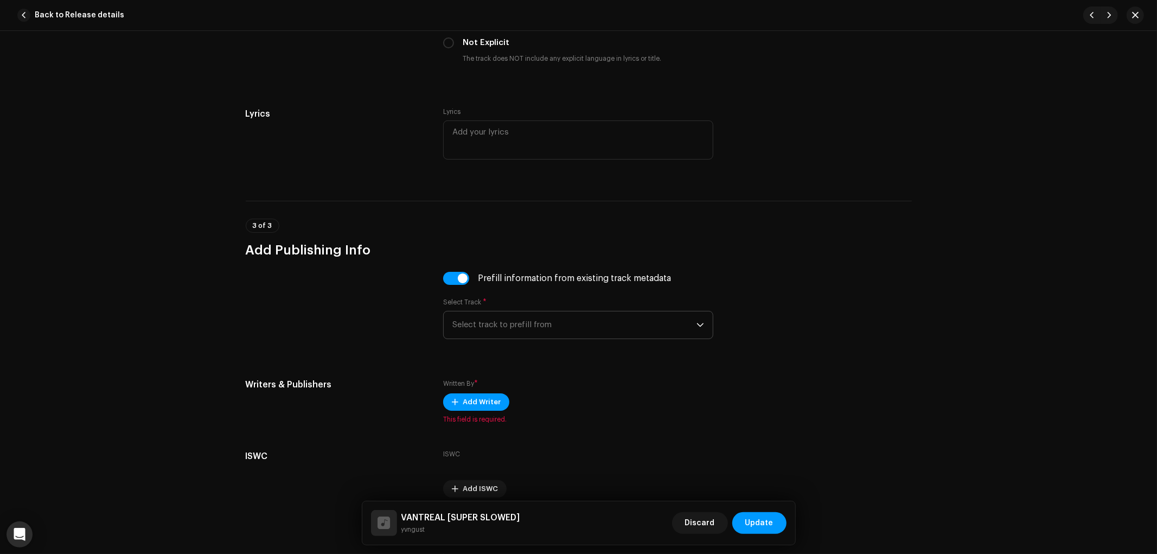
click at [562, 327] on span "Select track to prefill from" at bounding box center [574, 324] width 244 height 27
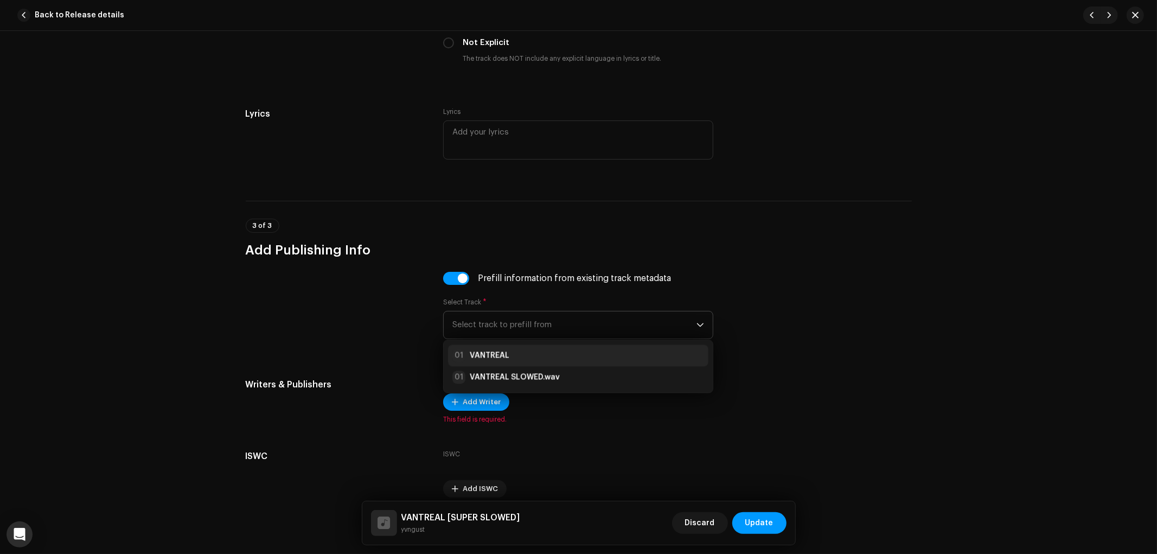
click at [550, 362] on div "01 VANTREAL" at bounding box center [578, 355] width 252 height 13
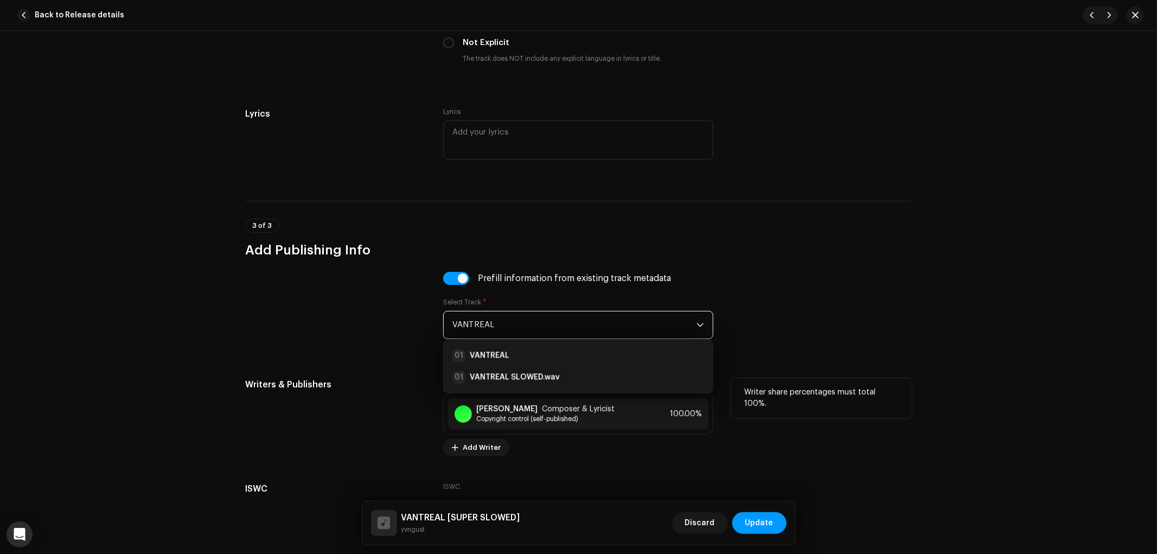
click at [856, 397] on p "Writer share percentages must total 100%." at bounding box center [821, 398] width 155 height 23
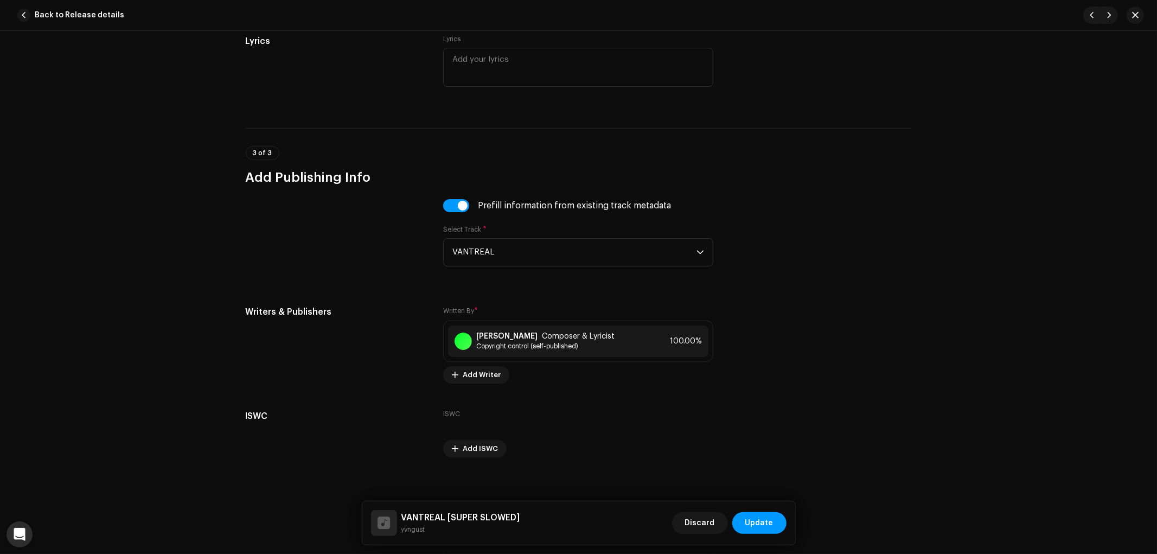
scroll to position [2025, 0]
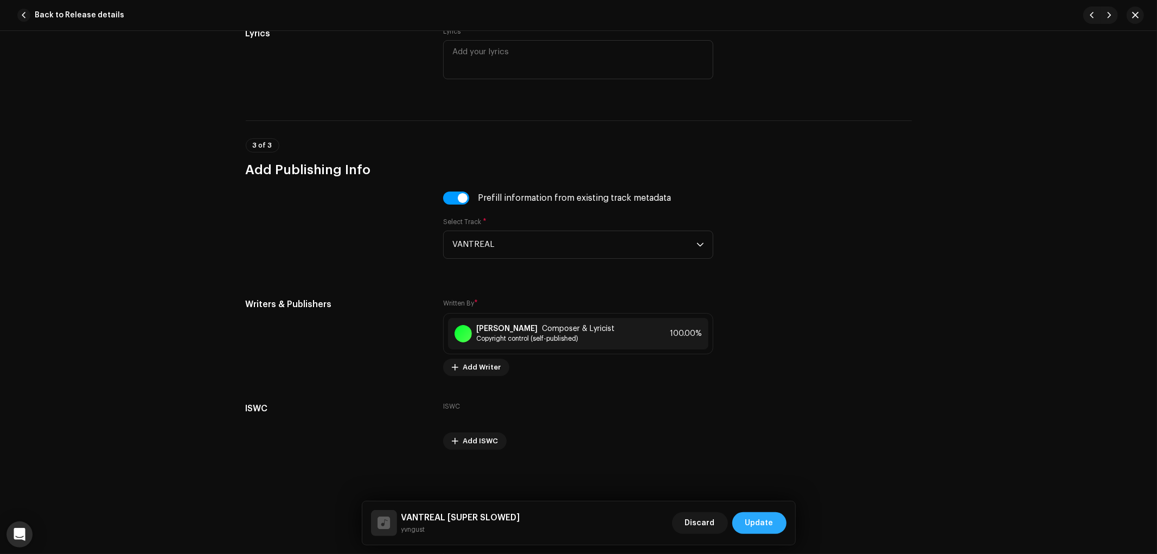
click at [762, 517] on span "Update" at bounding box center [759, 523] width 28 height 22
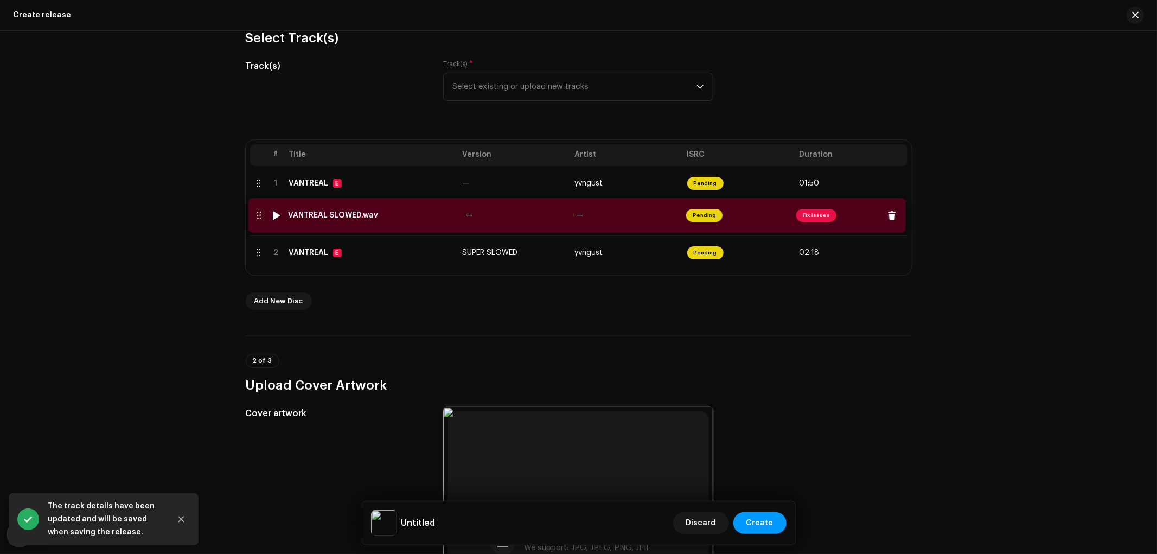
drag, startPoint x: 251, startPoint y: 252, endPoint x: 252, endPoint y: 214, distance: 38.0
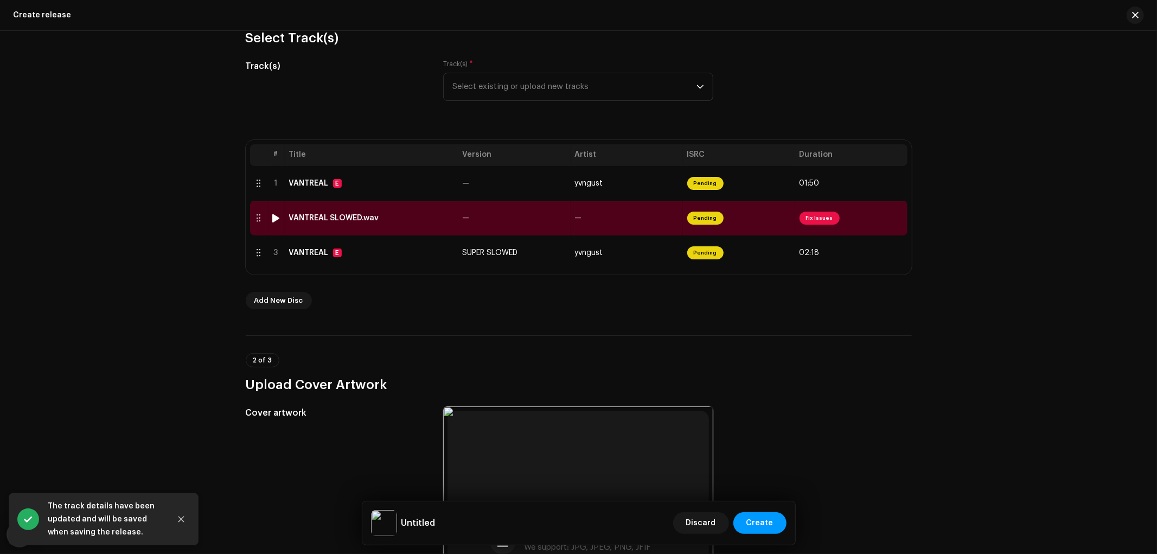
click at [430, 220] on div "VANTREAL SLOWED.wav" at bounding box center [371, 218] width 165 height 9
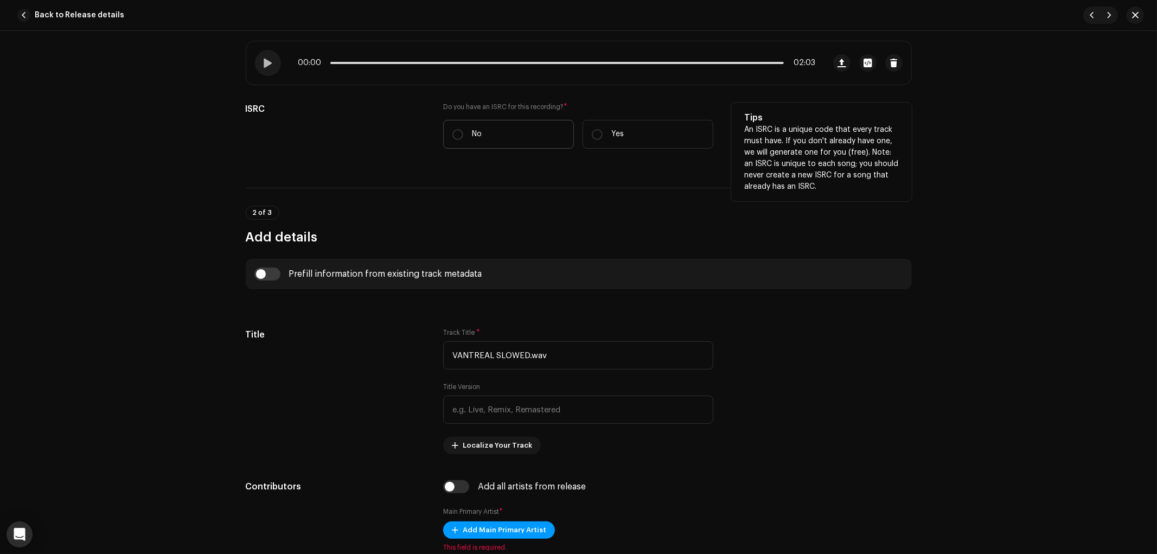
click at [485, 138] on label "No" at bounding box center [508, 134] width 131 height 29
click at [463, 138] on input "No" at bounding box center [457, 134] width 11 height 11
radio input "true"
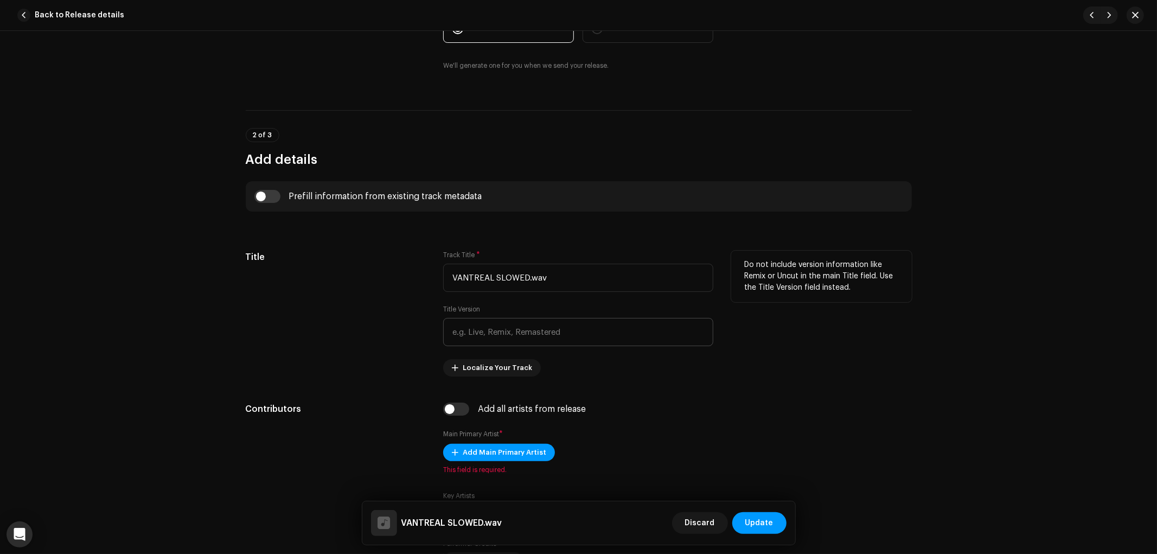
scroll to position [301, 0]
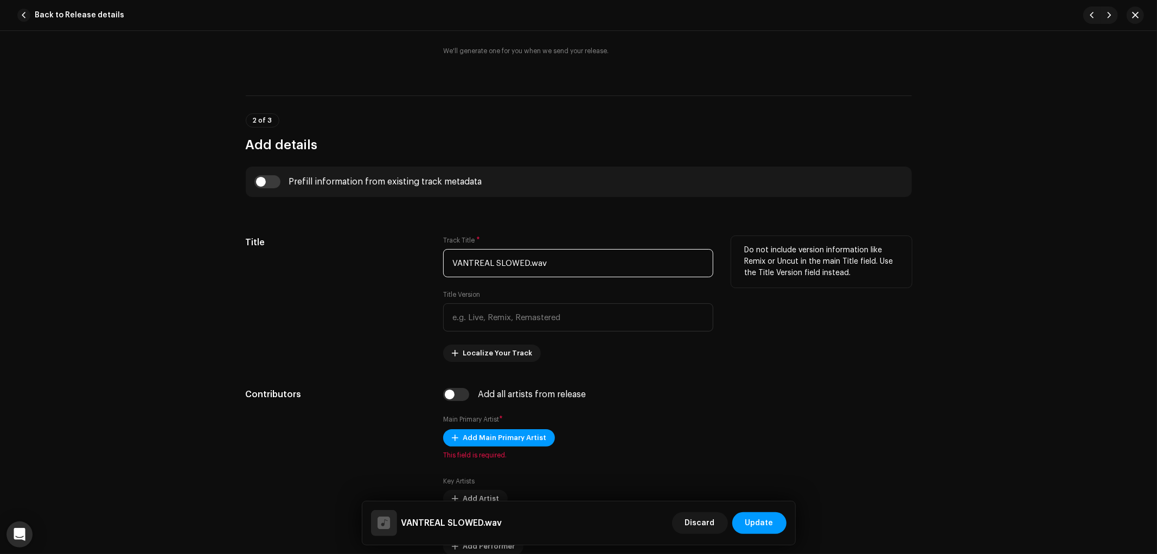
click at [582, 250] on input "VANTREAL SLOWED.wav" at bounding box center [578, 263] width 270 height 28
click at [585, 263] on input "VANTREALwav SLOWED." at bounding box center [578, 263] width 270 height 28
drag, startPoint x: 586, startPoint y: 263, endPoint x: 516, endPoint y: 266, distance: 70.6
click at [516, 266] on input "VANTREALwav SLOWED." at bounding box center [578, 263] width 270 height 28
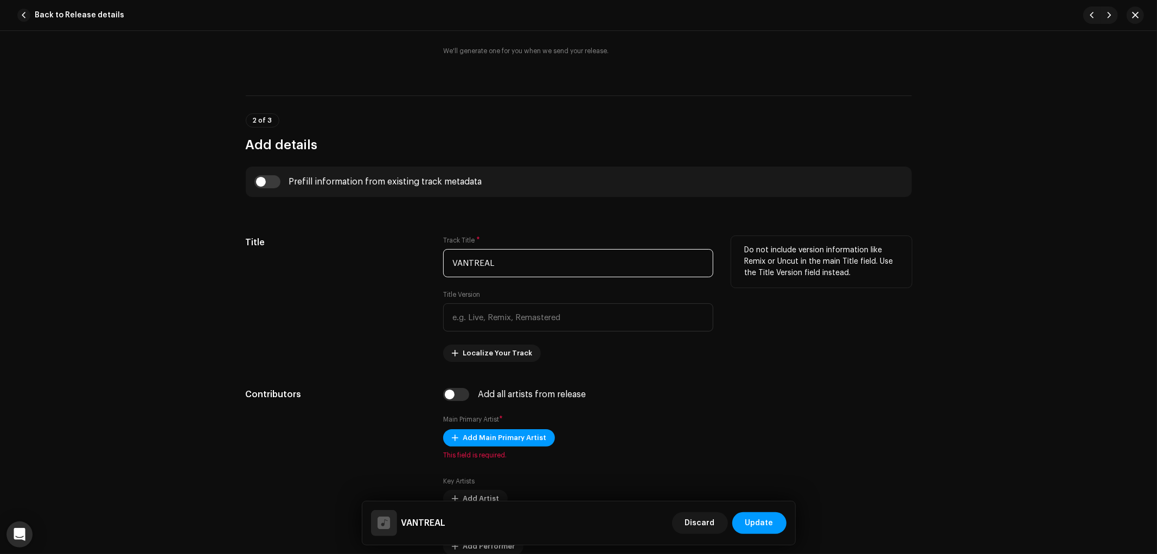
type input "VANTREAL"
type input "s"
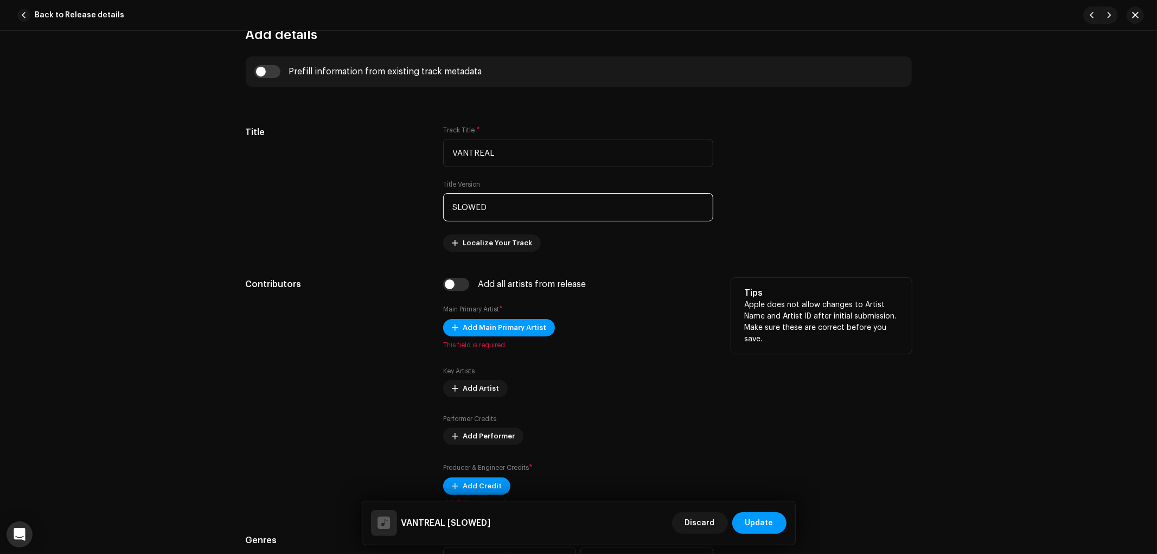
scroll to position [422, 0]
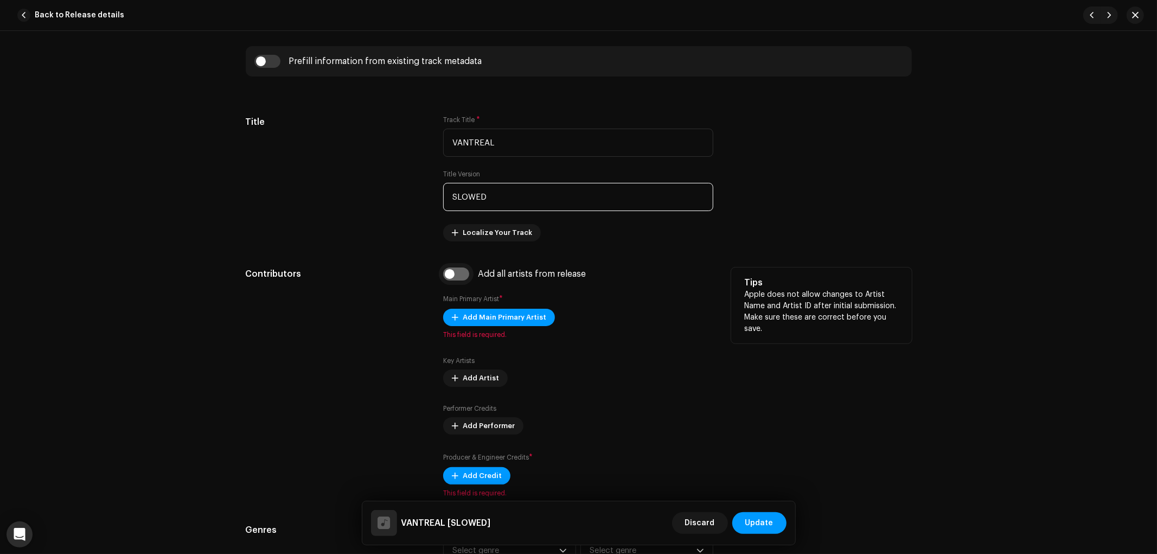
type input "SLOWED"
click at [460, 280] on input "checkbox" at bounding box center [456, 273] width 26 height 13
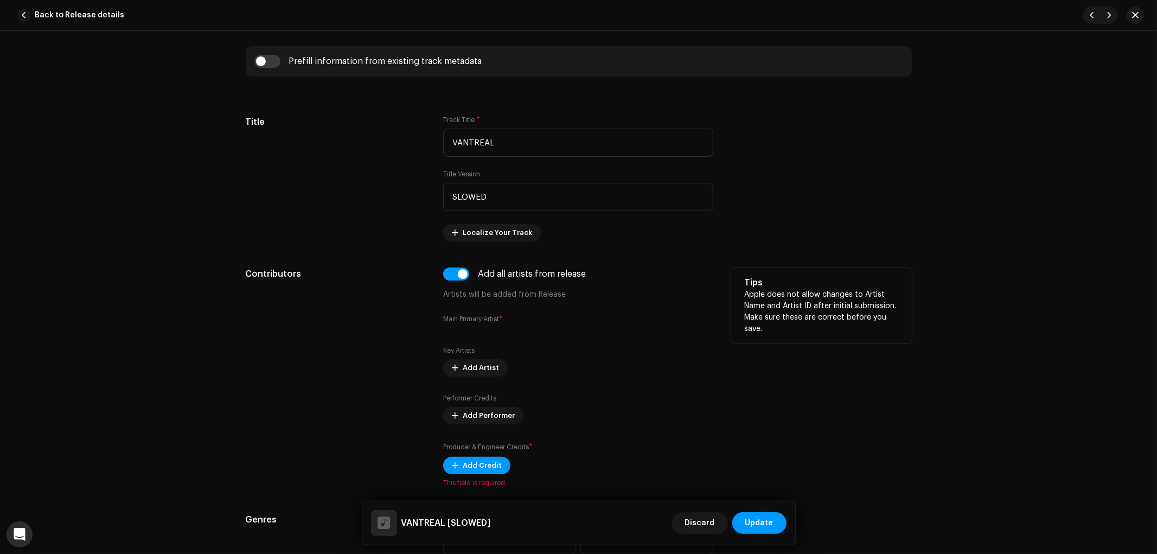
click at [544, 310] on div "Add all artists from release Artists will be added from Release Main Primary Ar…" at bounding box center [578, 377] width 270 height 220
click at [443, 275] on input "checkbox" at bounding box center [456, 273] width 26 height 13
click at [447, 276] on input "checkbox" at bounding box center [456, 273] width 26 height 13
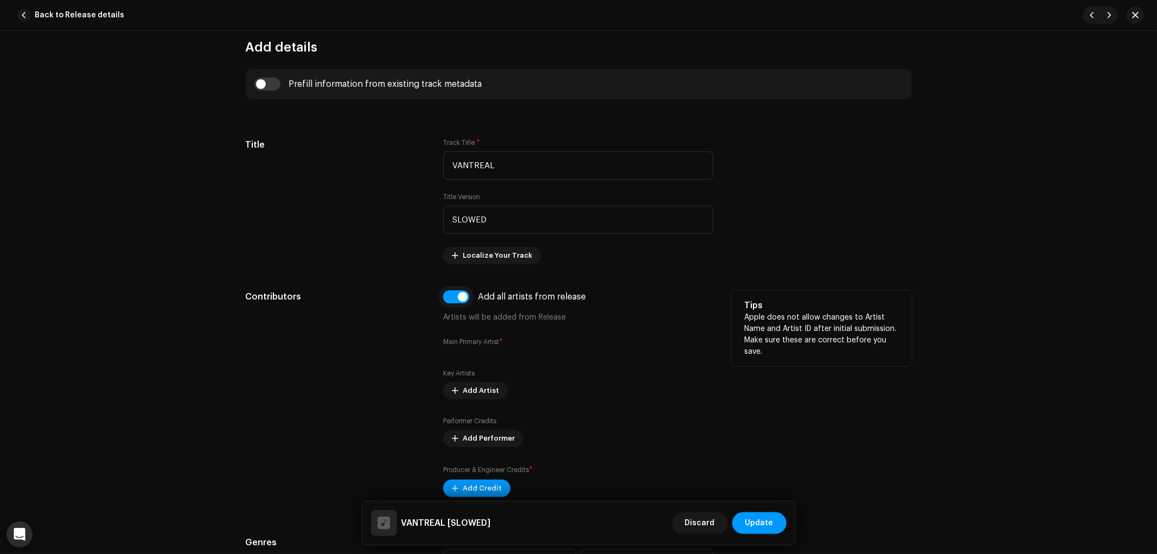
scroll to position [361, 0]
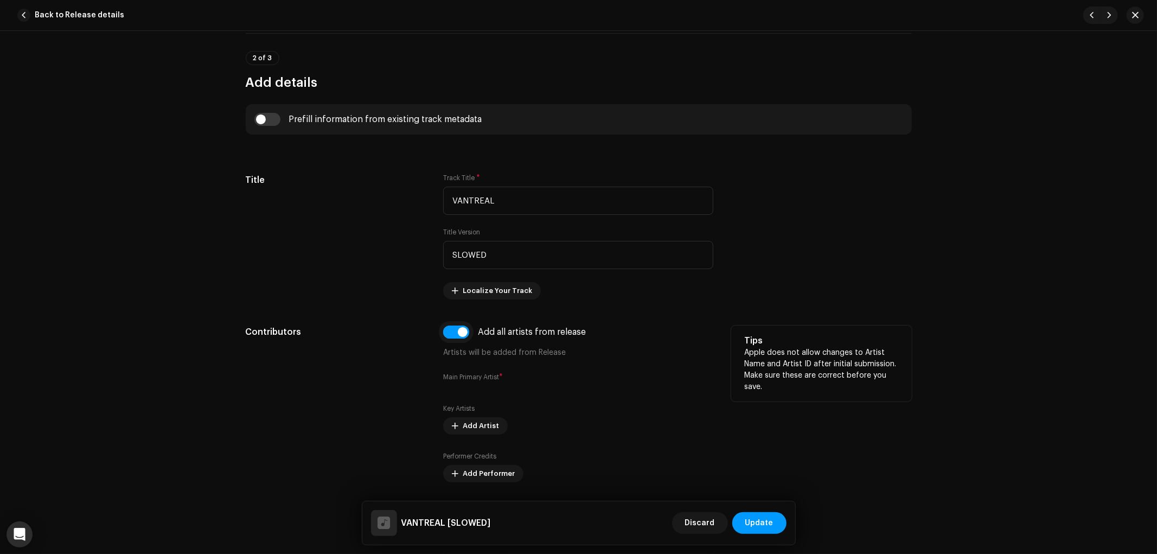
click at [451, 339] on input "checkbox" at bounding box center [456, 334] width 26 height 13
checkbox input "false"
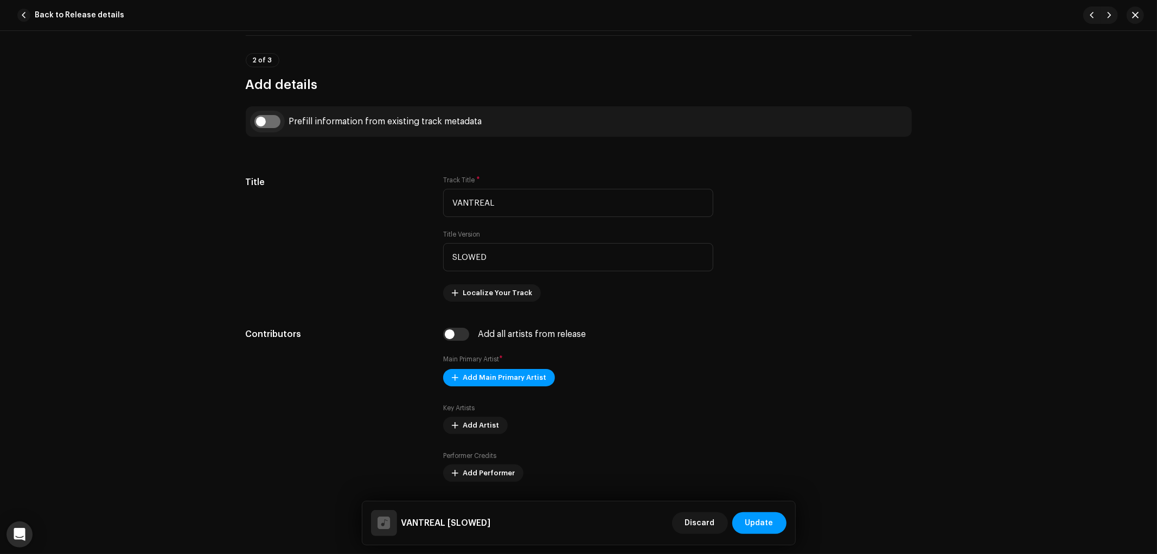
click at [272, 128] on input "checkbox" at bounding box center [267, 121] width 26 height 13
checkbox input "true"
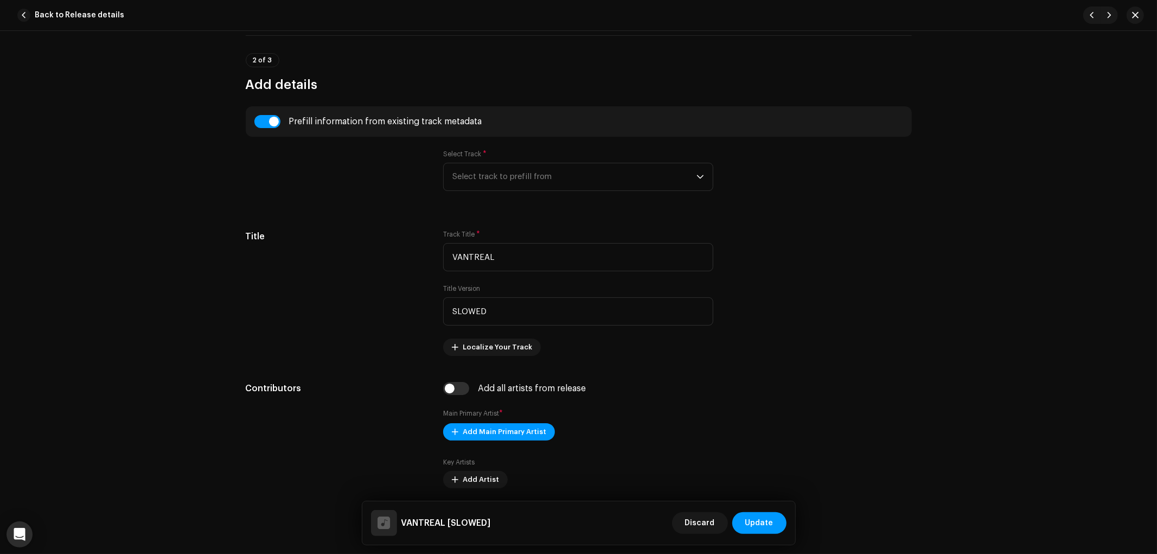
click at [507, 161] on div "Select Track * Select track to prefill from" at bounding box center [578, 170] width 270 height 41
click at [517, 172] on span "Select track to prefill from" at bounding box center [574, 176] width 244 height 27
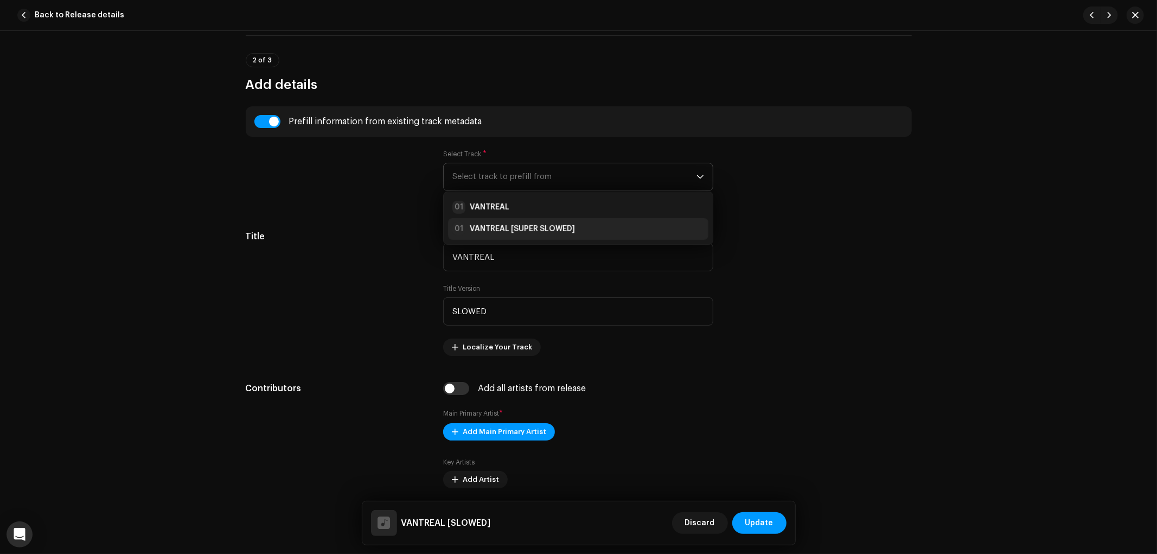
click at [534, 219] on li "01 VANTREAL [SUPER SLOWED]" at bounding box center [578, 229] width 260 height 22
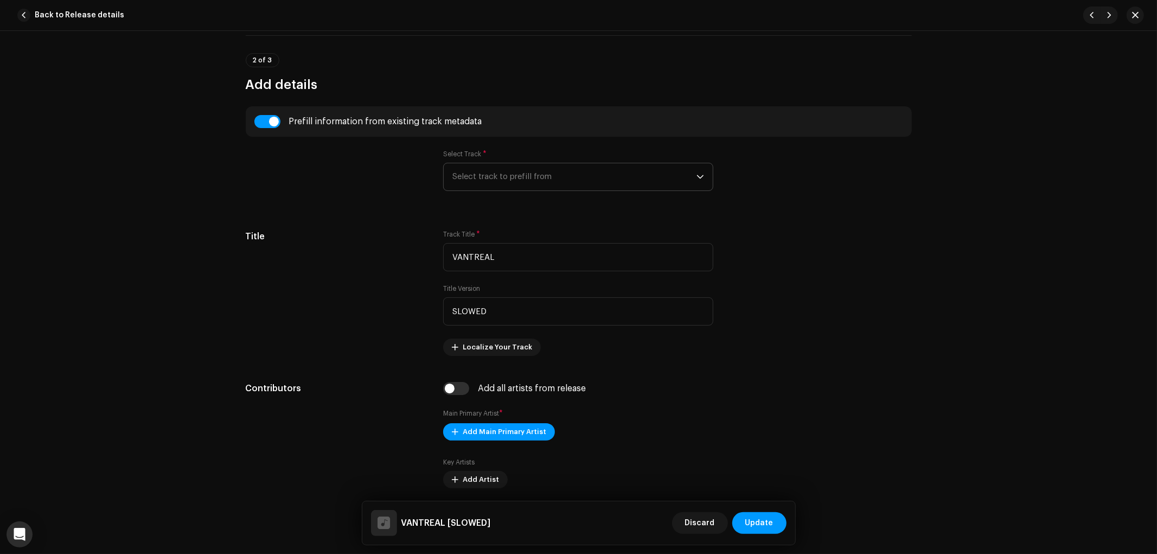
radio input "true"
type input "ARCANE Wave Collective"
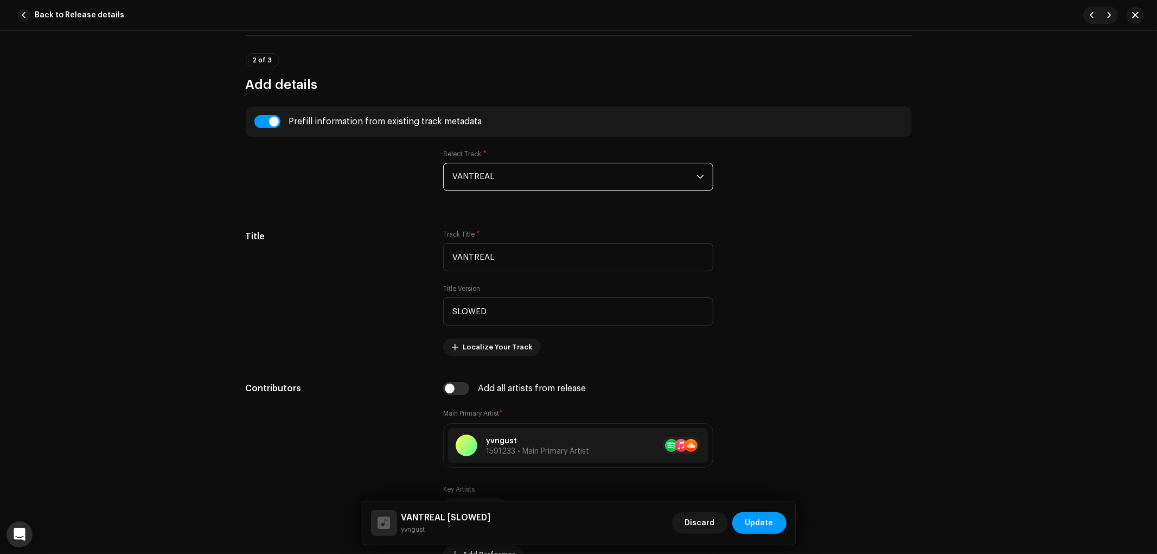
click at [513, 182] on span "VANTREAL" at bounding box center [574, 176] width 244 height 27
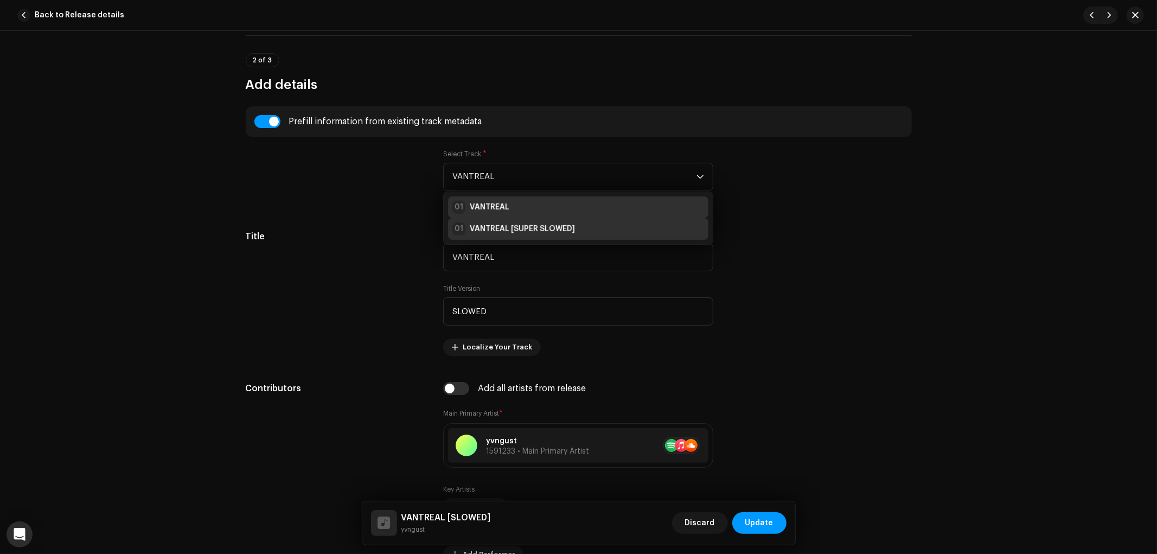
click at [516, 208] on div "01 VANTREAL" at bounding box center [578, 207] width 252 height 13
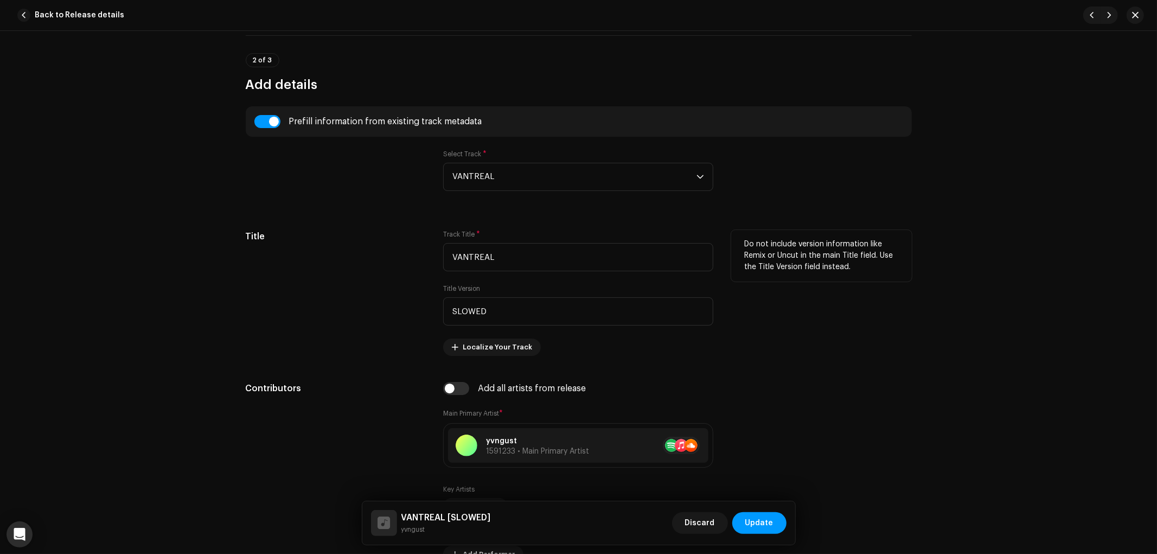
click at [380, 274] on div "Title" at bounding box center [336, 293] width 181 height 126
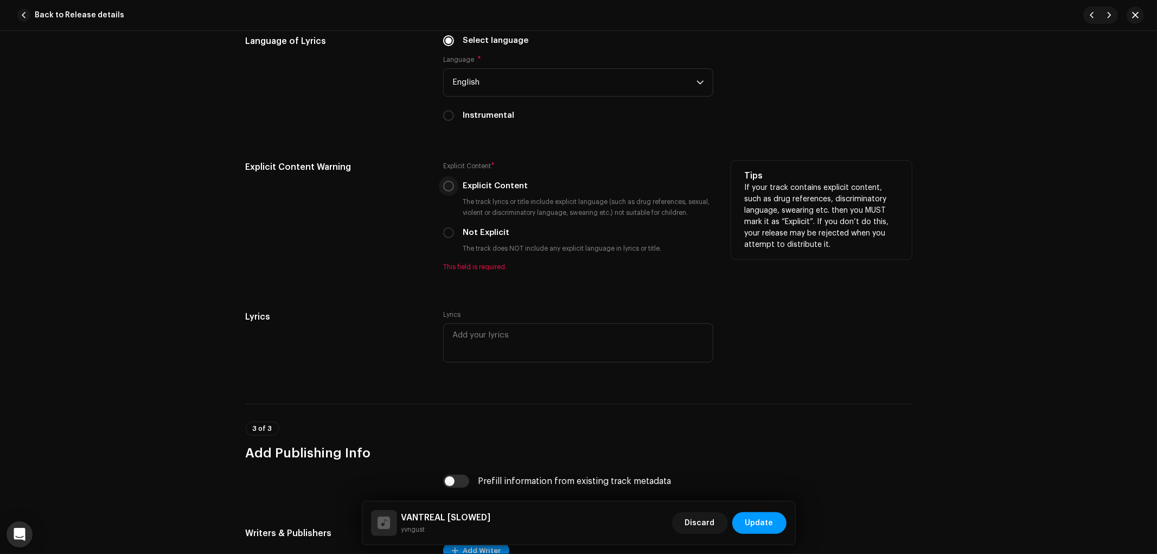
click at [448, 192] on input "Explicit Content" at bounding box center [448, 186] width 11 height 11
radio input "true"
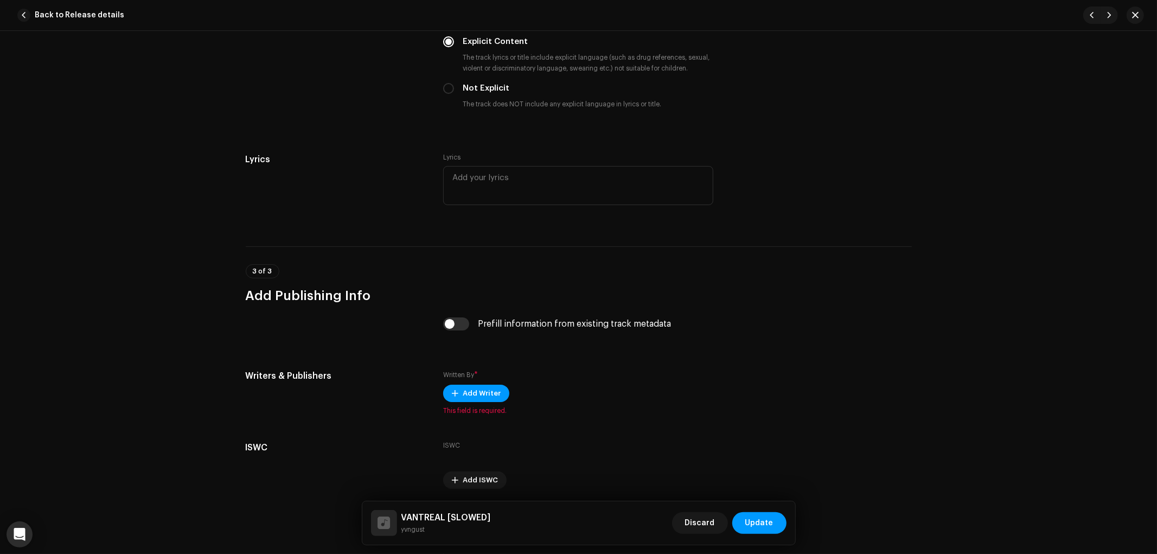
scroll to position [1938, 0]
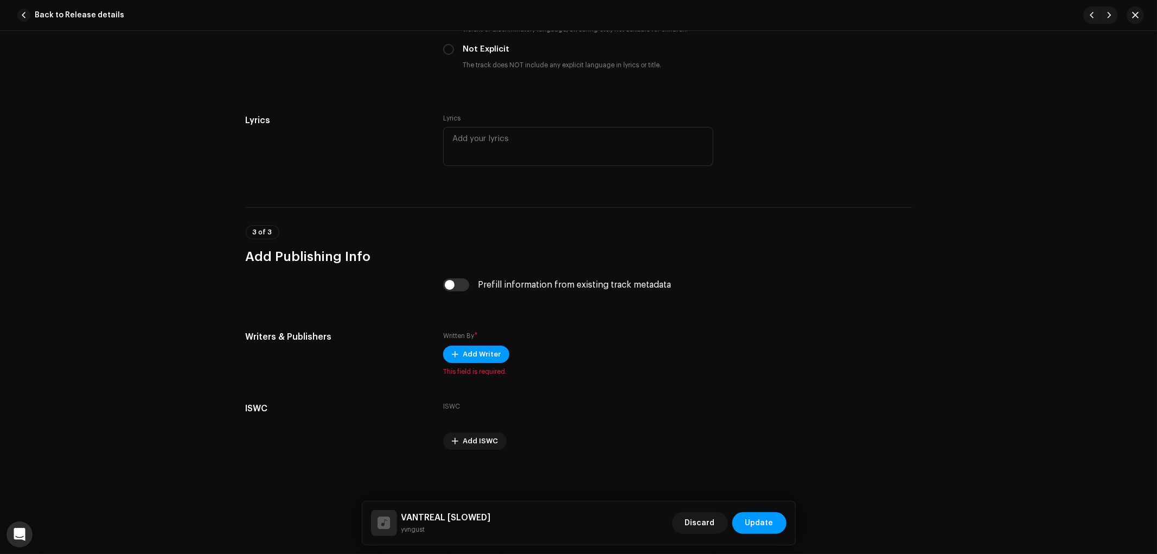
click at [457, 283] on input "checkbox" at bounding box center [456, 284] width 26 height 13
checkbox input "true"
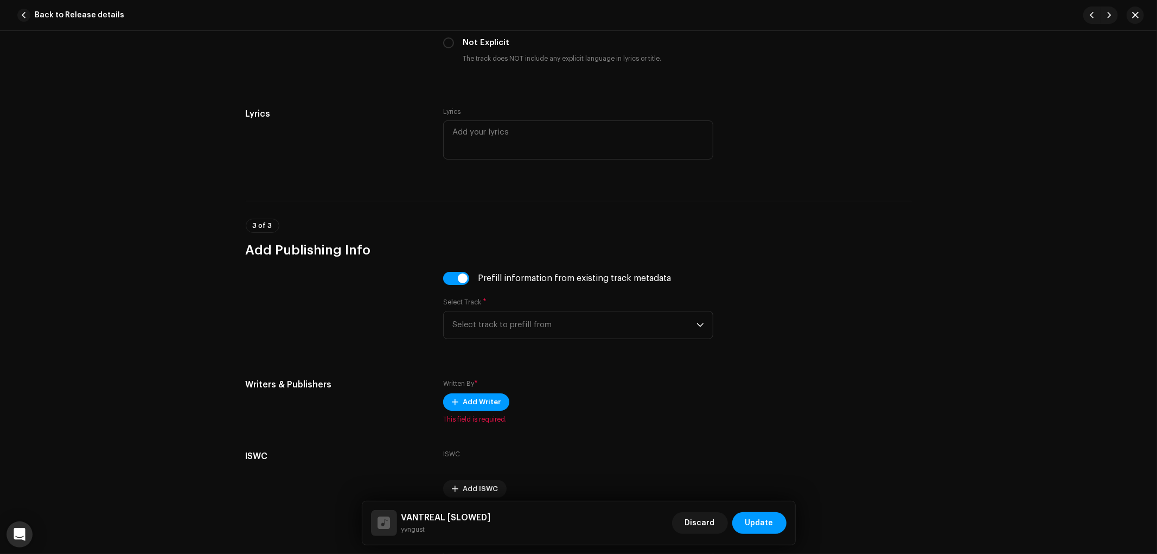
click at [559, 339] on span "Select track to prefill from" at bounding box center [574, 324] width 244 height 27
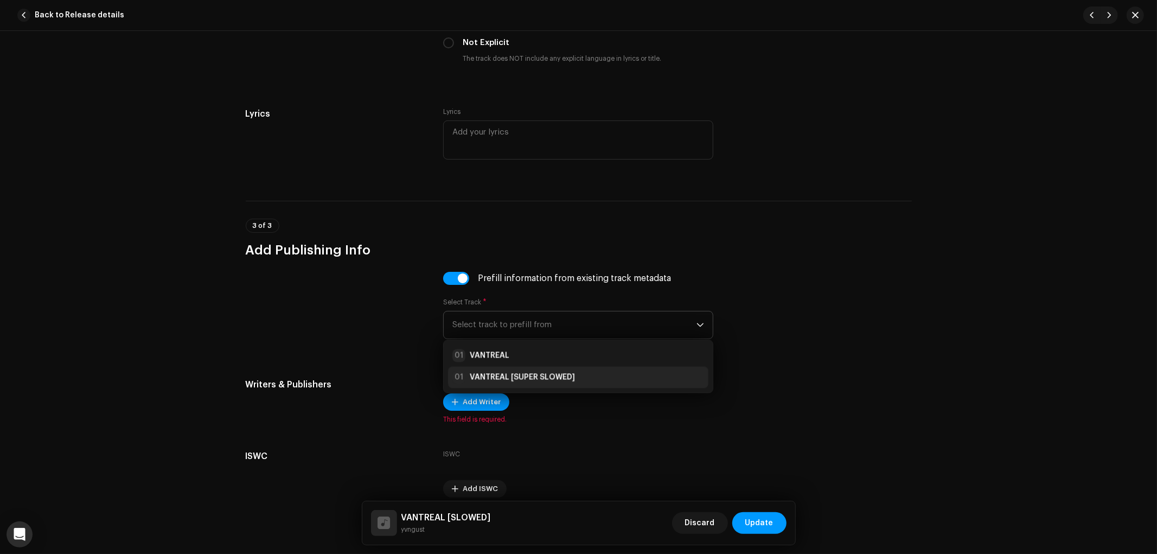
click at [553, 381] on strong "VANTREAL [SUPER SLOWED]" at bounding box center [522, 377] width 105 height 11
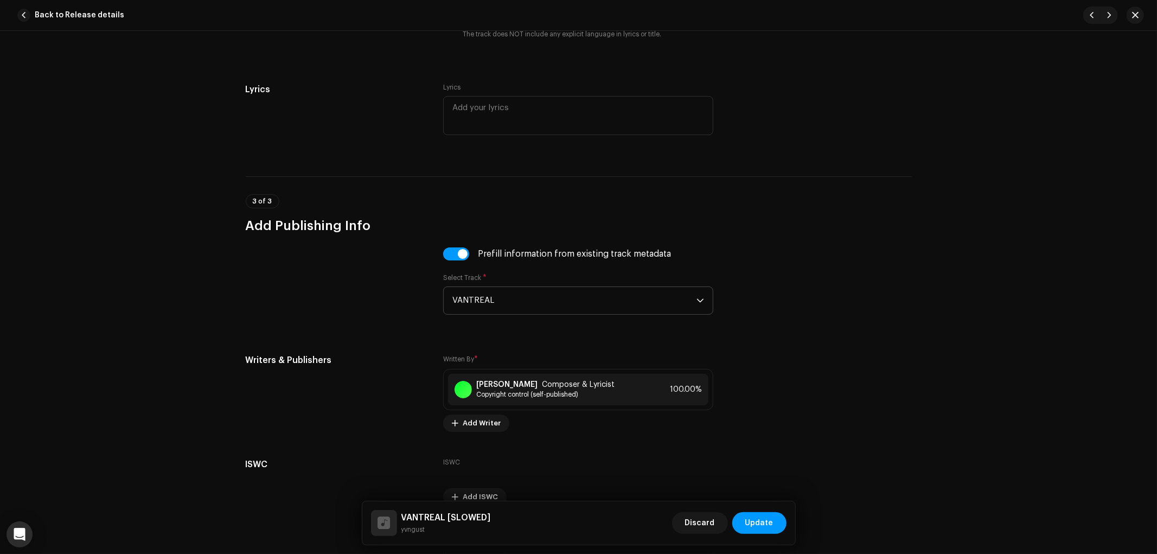
scroll to position [2025, 0]
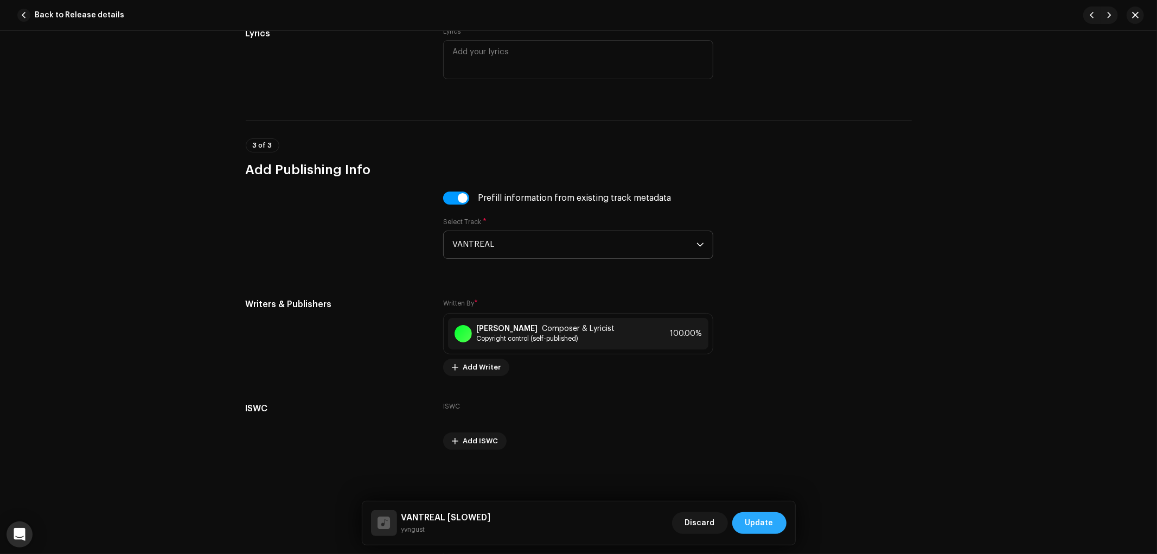
click at [772, 521] on span "Update" at bounding box center [759, 523] width 28 height 22
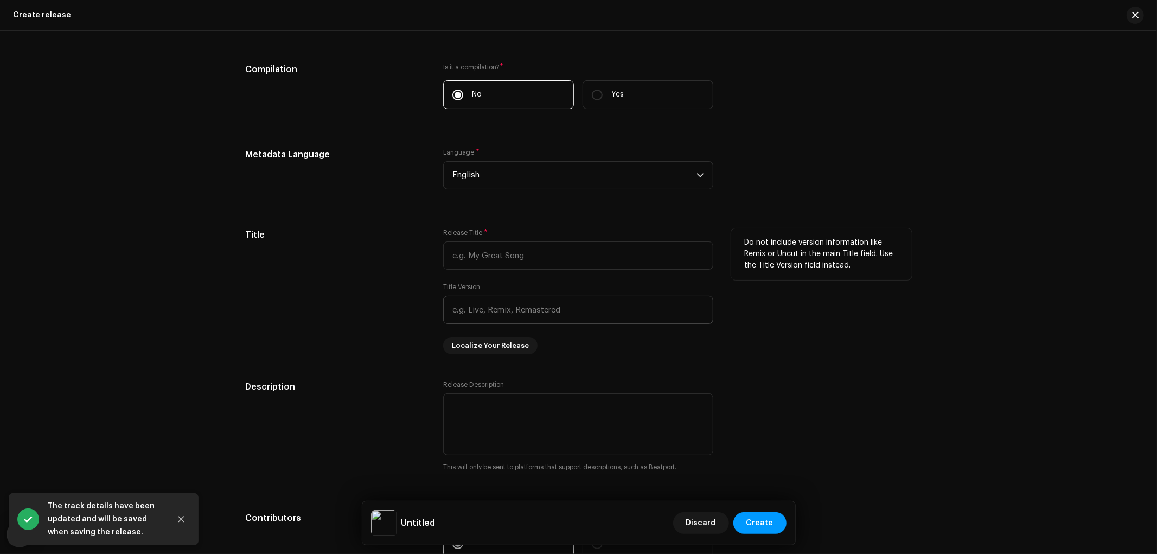
scroll to position [964, 0]
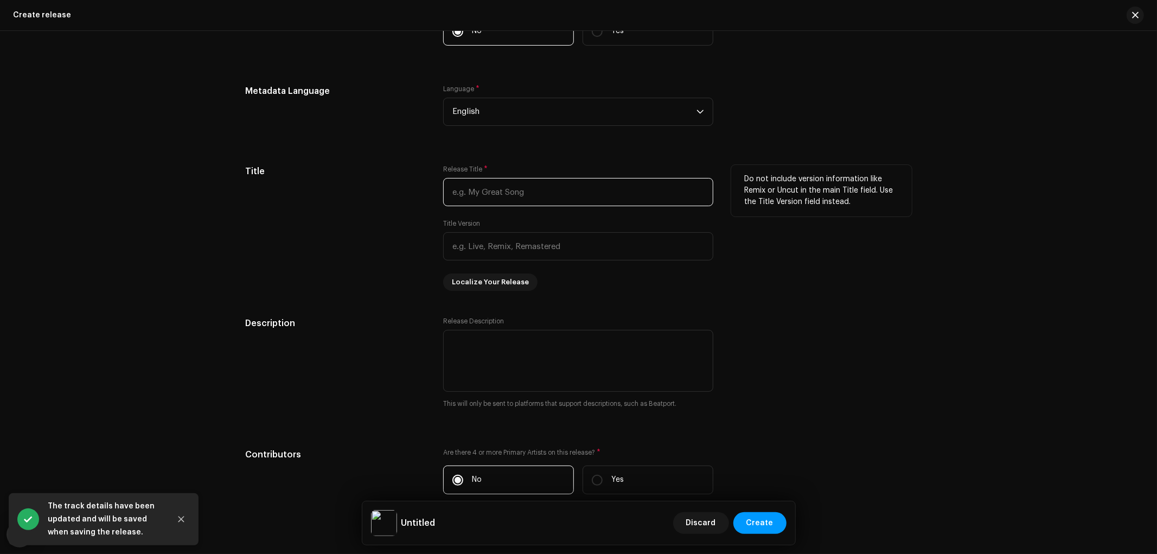
click at [535, 199] on input "text" at bounding box center [578, 192] width 270 height 28
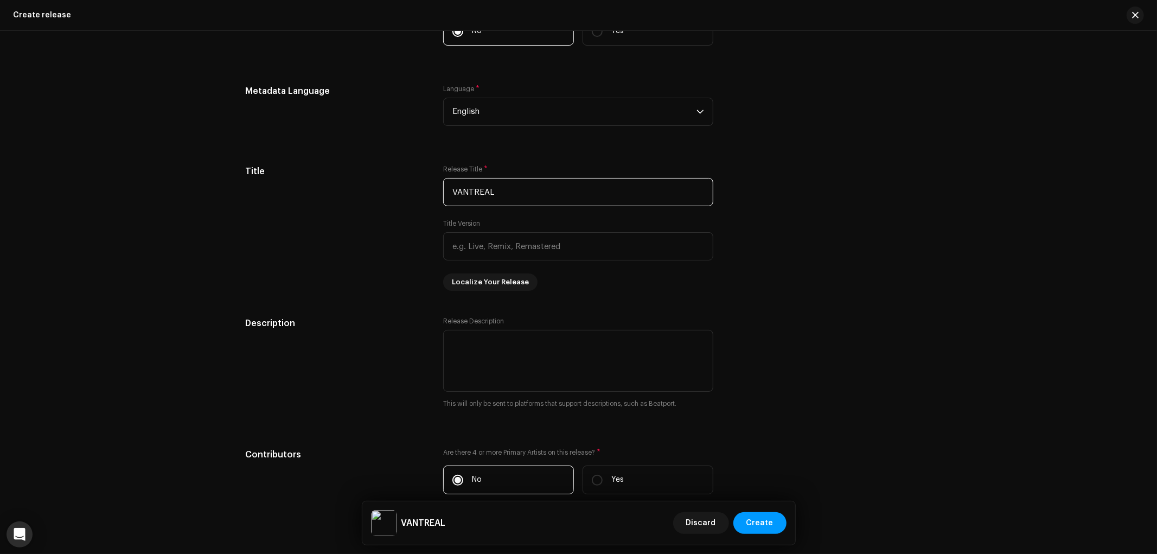
type input "VANTREAL"
click at [918, 306] on div "Create a new release We’ll guide you through everything — from track selection …" at bounding box center [578, 157] width 701 height 2129
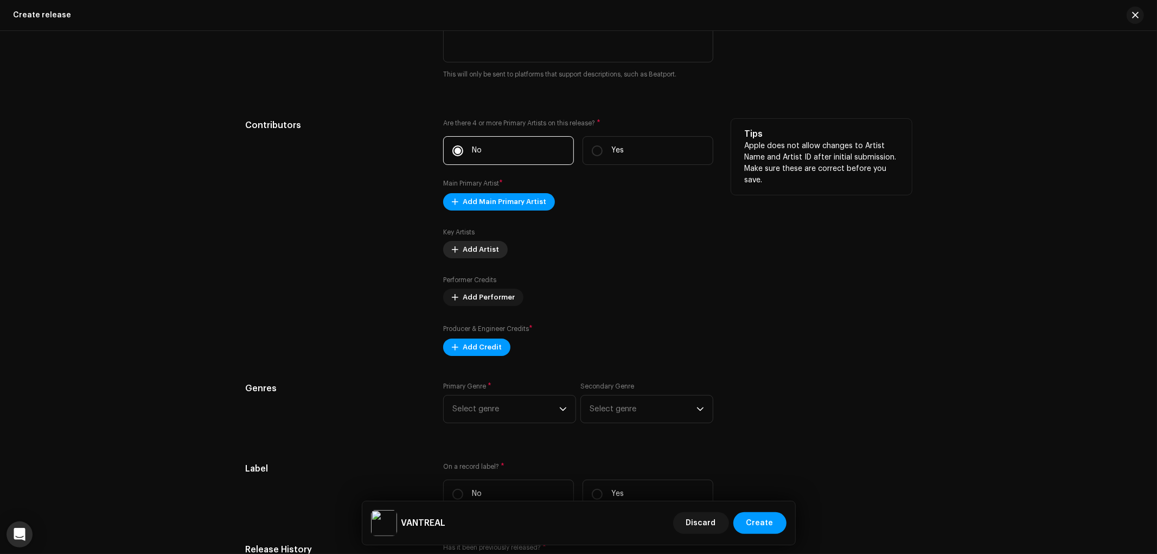
scroll to position [1326, 0]
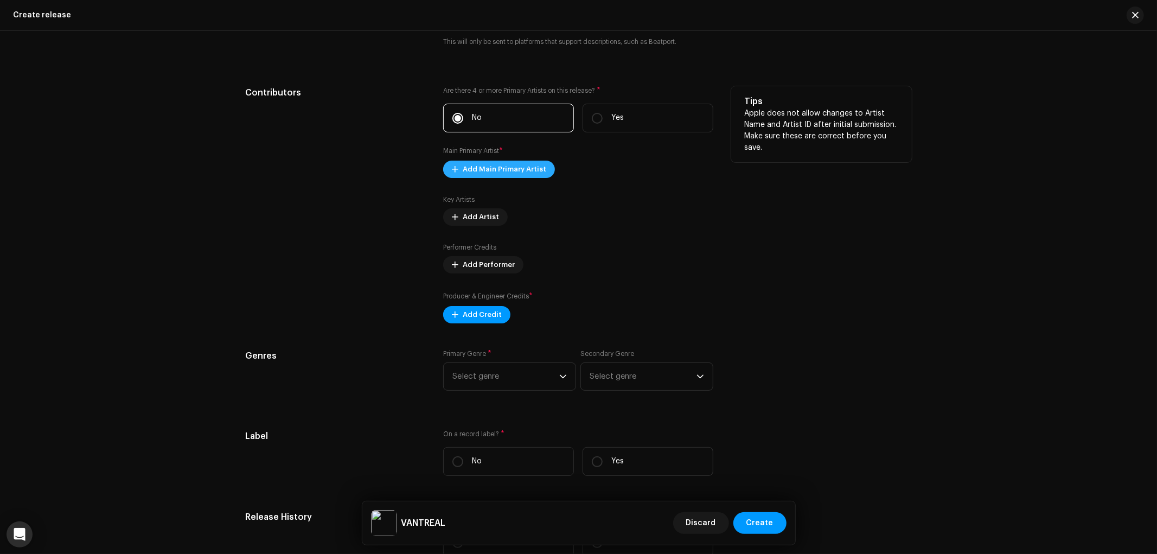
click at [501, 174] on span "Add Main Primary Artist" at bounding box center [505, 169] width 84 height 22
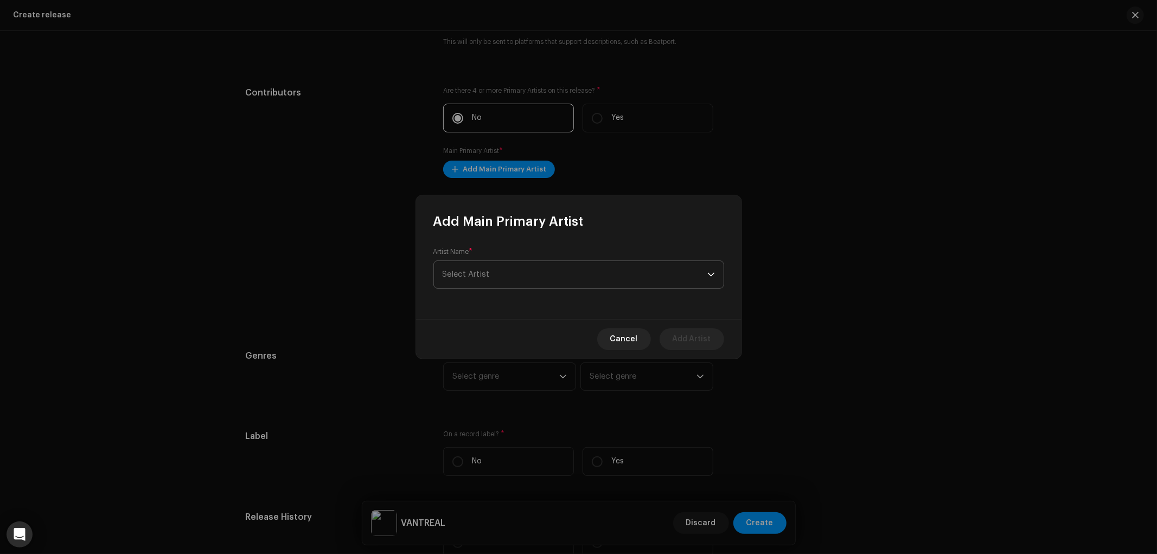
click at [562, 264] on span "Select Artist" at bounding box center [575, 274] width 265 height 27
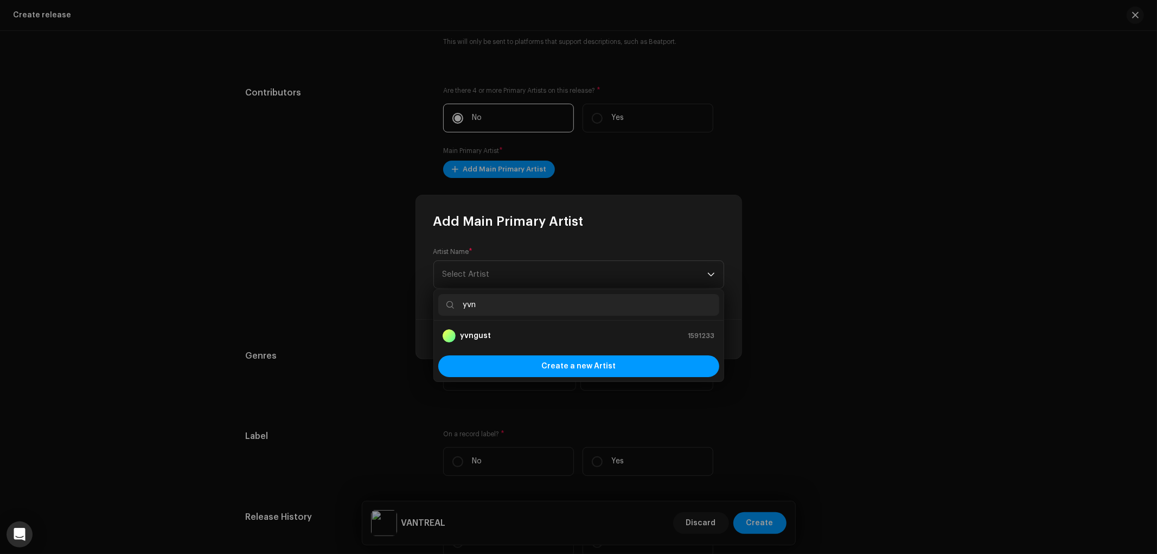
type input "yvn"
click at [511, 322] on ul "yvngust 1591233" at bounding box center [579, 336] width 290 height 30
click at [508, 328] on li "yvngust 1591233" at bounding box center [578, 336] width 281 height 22
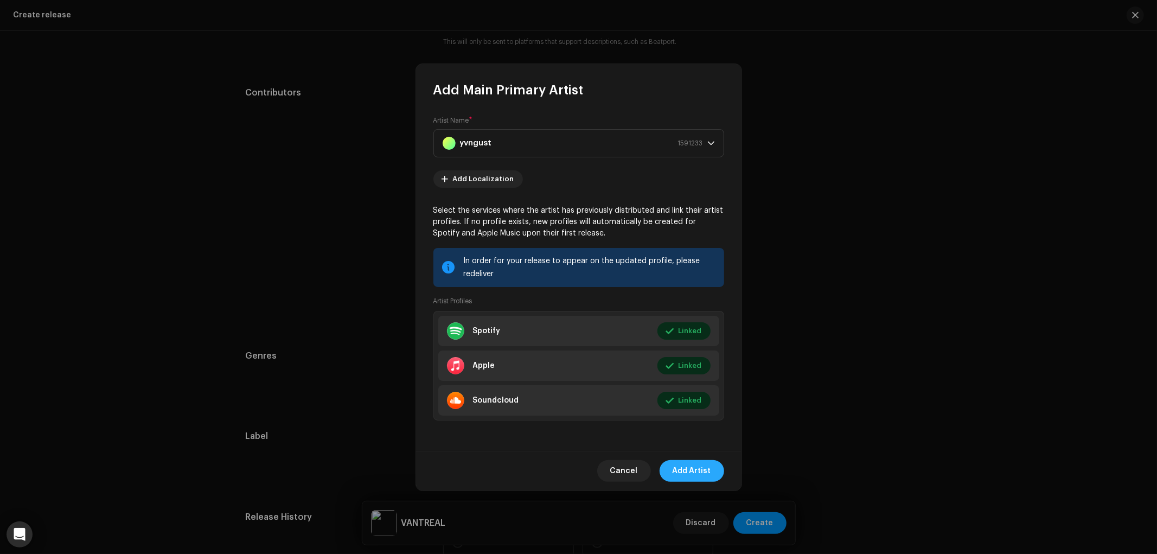
click at [699, 464] on span "Add Artist" at bounding box center [692, 471] width 39 height 22
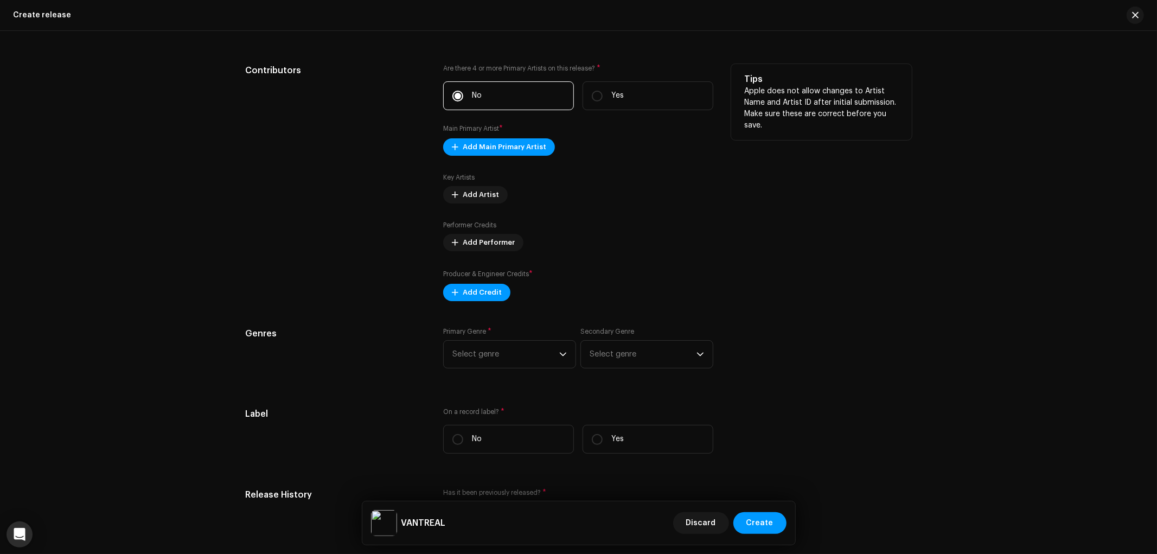
scroll to position [1386, 0]
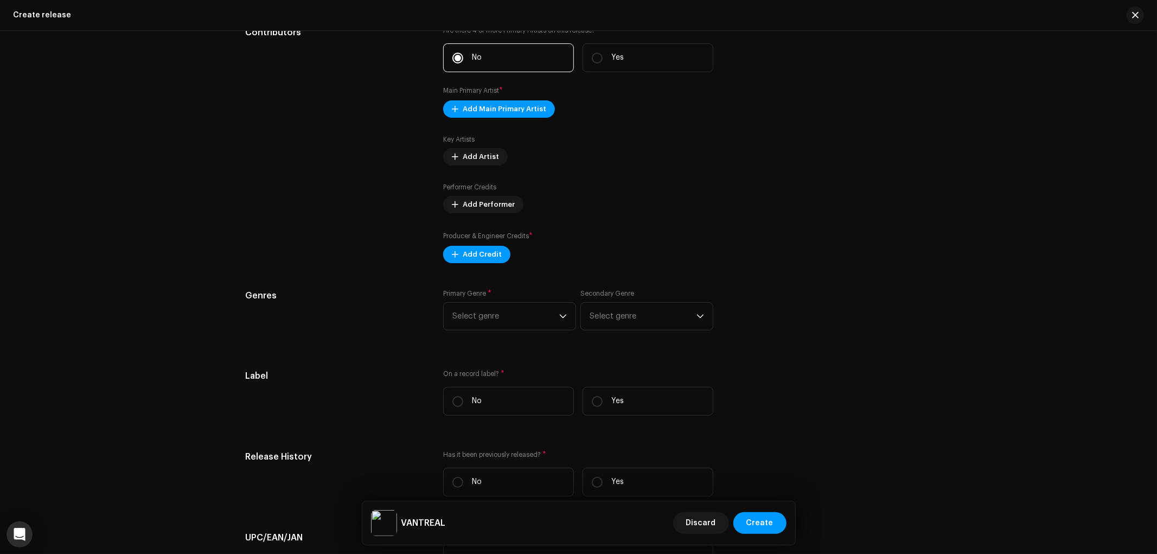
click at [465, 269] on div "Prefill release information from track metadata Compilation Is it a compilation…" at bounding box center [579, 154] width 666 height 1292
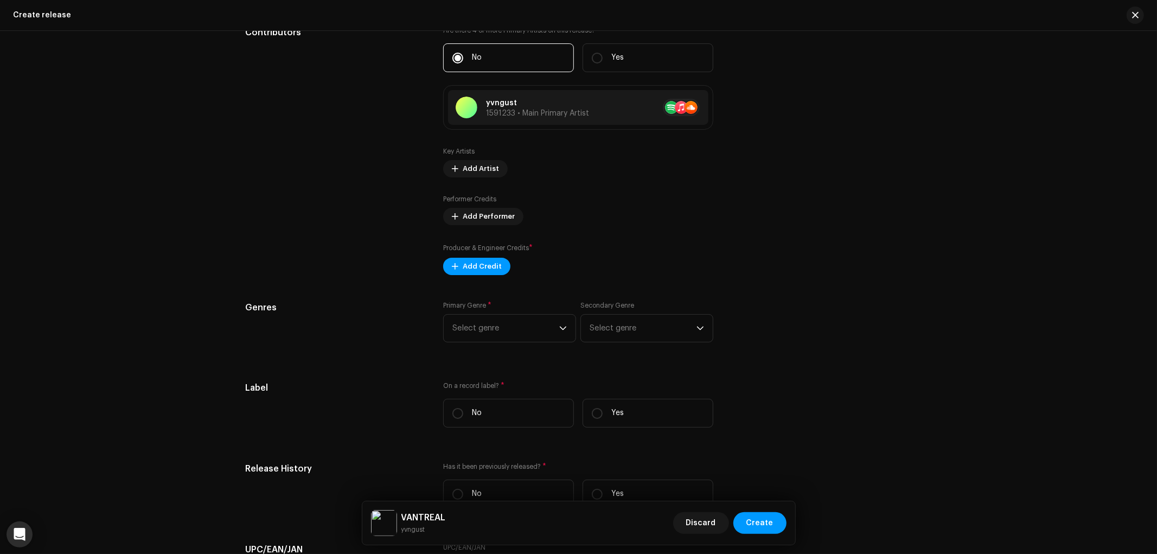
click at [501, 286] on div "Prefill release information from track metadata Compilation Is it a compilation…" at bounding box center [579, 160] width 666 height 1304
click at [489, 274] on span "Add Credit" at bounding box center [482, 267] width 39 height 22
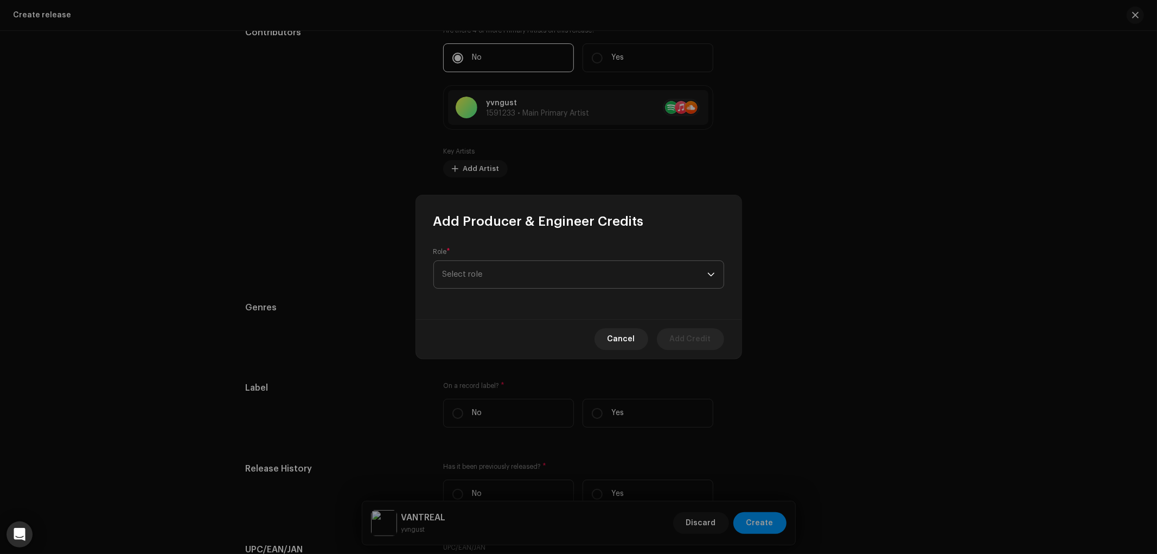
click at [534, 282] on span "Select role" at bounding box center [575, 274] width 265 height 27
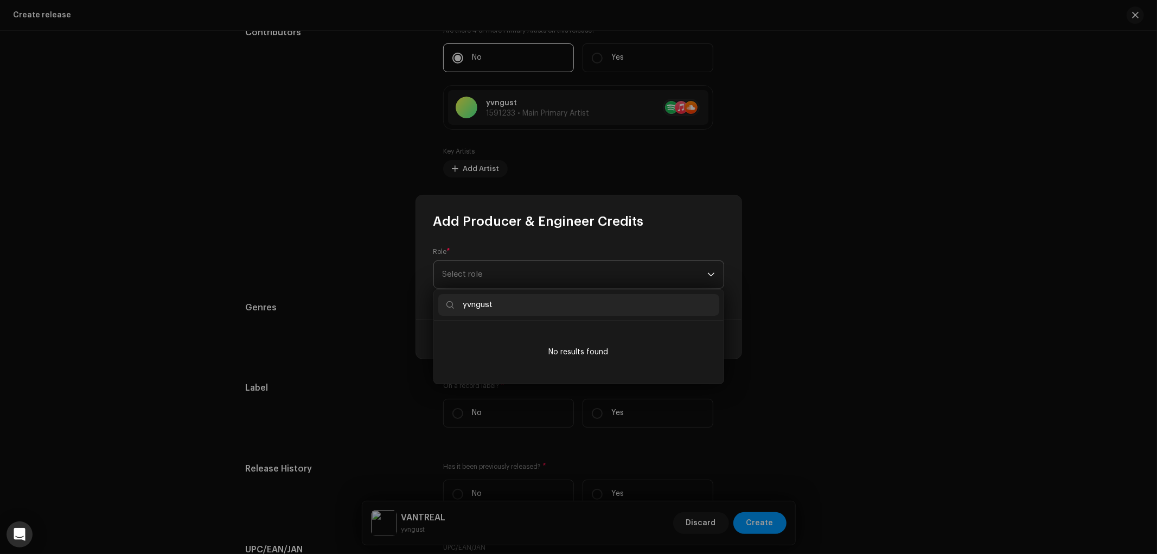
type input "yvngust"
click at [605, 274] on span "Select role" at bounding box center [575, 274] width 265 height 27
click at [605, 274] on span "Select role" at bounding box center [575, 267] width 265 height 27
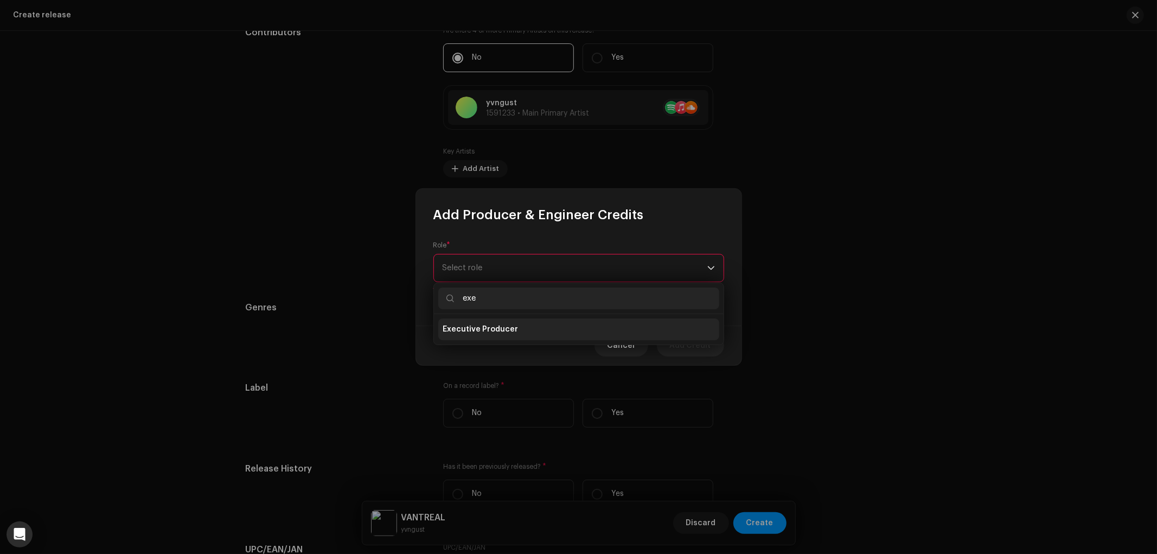
type input "exe"
click at [535, 321] on li "Executive Producer" at bounding box center [578, 329] width 281 height 22
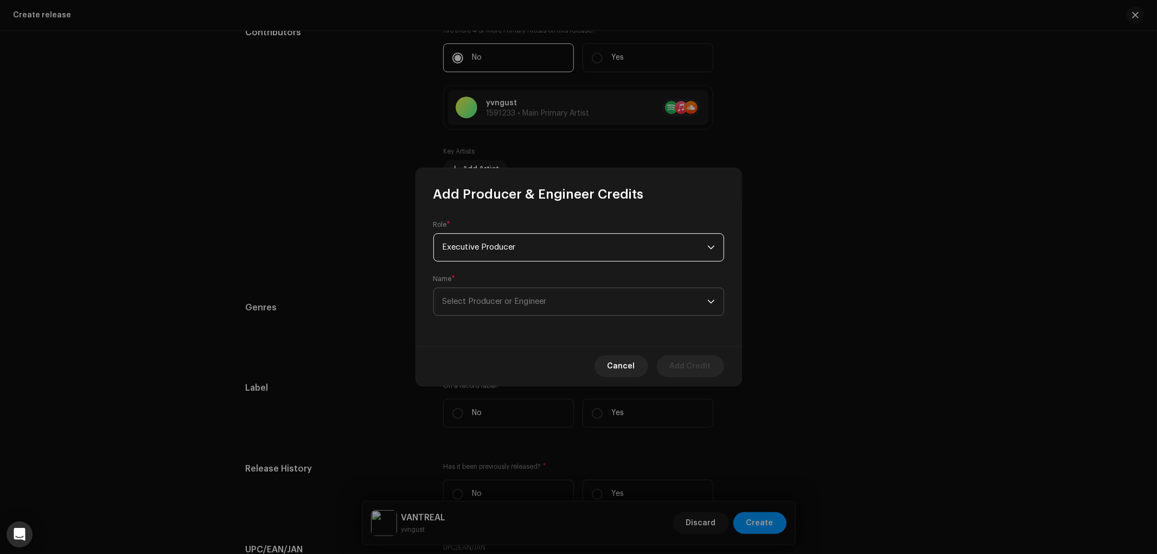
click at [528, 301] on span "Select Producer or Engineer" at bounding box center [495, 301] width 104 height 8
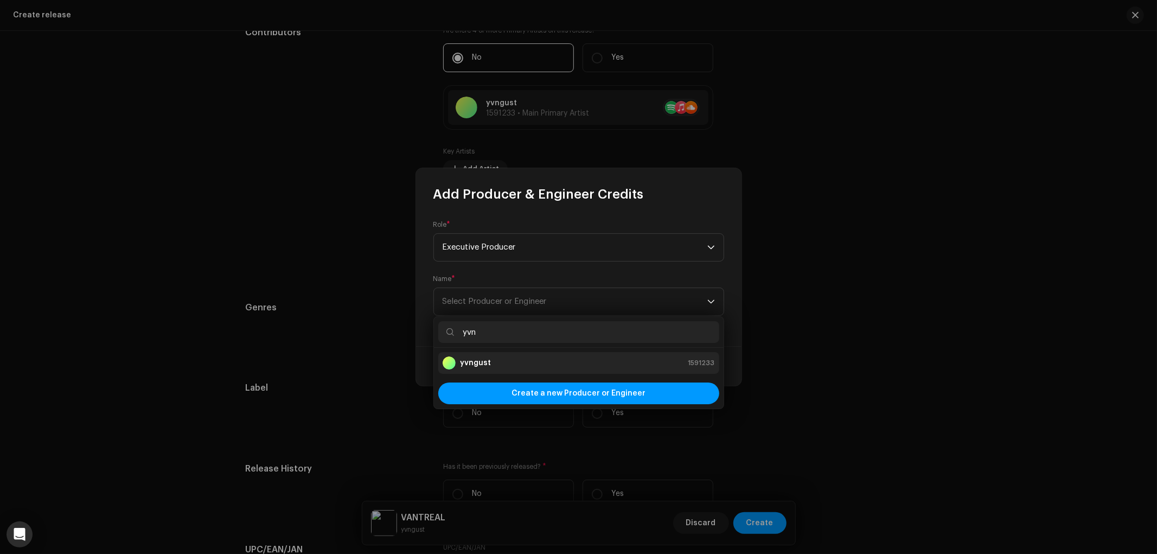
type input "yvn"
click at [513, 372] on li "yvngust 1591233" at bounding box center [578, 363] width 281 height 22
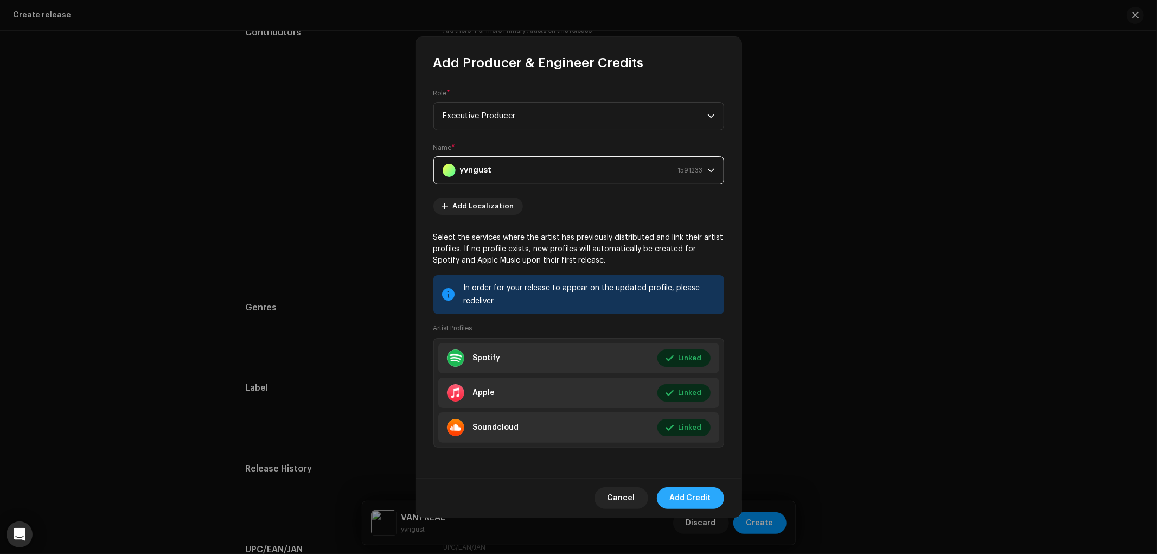
click at [701, 498] on span "Add Credit" at bounding box center [690, 498] width 41 height 22
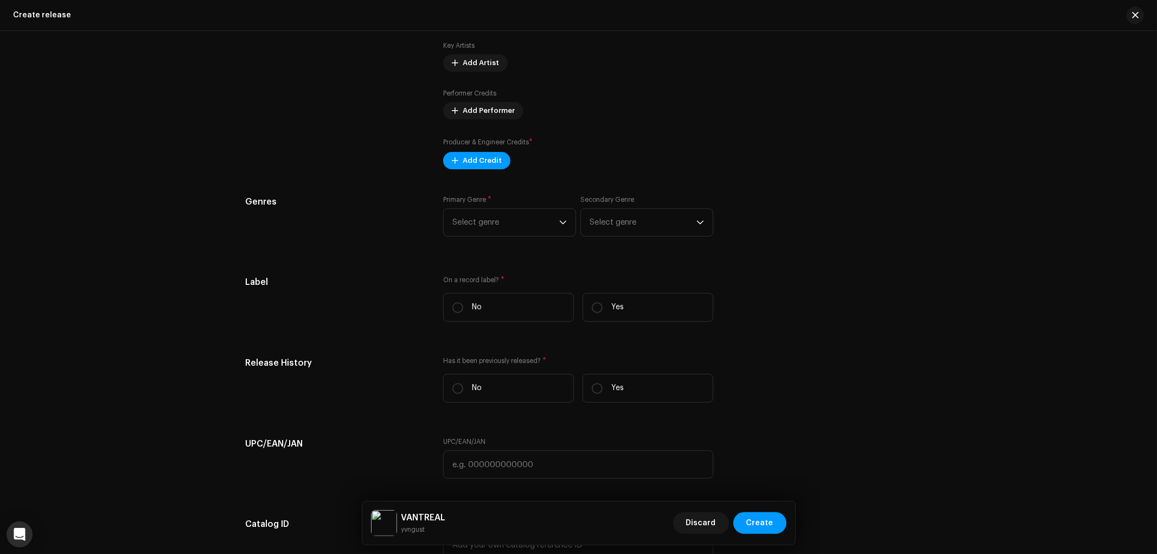
scroll to position [1507, 0]
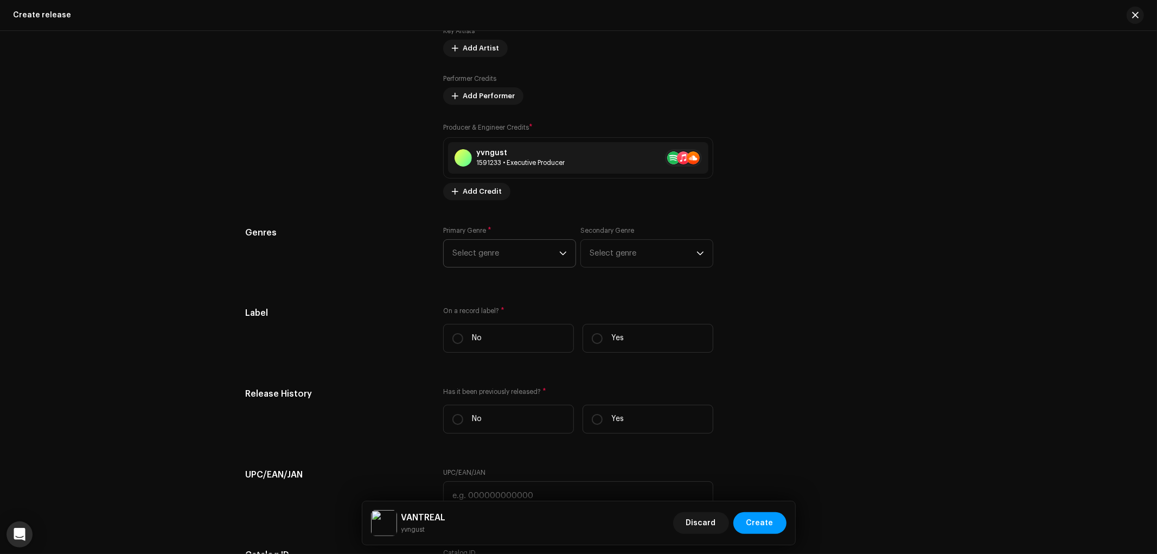
click at [521, 246] on span "Select genre" at bounding box center [505, 253] width 107 height 27
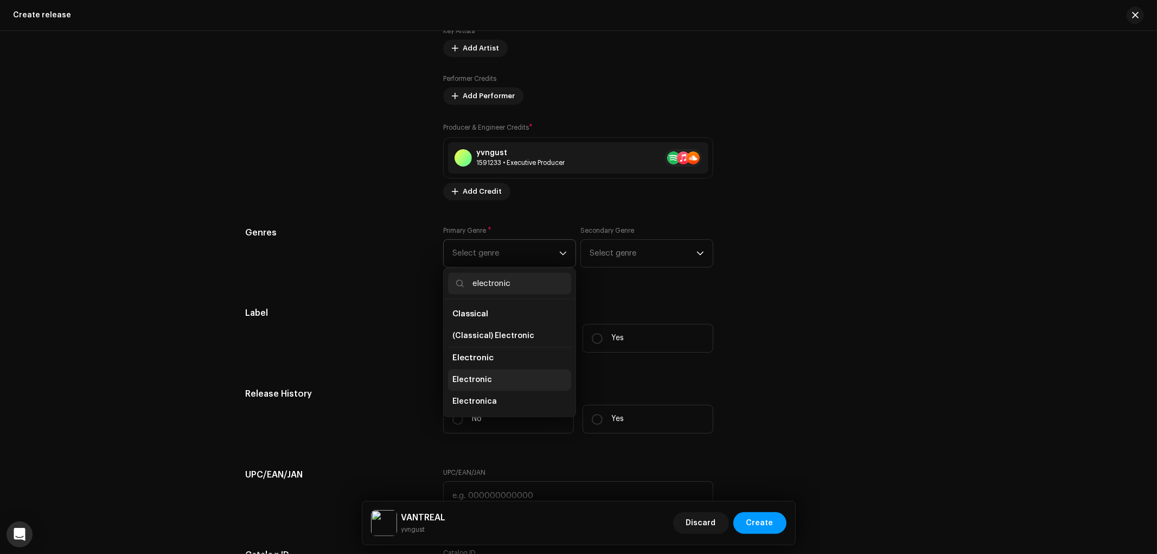
type input "electronic"
click at [496, 391] on li "Electronic" at bounding box center [509, 380] width 123 height 22
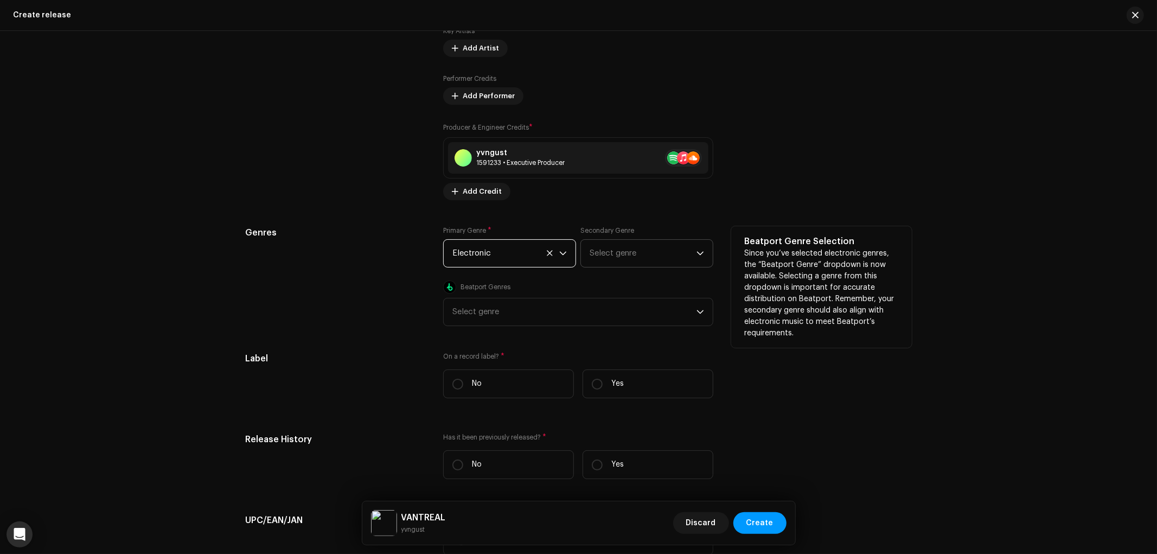
click at [677, 252] on span "Select genre" at bounding box center [643, 253] width 107 height 27
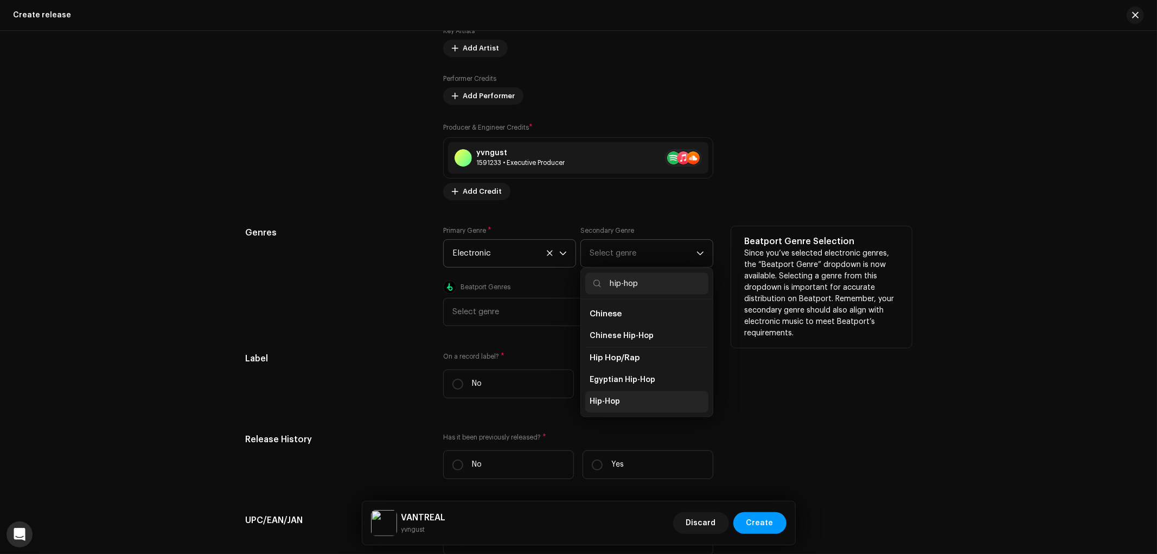
type input "hip-hop"
click at [641, 398] on li "Hip-Hop" at bounding box center [646, 402] width 123 height 22
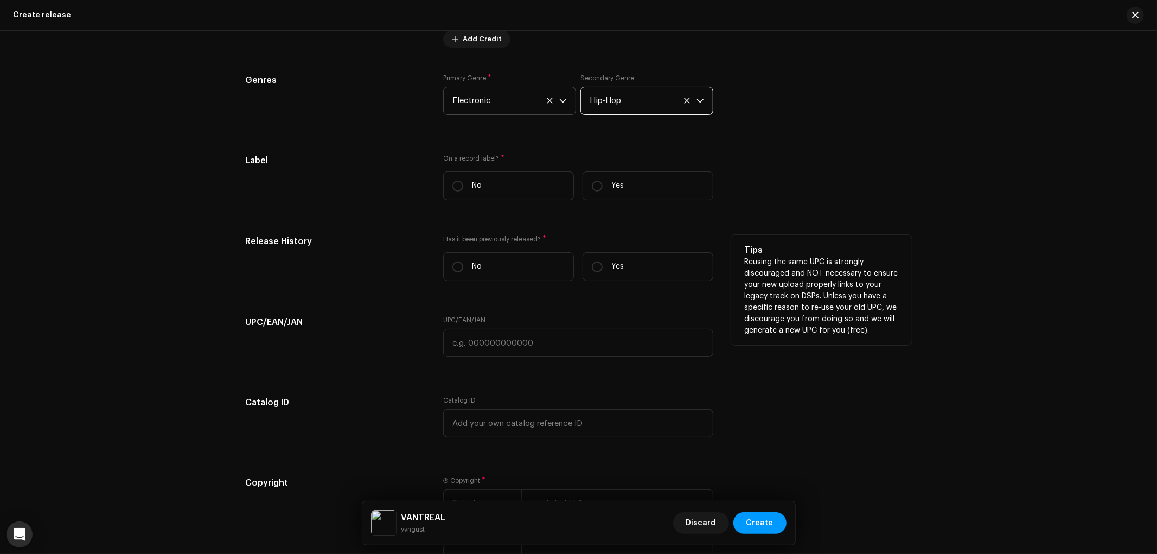
scroll to position [1688, 0]
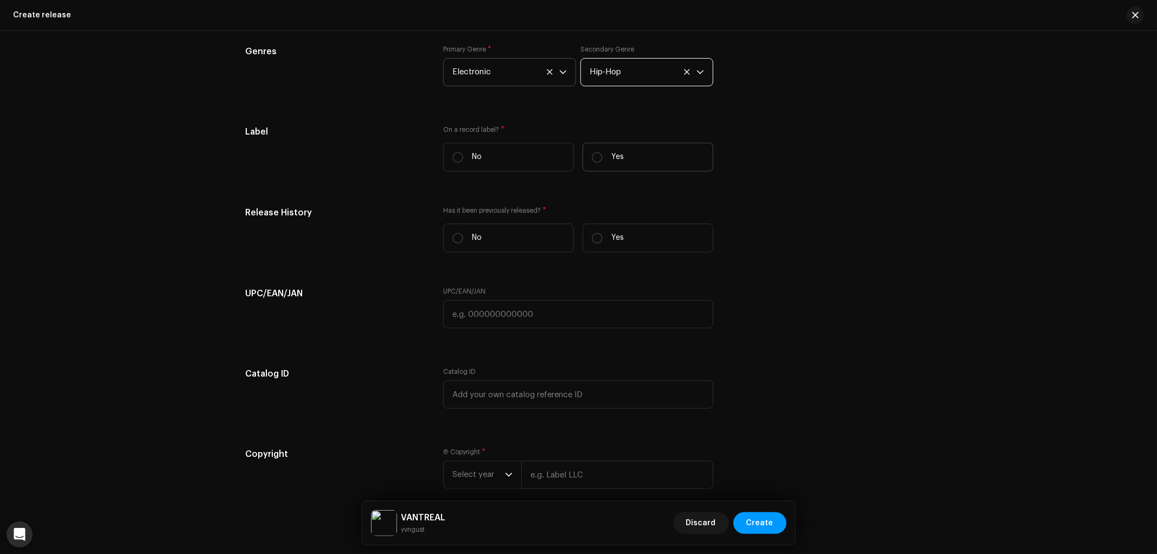
click at [615, 163] on p "Yes" at bounding box center [617, 156] width 12 height 11
click at [603, 163] on input "Yes" at bounding box center [597, 157] width 11 height 11
radio input "true"
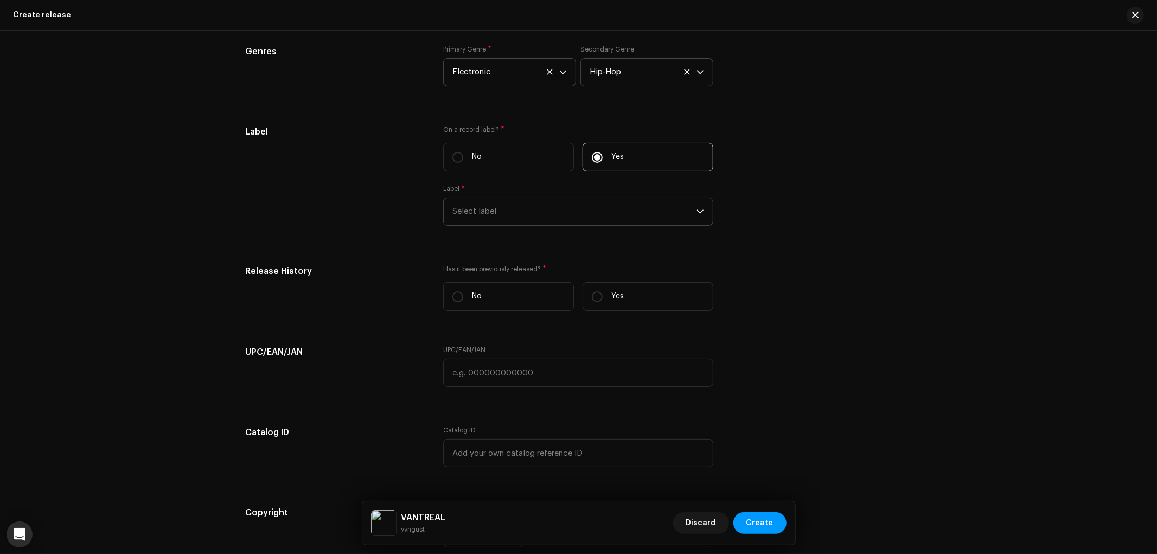
click at [543, 212] on span "Select label" at bounding box center [574, 211] width 244 height 27
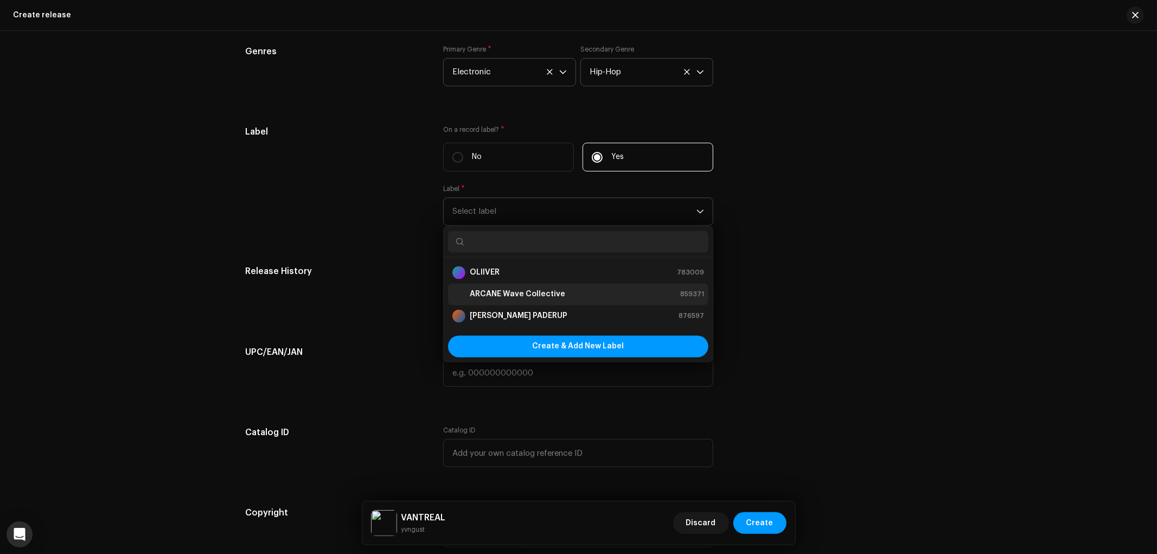
click at [529, 298] on strong "ARCANE Wave Collective" at bounding box center [517, 294] width 95 height 11
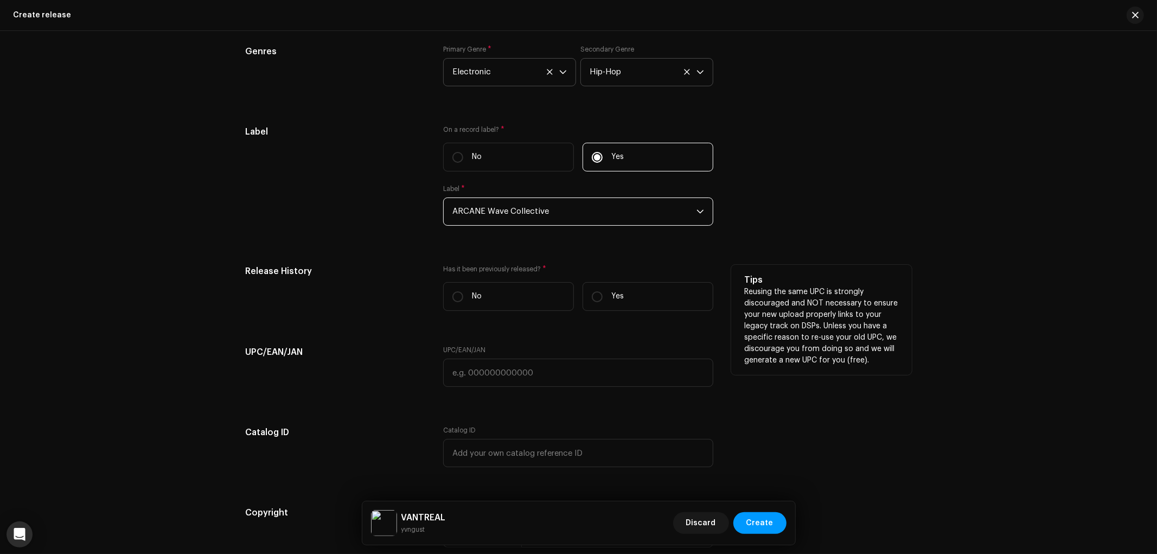
click at [370, 272] on h5 "Release History" at bounding box center [336, 271] width 181 height 13
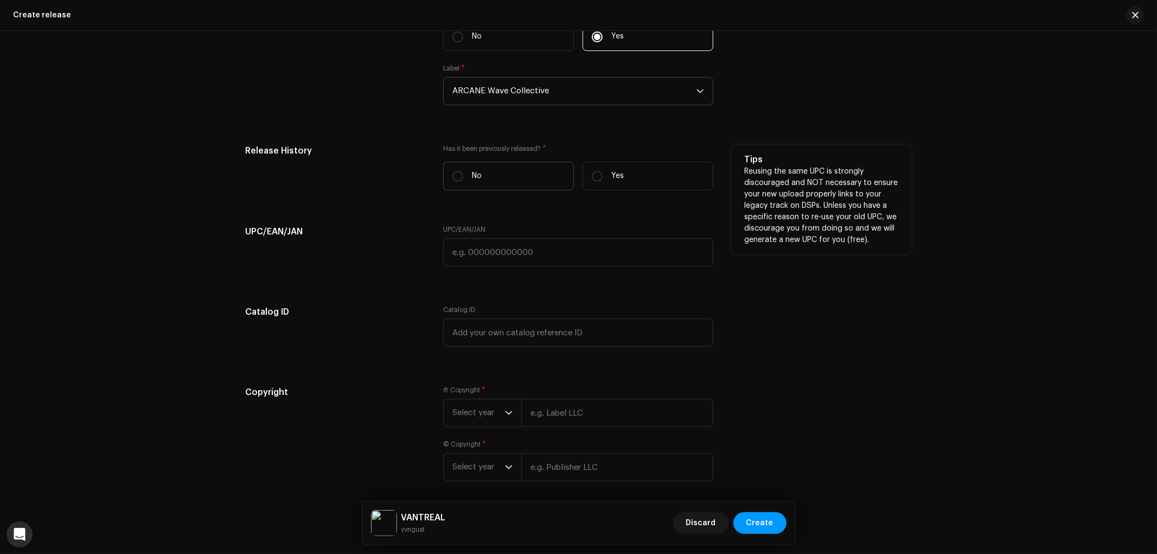
click at [500, 190] on label "No" at bounding box center [508, 176] width 131 height 29
click at [463, 182] on input "No" at bounding box center [457, 176] width 11 height 11
radio input "true"
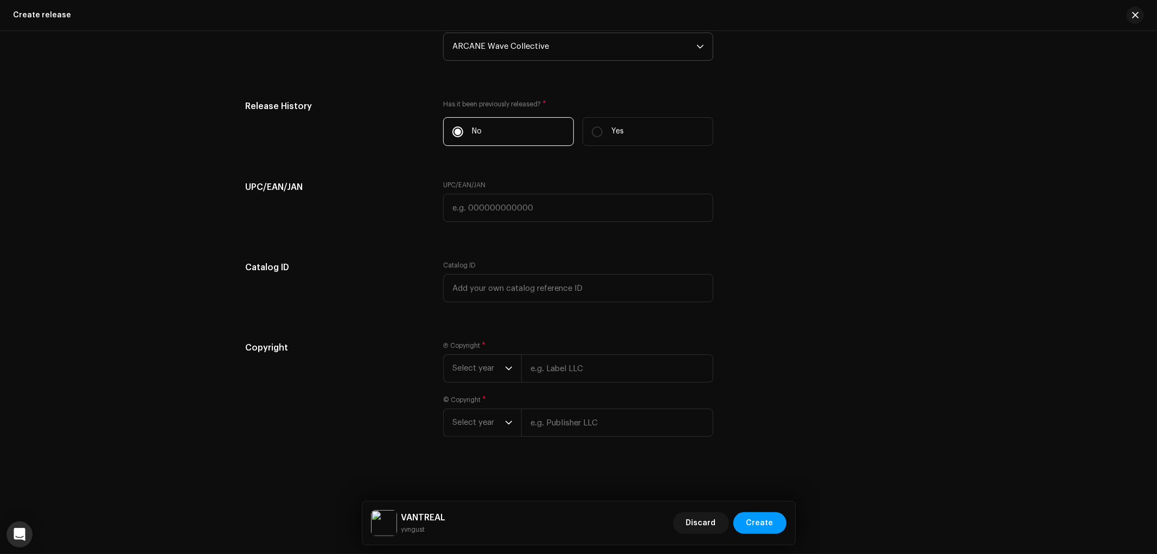
scroll to position [1862, 0]
drag, startPoint x: 527, startPoint y: 369, endPoint x: 499, endPoint y: 359, distance: 29.3
click at [522, 366] on input "text" at bounding box center [617, 368] width 192 height 28
click at [499, 359] on span "Select year" at bounding box center [478, 368] width 53 height 27
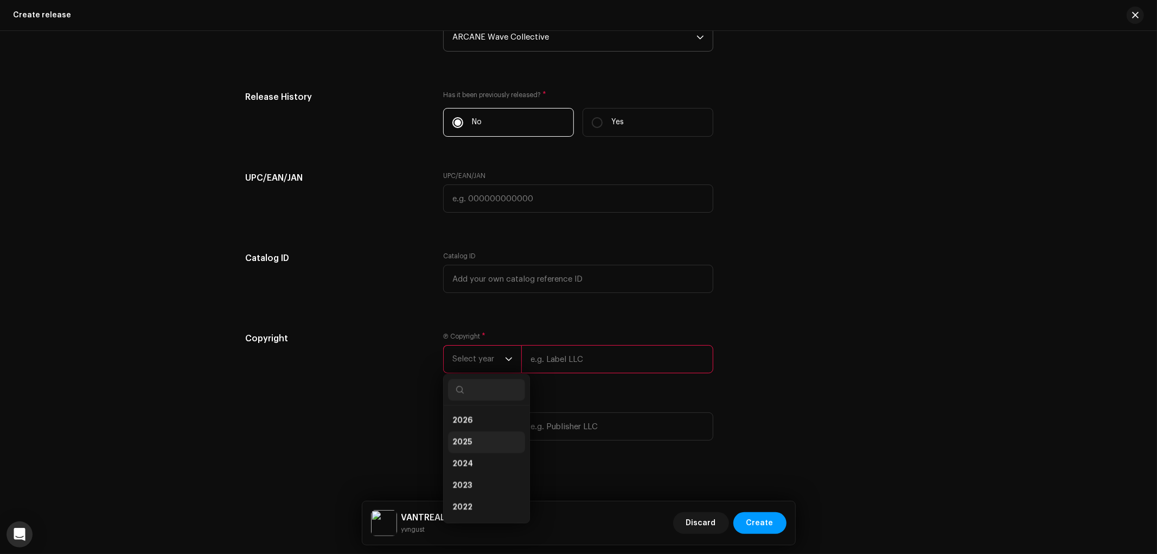
click at [491, 442] on li "2025" at bounding box center [486, 442] width 77 height 22
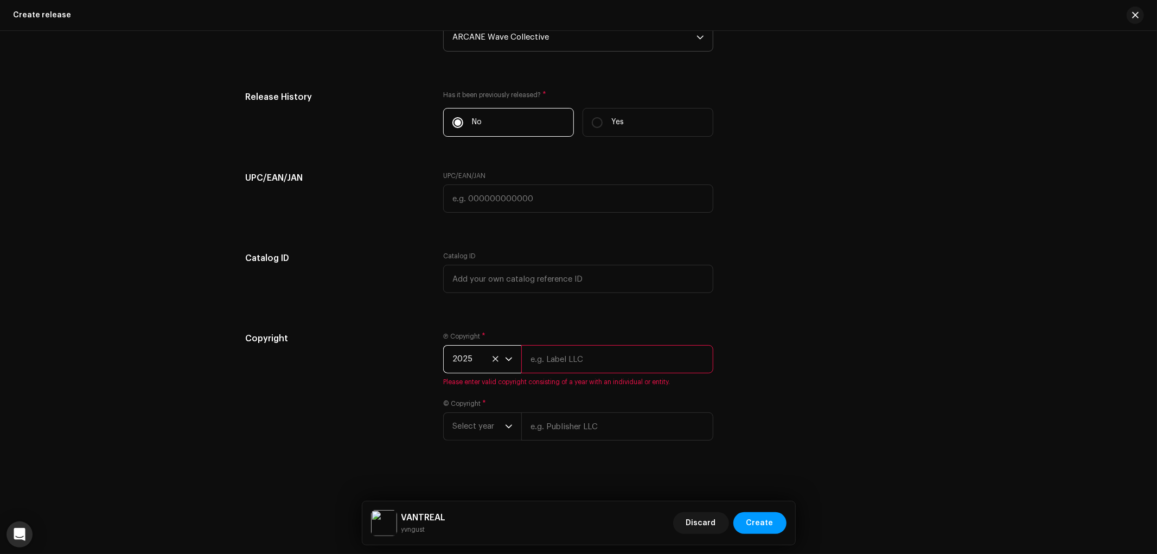
click at [578, 371] on input "text" at bounding box center [617, 359] width 192 height 28
type input "ARCANE Wave Collective"
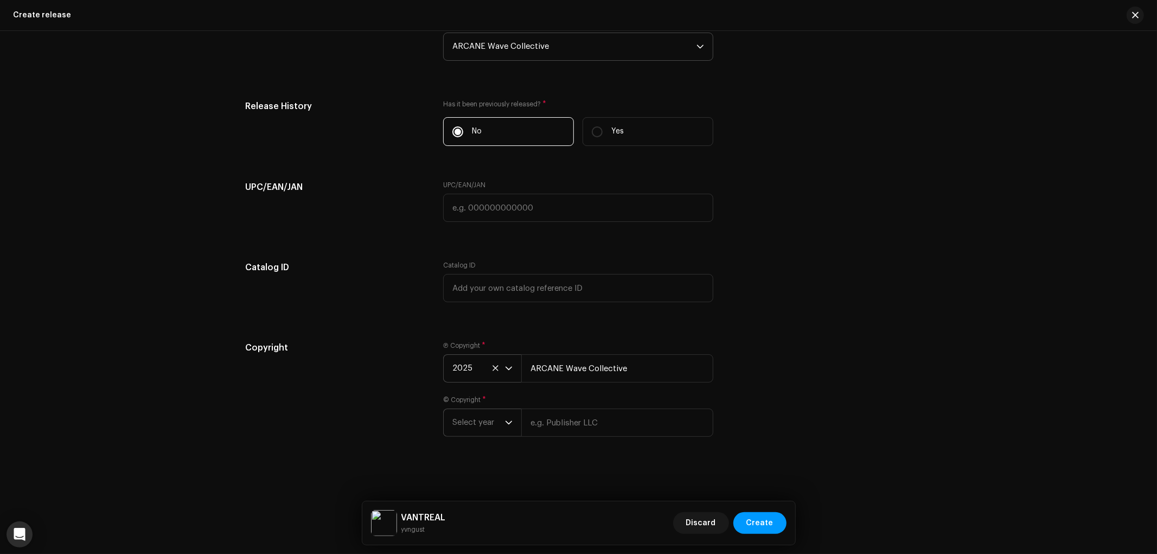
click at [467, 433] on span "Select year" at bounding box center [478, 422] width 53 height 27
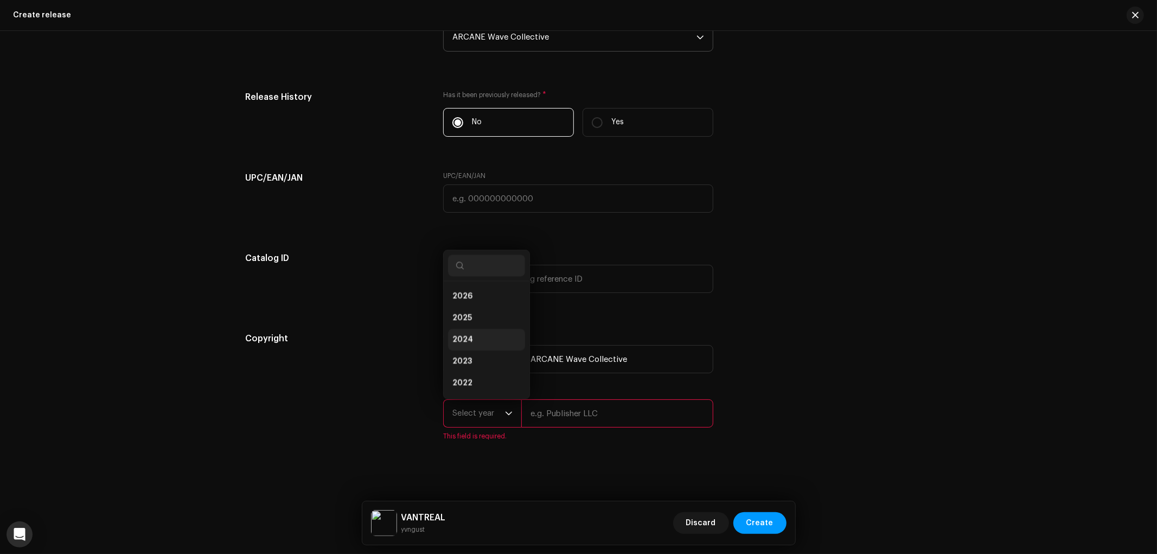
scroll to position [17, 0]
click at [479, 311] on li "2025" at bounding box center [486, 301] width 77 height 22
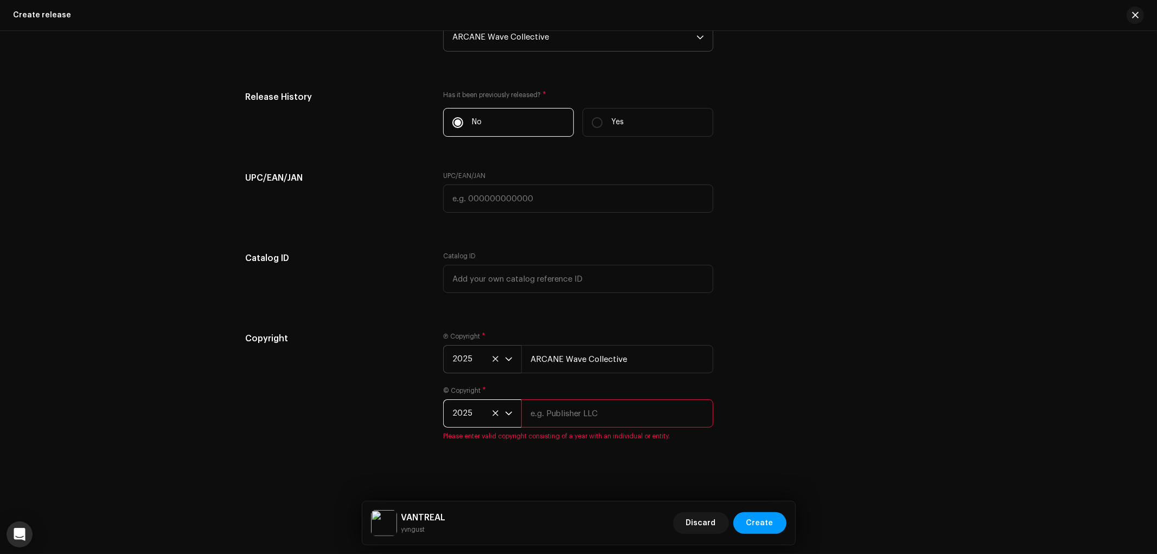
click at [584, 425] on input "text" at bounding box center [617, 413] width 192 height 28
type input "ARCANE Wave Collective"
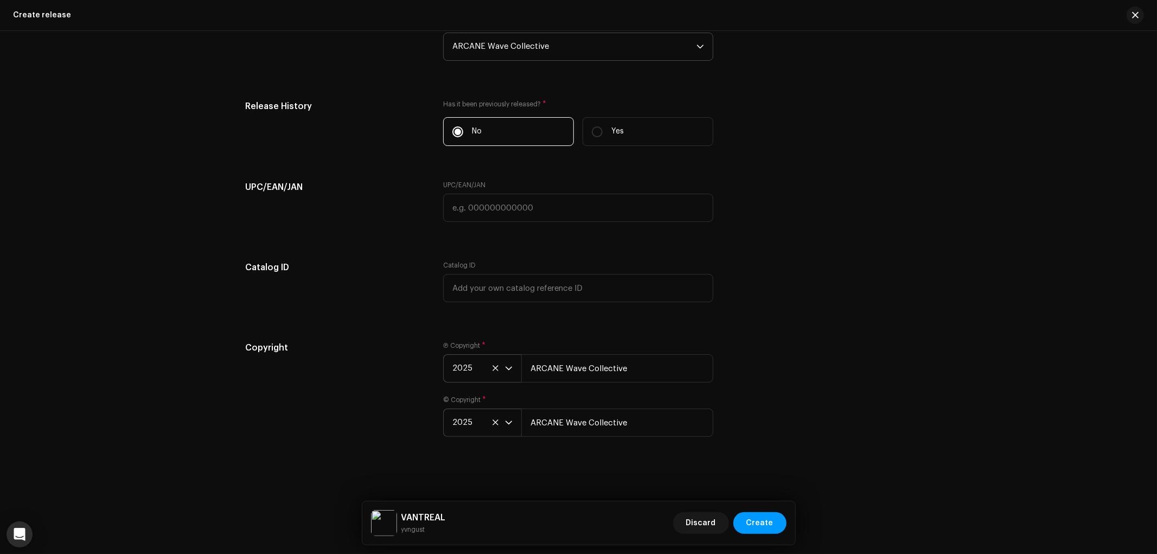
click at [795, 405] on div "Copyright Ⓟ Copyright * 2025 ARCANE Wave Collective © Copyright * 2025 ARCANE W…" at bounding box center [579, 395] width 666 height 109
click at [769, 527] on span "Create" at bounding box center [760, 523] width 27 height 22
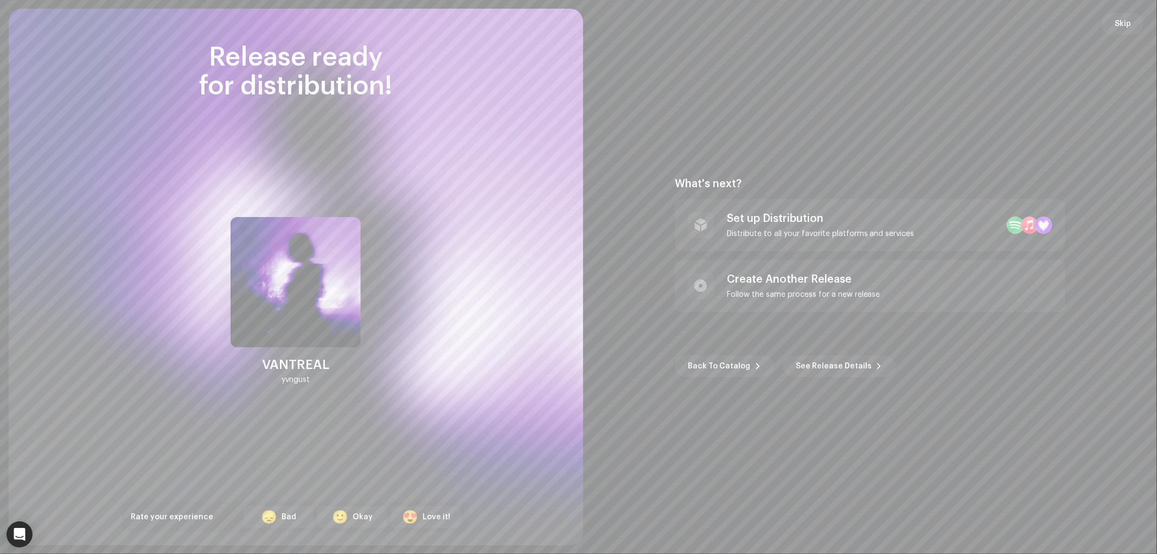
click at [849, 378] on div "What's next? Set up Distribution Distribute to all your favorite platforms and …" at bounding box center [870, 277] width 549 height 511
click at [849, 371] on span "See Release Details" at bounding box center [834, 366] width 76 height 22
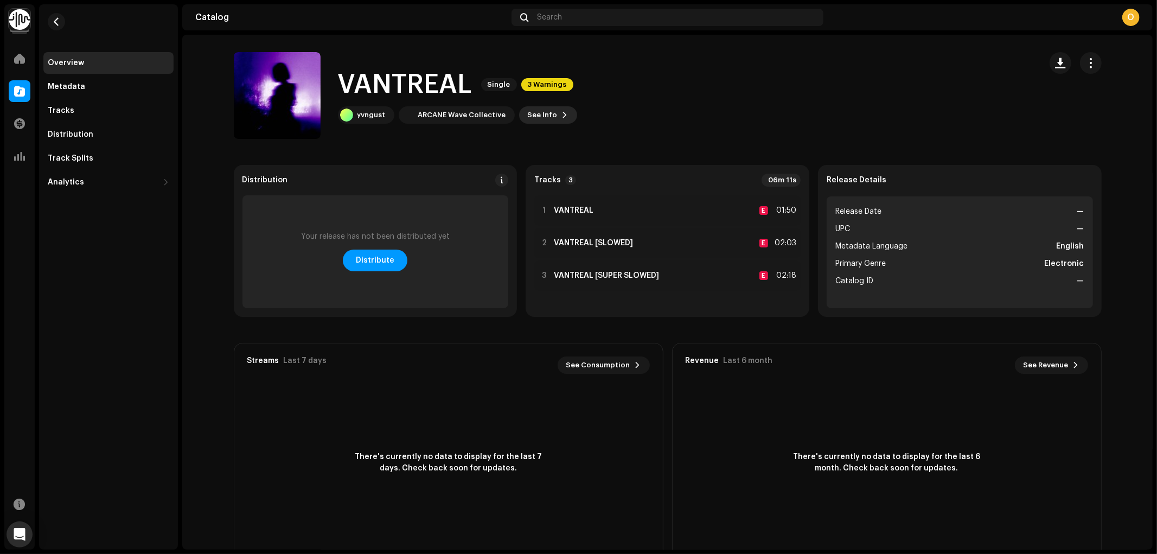
click at [528, 120] on span "See Info" at bounding box center [543, 115] width 30 height 22
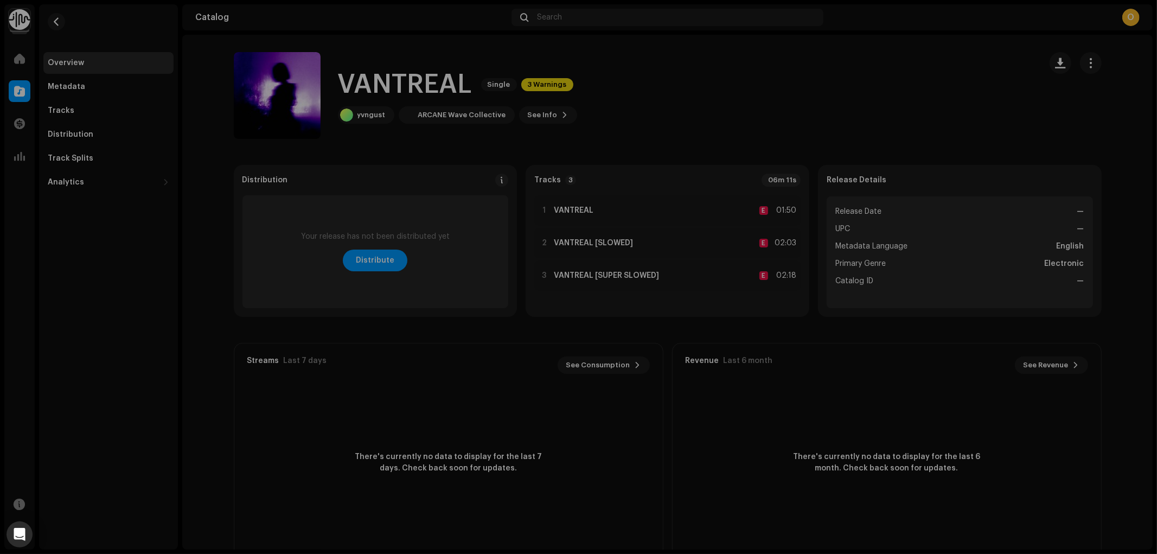
click at [830, 150] on div "VANTREAL 3049089 Metadata Distribution Metadata Language English Release Title …" at bounding box center [578, 277] width 1157 height 554
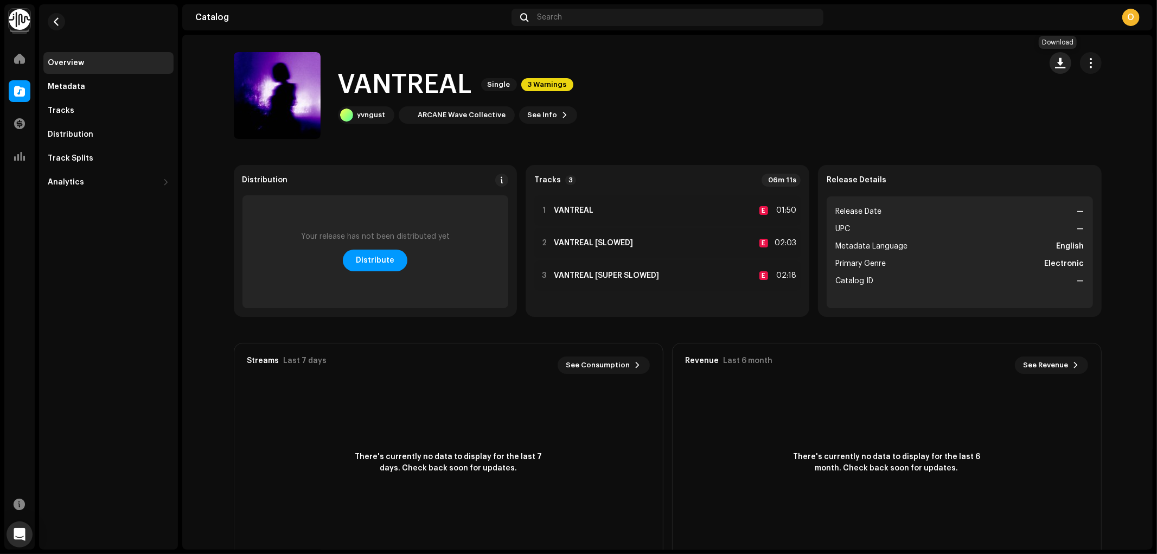
click at [1061, 65] on span "button" at bounding box center [1060, 63] width 10 height 9
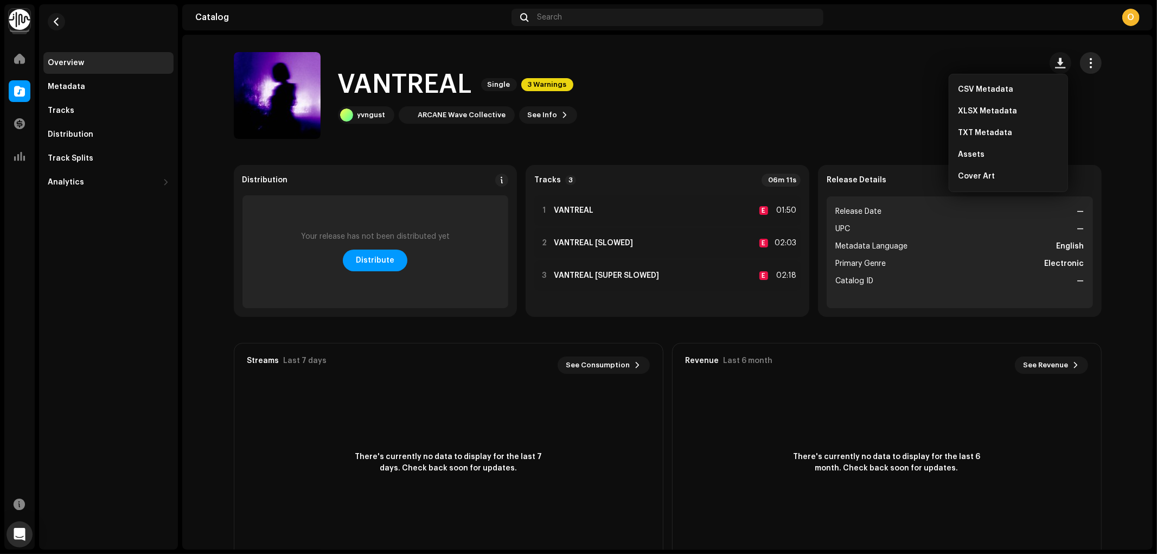
click at [1089, 65] on span "button" at bounding box center [1091, 63] width 10 height 9
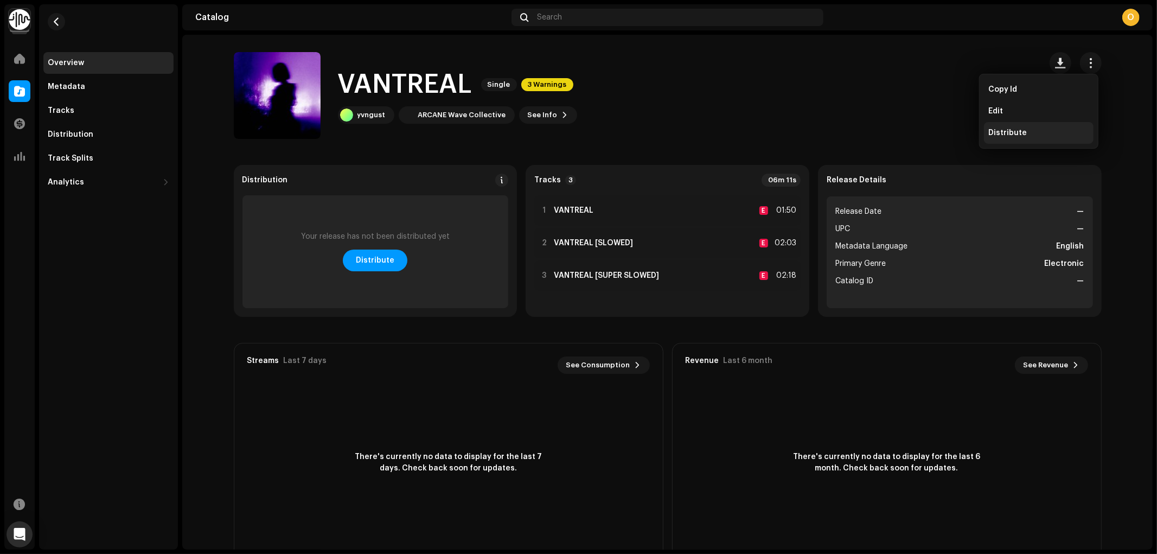
click at [1047, 129] on div "Distribute" at bounding box center [1038, 133] width 101 height 9
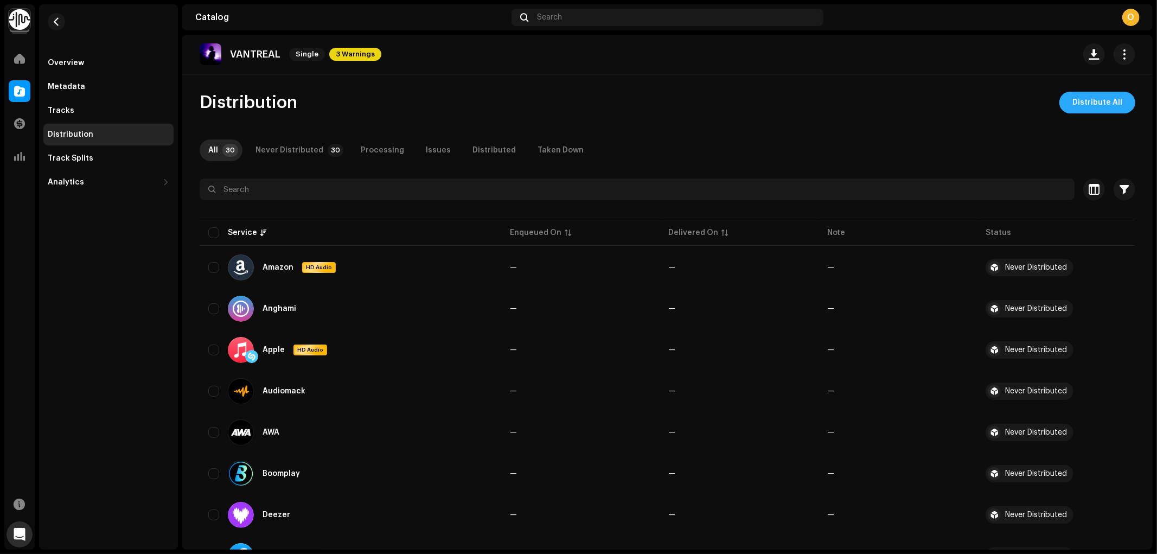
click at [1094, 103] on span "Distribute All" at bounding box center [1098, 103] width 50 height 22
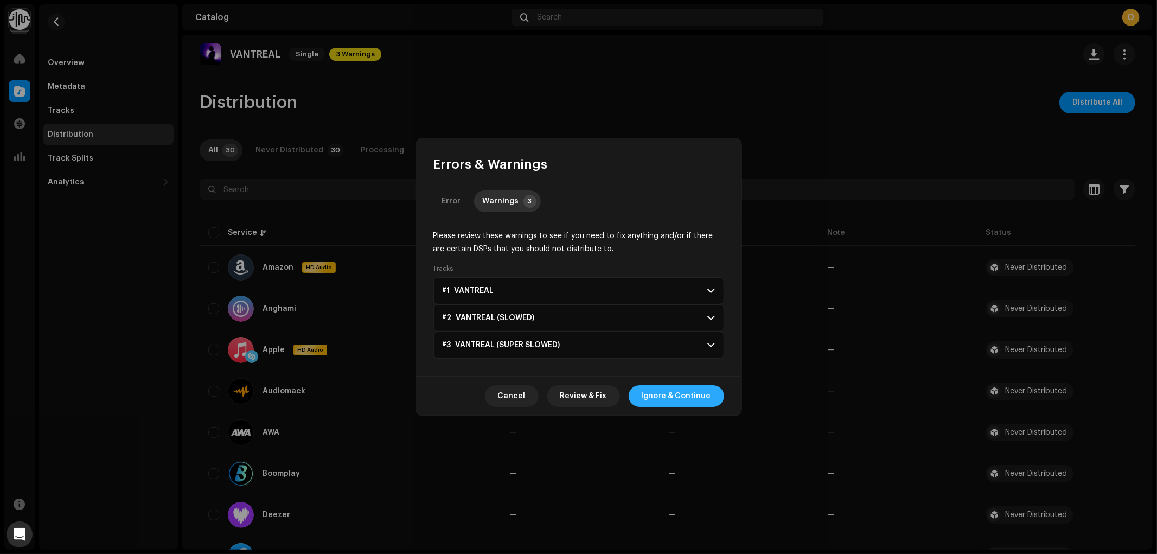
click at [677, 399] on span "Ignore & Continue" at bounding box center [676, 396] width 69 height 22
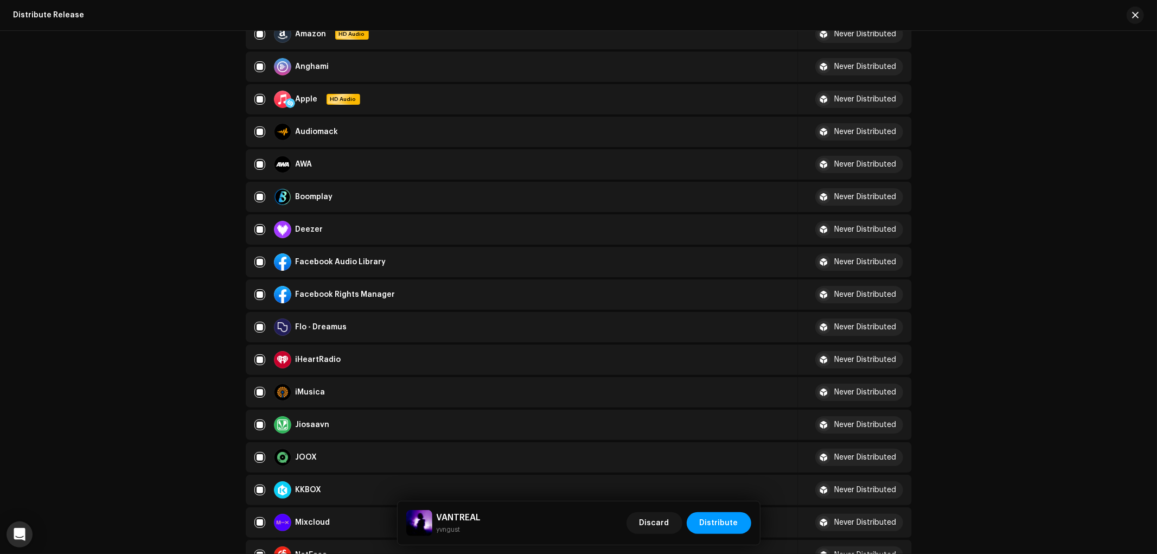
scroll to position [241, 0]
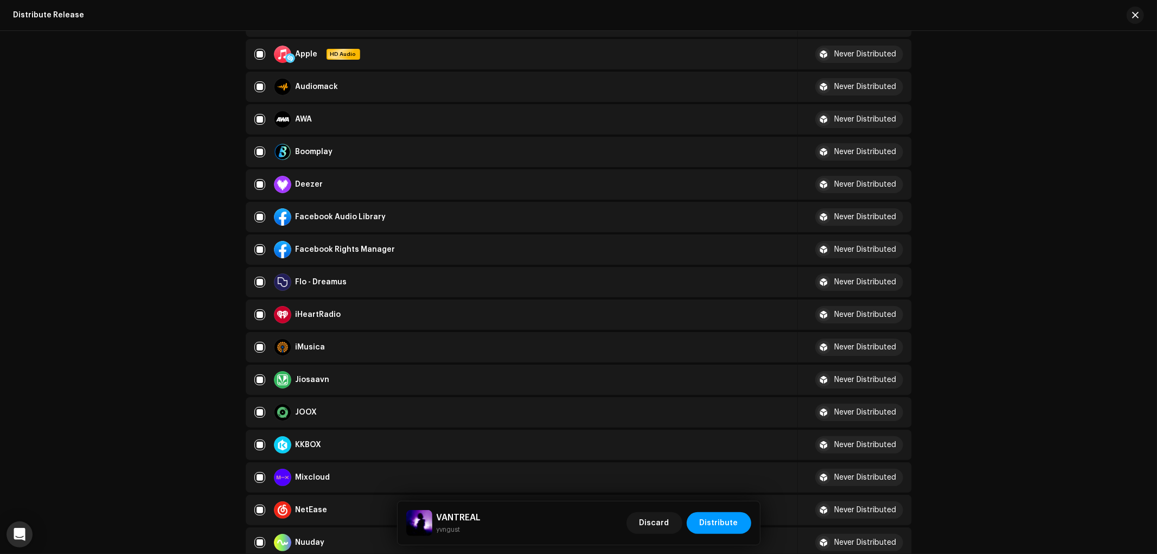
drag, startPoint x: 256, startPoint y: 247, endPoint x: 254, endPoint y: 226, distance: 21.3
click at [257, 246] on input "checkbox" at bounding box center [259, 249] width 11 height 11
checkbox input "false"
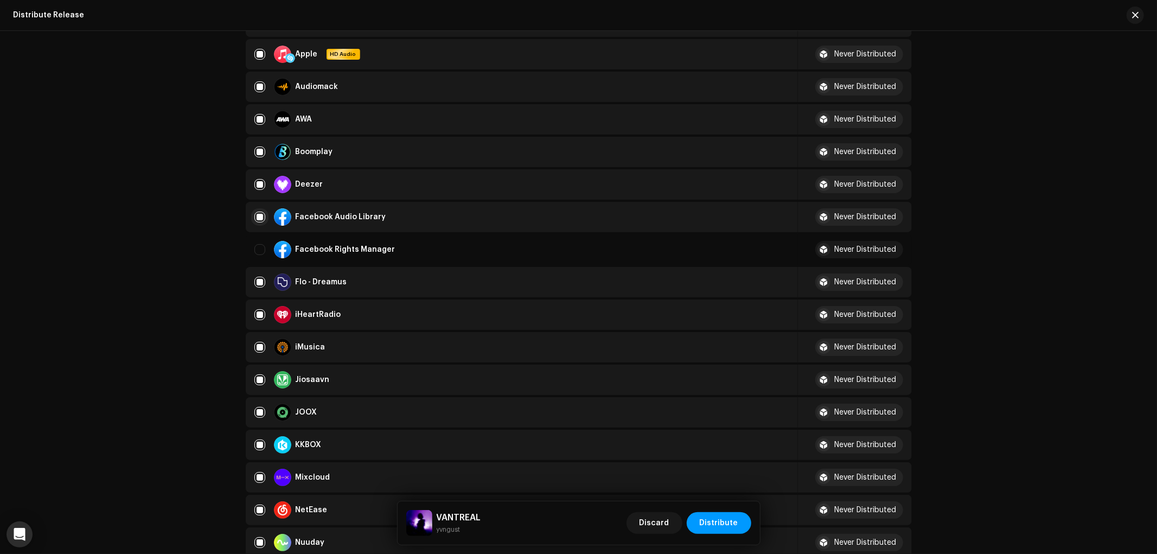
click at [256, 218] on input "Row Selected" at bounding box center [259, 217] width 11 height 11
checkbox input "false"
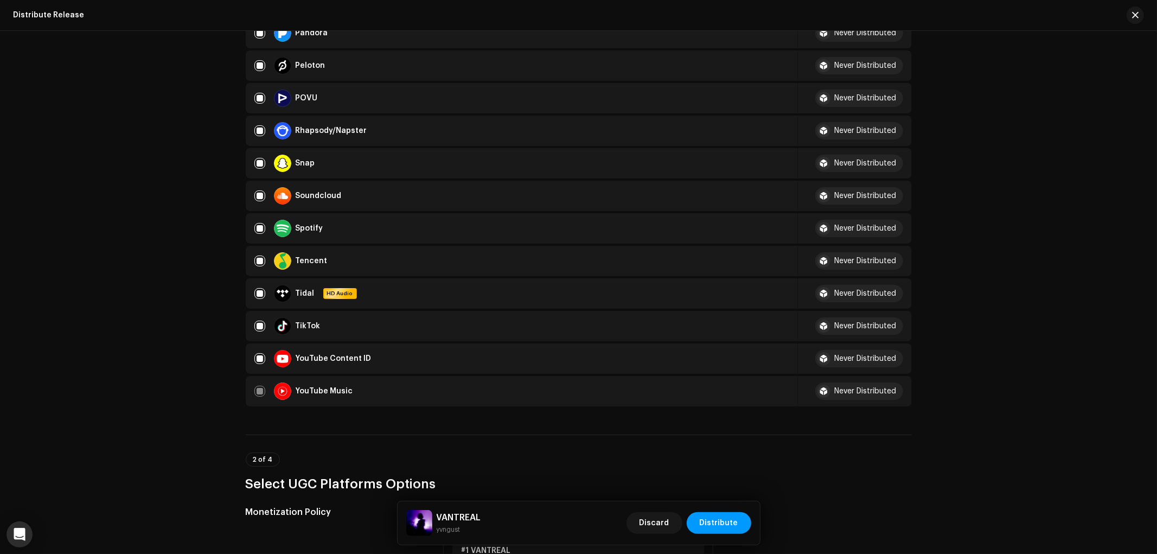
scroll to position [783, 0]
click at [256, 354] on div "YouTube Content ID" at bounding box center [521, 357] width 535 height 17
click at [256, 353] on input "Row Selected" at bounding box center [259, 358] width 11 height 11
checkbox input "false"
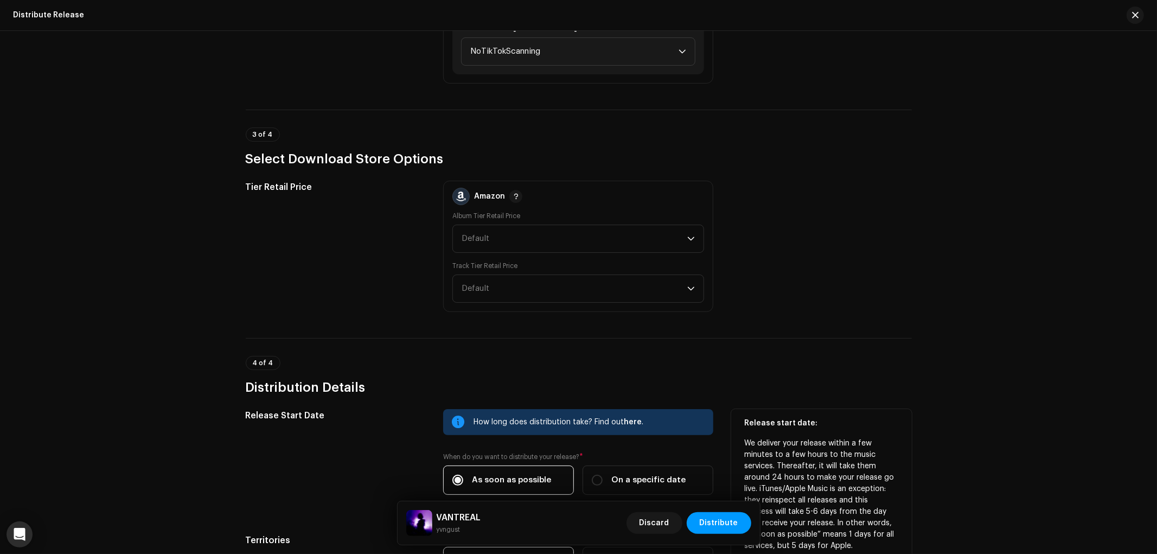
scroll to position [1566, 0]
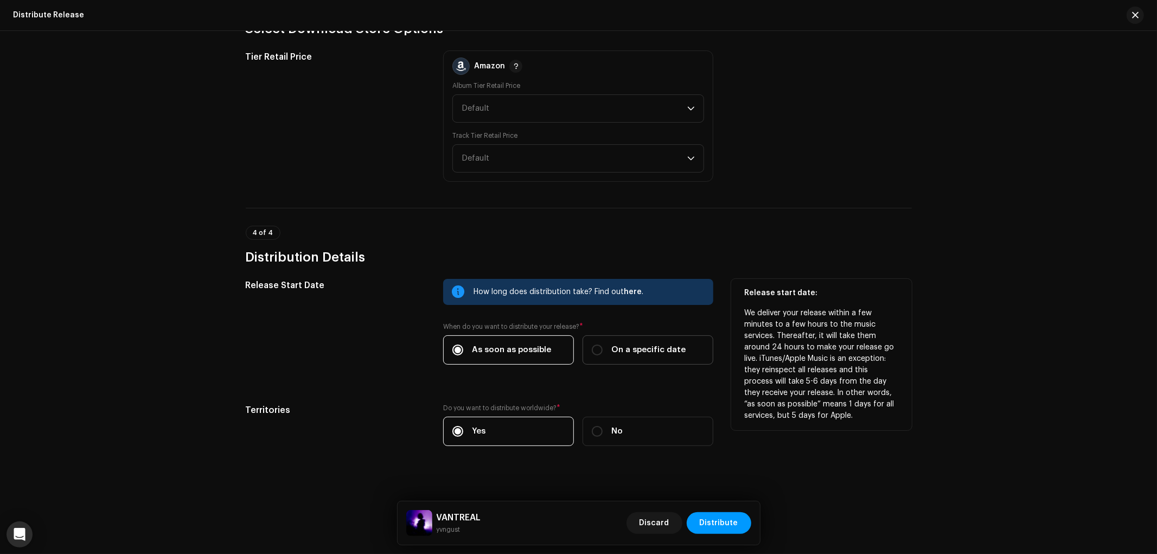
click at [635, 344] on span "On a specific date" at bounding box center [648, 350] width 74 height 12
click at [603, 345] on input "On a specific date" at bounding box center [597, 350] width 11 height 11
radio input "true"
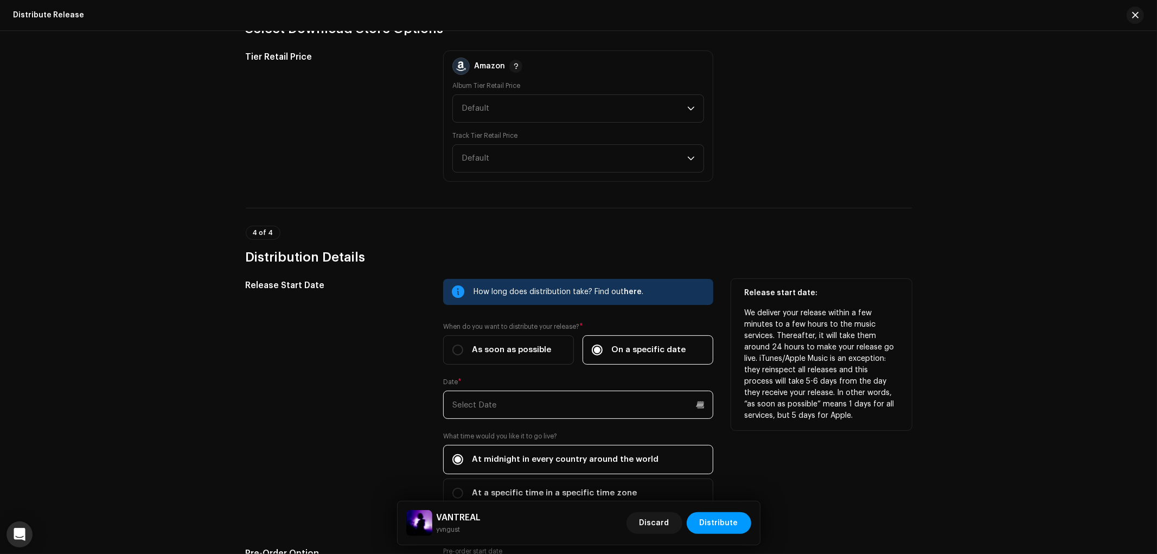
drag, startPoint x: 628, startPoint y: 396, endPoint x: 628, endPoint y: 390, distance: 6.5
click at [628, 397] on input "text" at bounding box center [578, 405] width 270 height 28
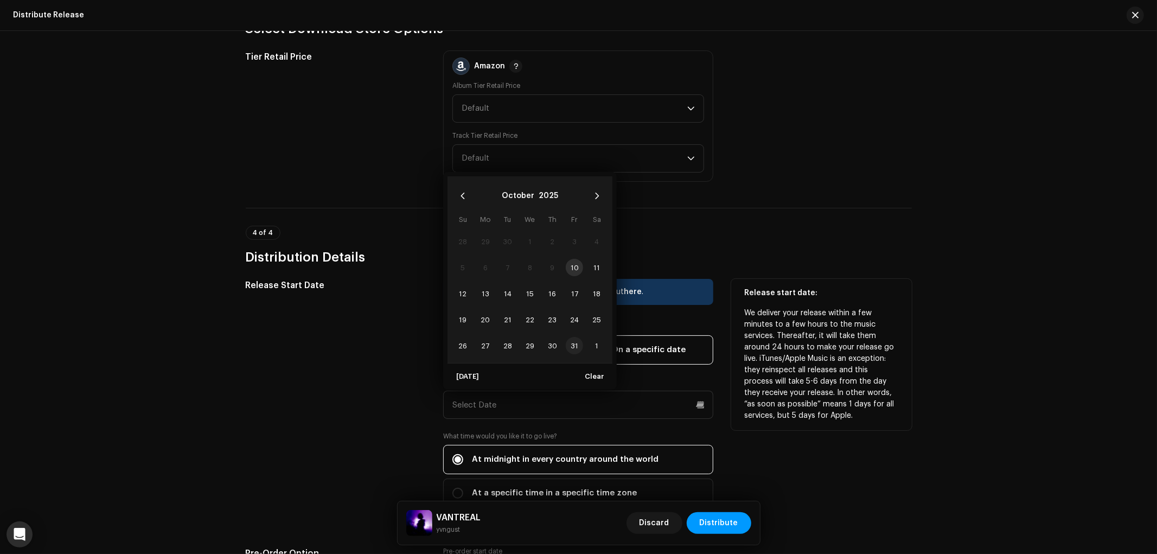
click at [573, 337] on span "31" at bounding box center [574, 345] width 17 height 17
type input "[DATE]"
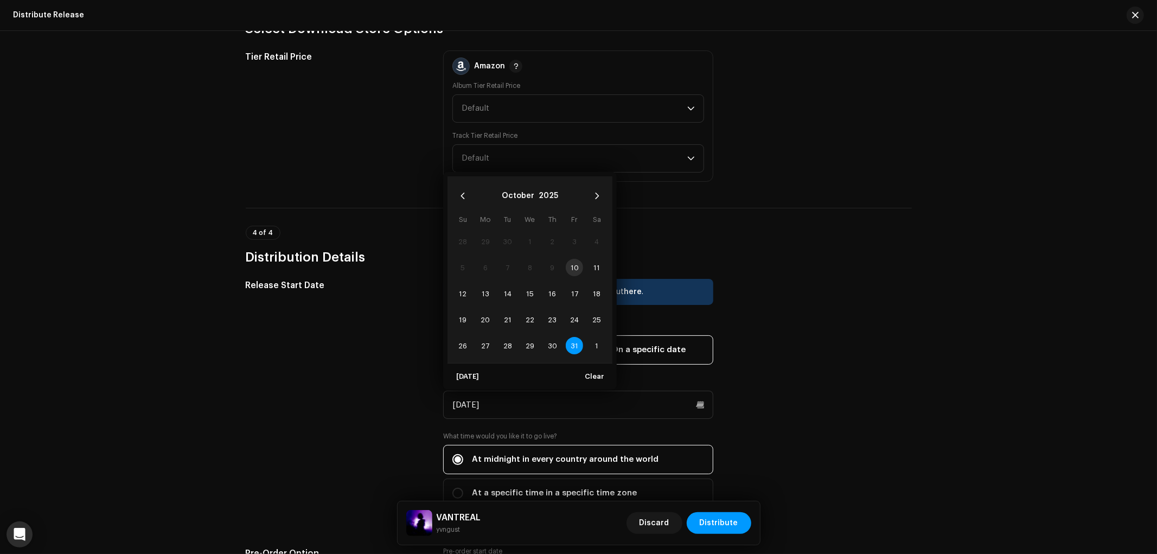
click at [937, 452] on div "Distribute Release Complete the following to distribute your release to selecte…" at bounding box center [578, 292] width 1157 height 523
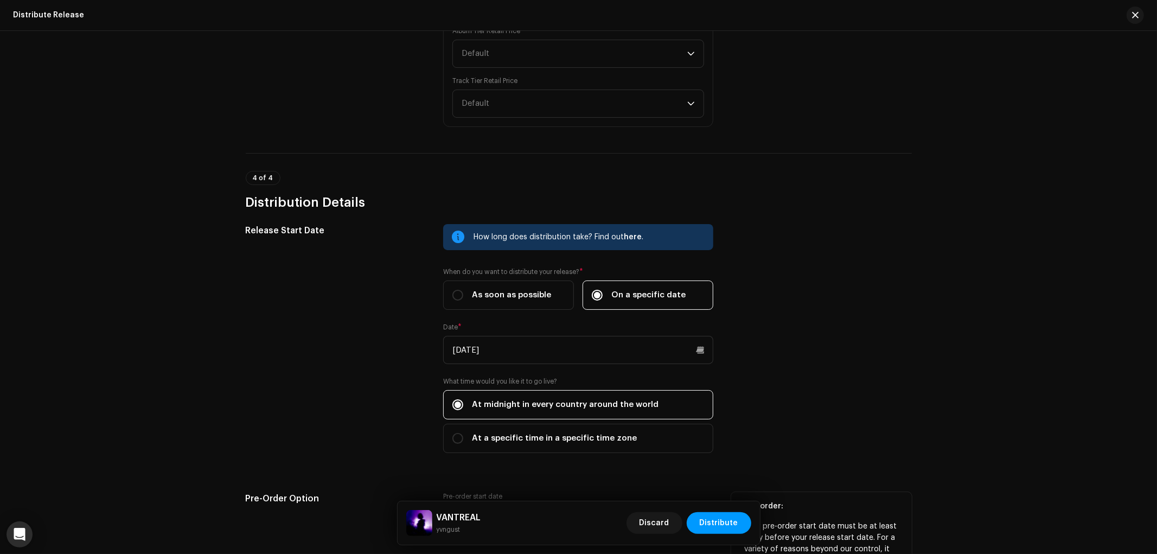
scroll to position [1791, 0]
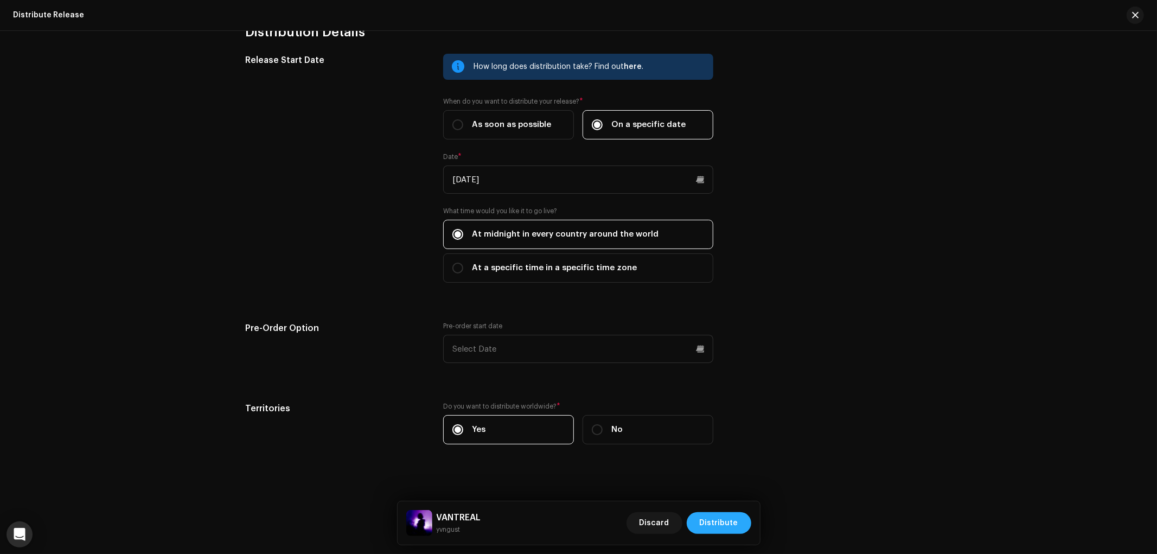
click at [724, 526] on span "Distribute" at bounding box center [719, 523] width 39 height 22
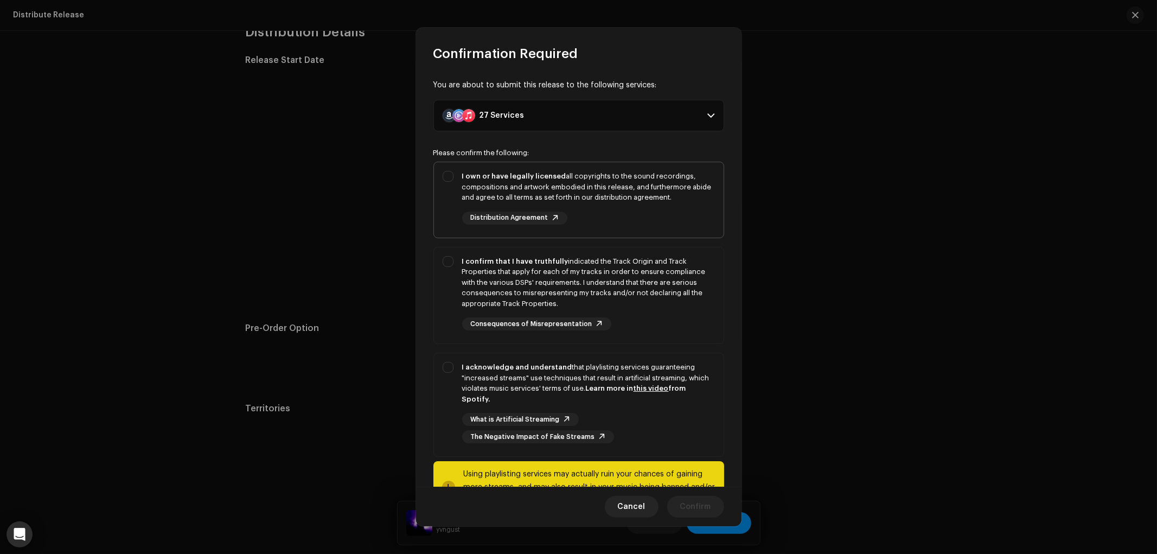
click at [443, 202] on div "I own or have legally licensed all copyrights to the sound recordings, composit…" at bounding box center [579, 197] width 290 height 71
checkbox input "true"
click at [456, 275] on div "I confirm that I have truthfully indicated the Track Origin and Track Propertie…" at bounding box center [579, 293] width 290 height 92
checkbox input "true"
click at [461, 385] on div "I acknowledge and understand that playlisting services guaranteeing "increased …" at bounding box center [579, 402] width 290 height 99
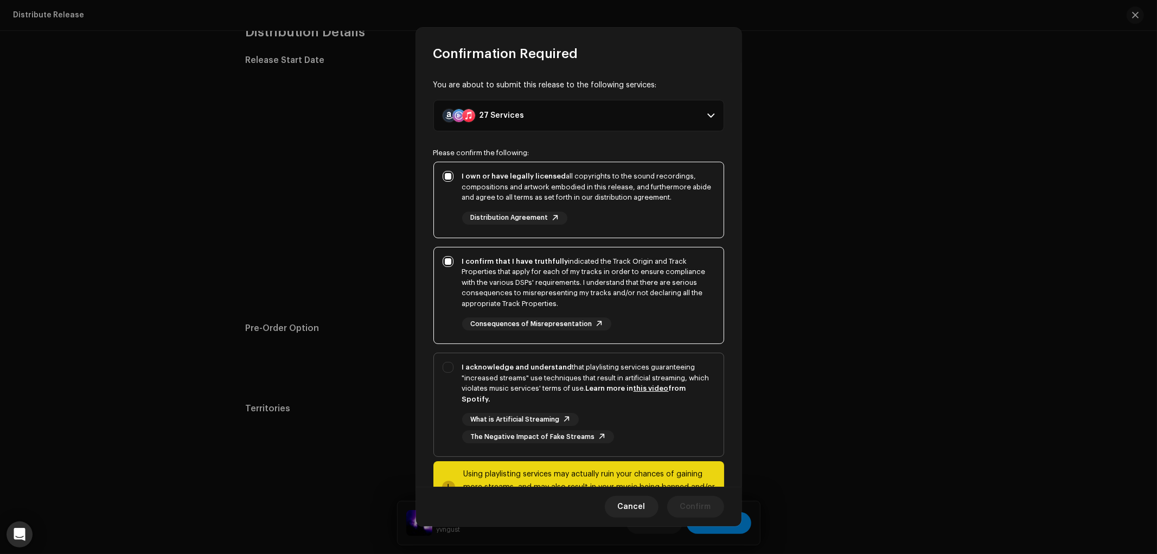
checkbox input "true"
click at [675, 508] on button "Confirm" at bounding box center [695, 507] width 57 height 22
